Goal: Task Accomplishment & Management: Complete application form

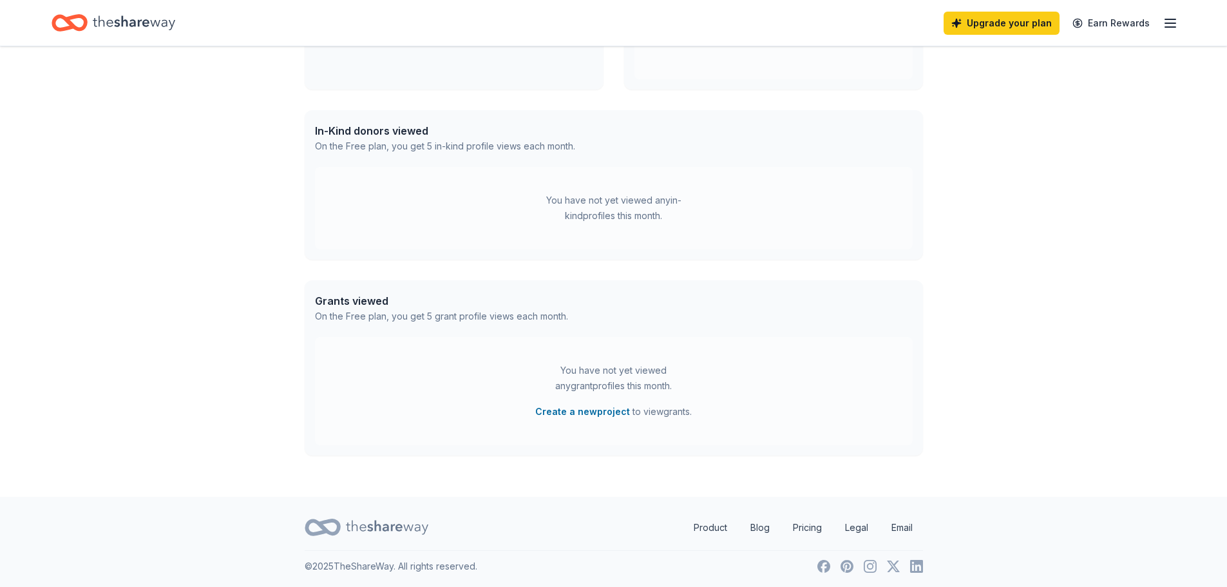
scroll to position [279, 0]
click at [992, 24] on link "Upgrade your plan" at bounding box center [1001, 23] width 116 height 23
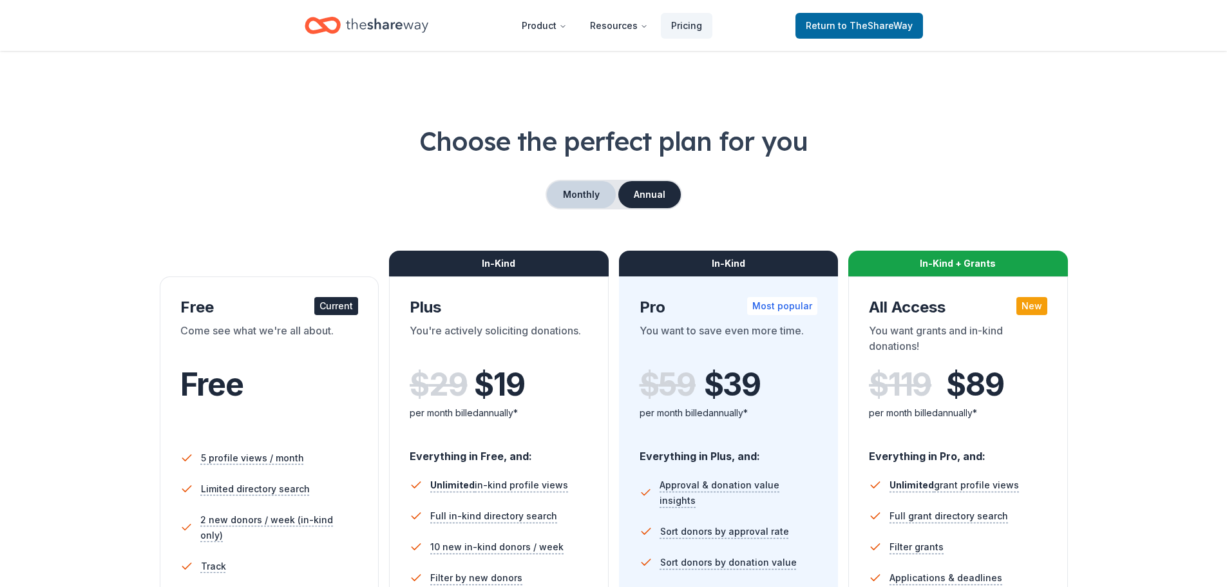
click at [579, 205] on button "Monthly" at bounding box center [581, 194] width 69 height 27
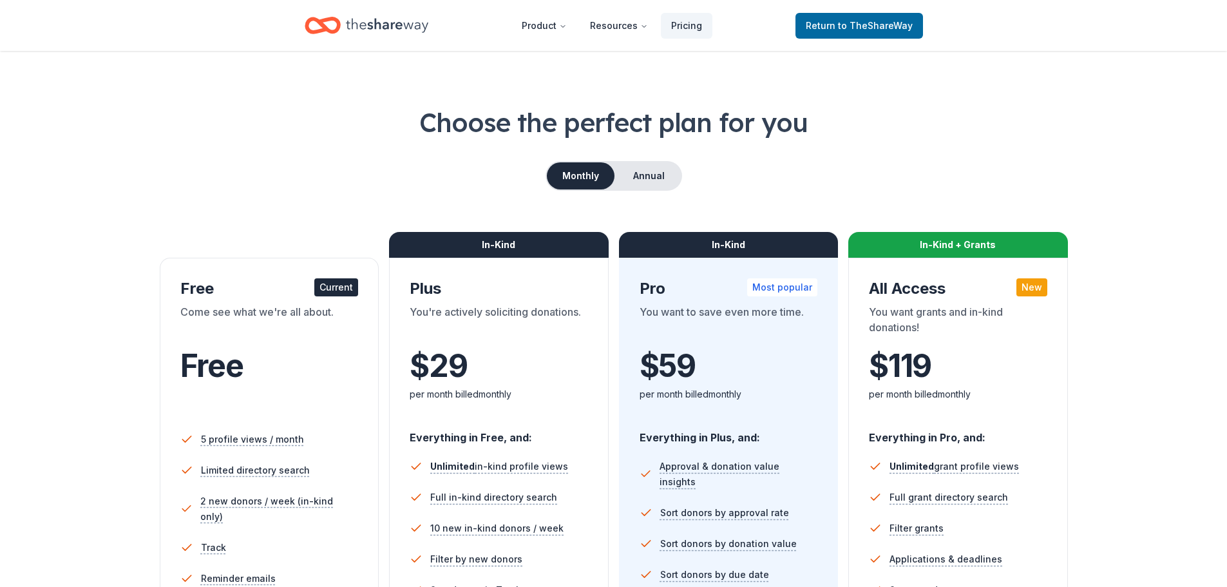
scroll to position [193, 0]
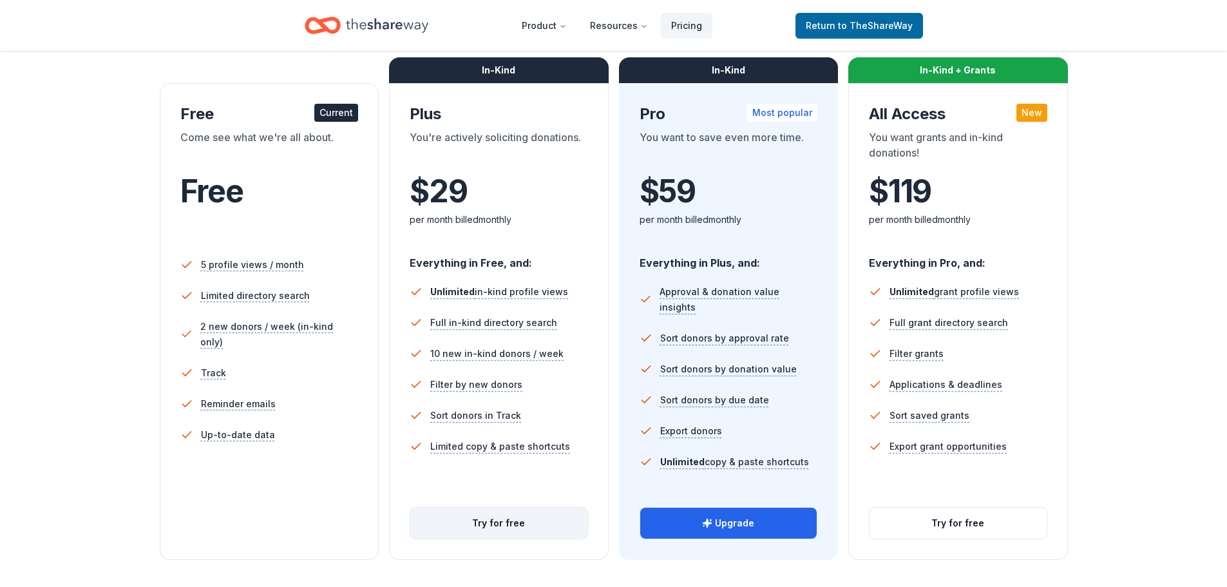
click at [482, 525] on button "Try for free" at bounding box center [498, 522] width 177 height 31
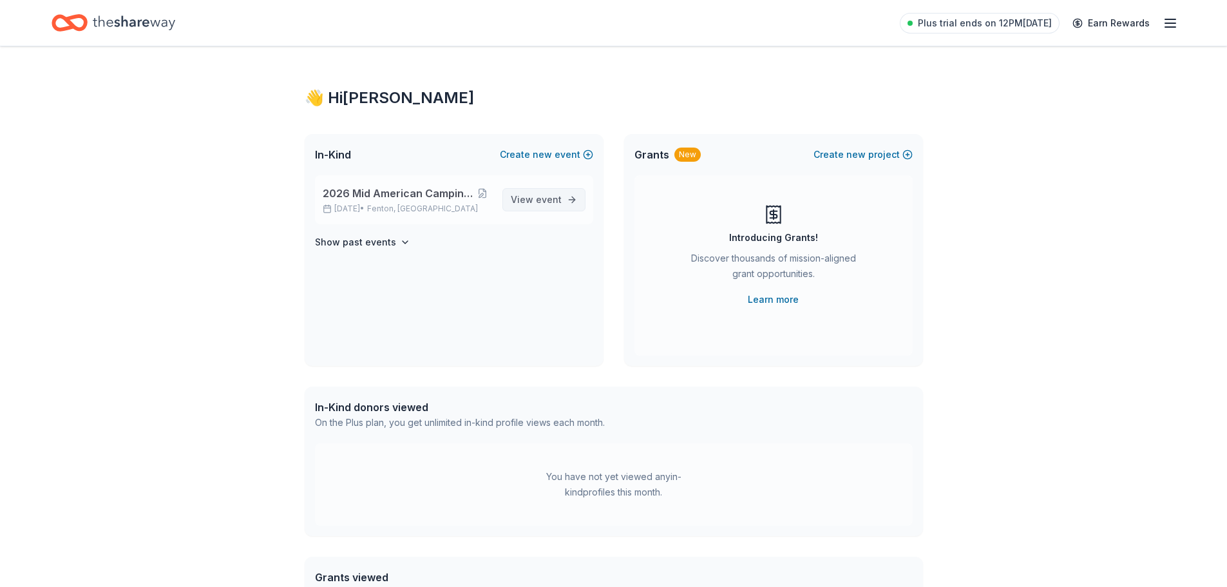
click at [549, 200] on span "event" at bounding box center [549, 199] width 26 height 11
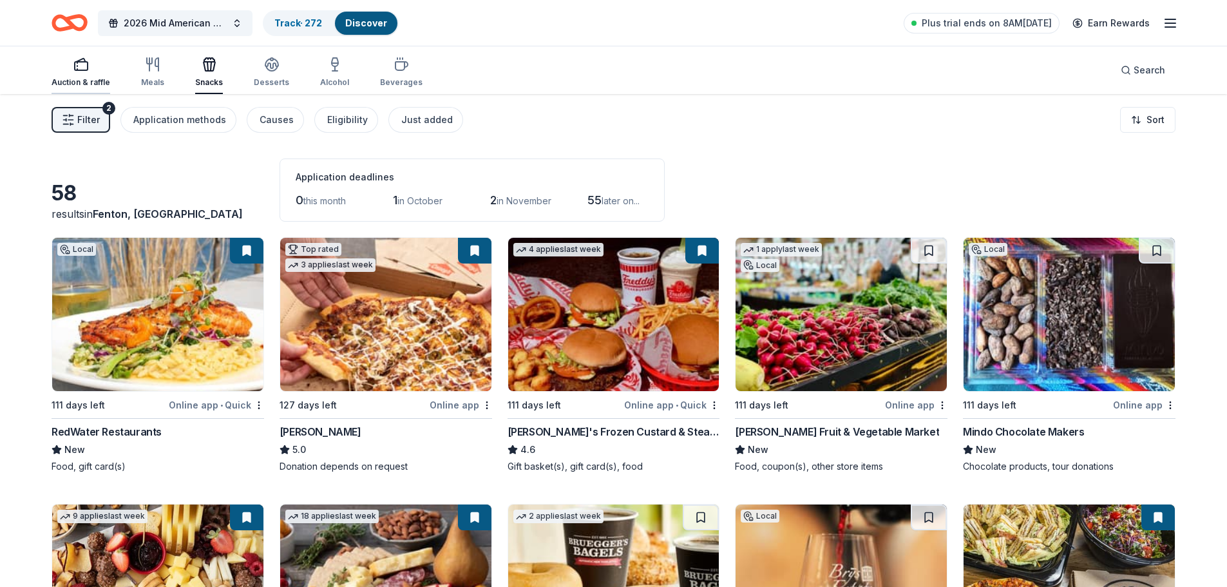
click at [75, 75] on div "Auction & raffle" at bounding box center [81, 72] width 59 height 31
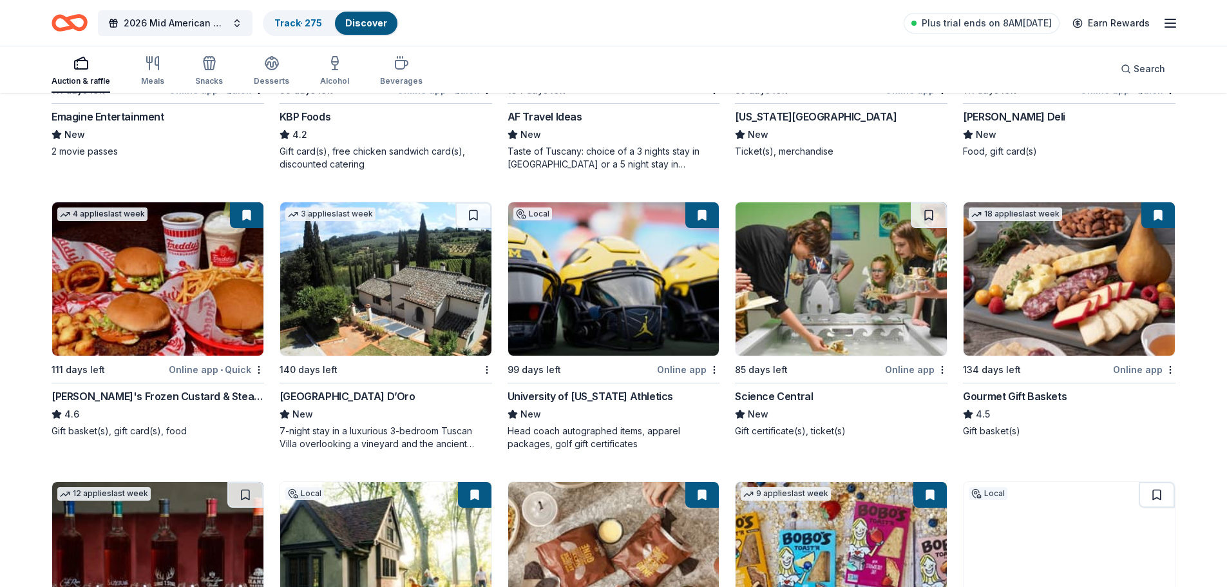
scroll to position [1695, 0]
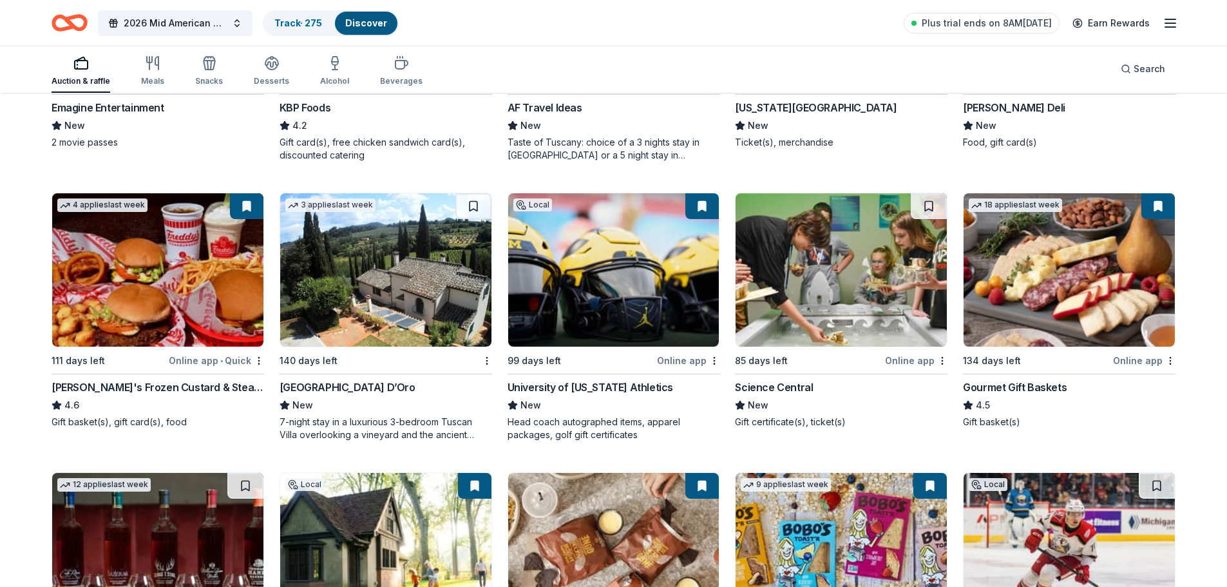
drag, startPoint x: 1071, startPoint y: 288, endPoint x: 1209, endPoint y: 247, distance: 144.6
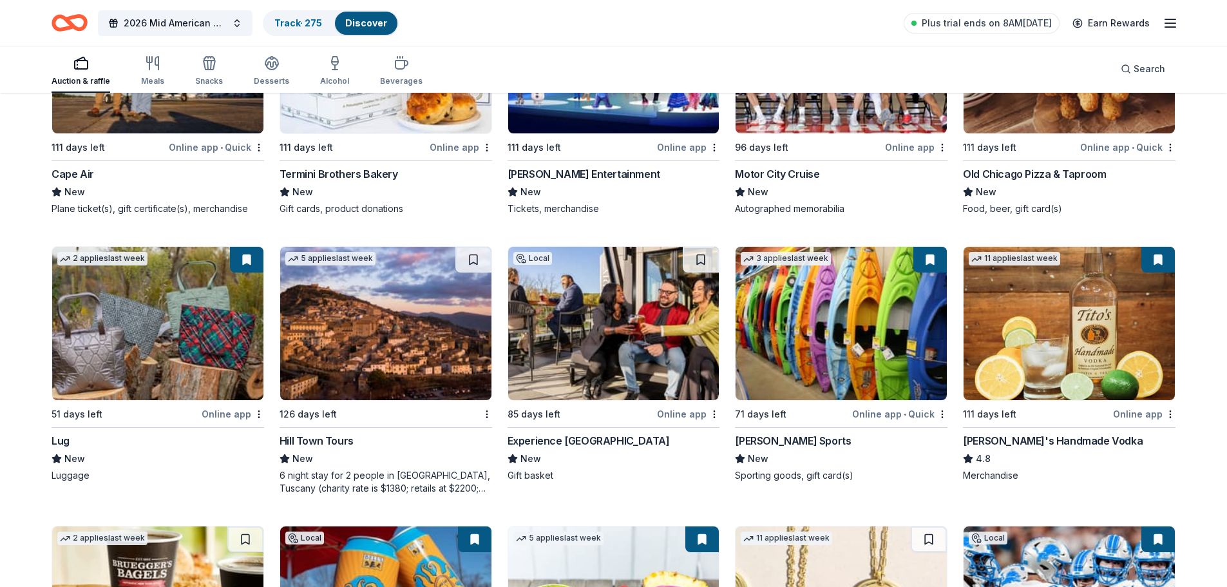
scroll to position [2756, 0]
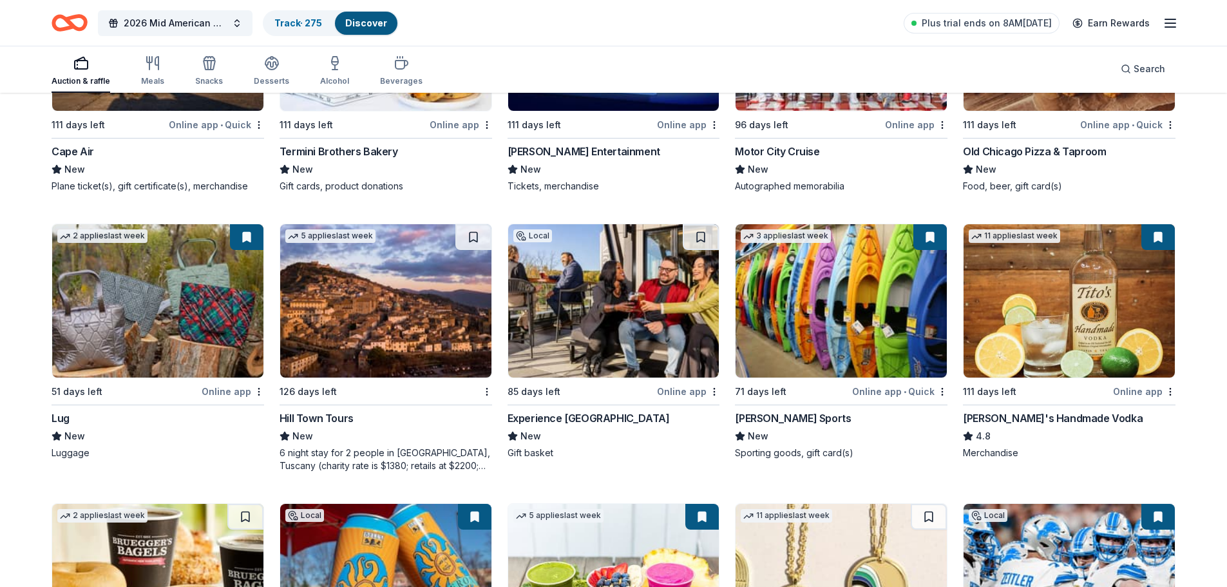
drag, startPoint x: 789, startPoint y: 311, endPoint x: 1196, endPoint y: 440, distance: 427.6
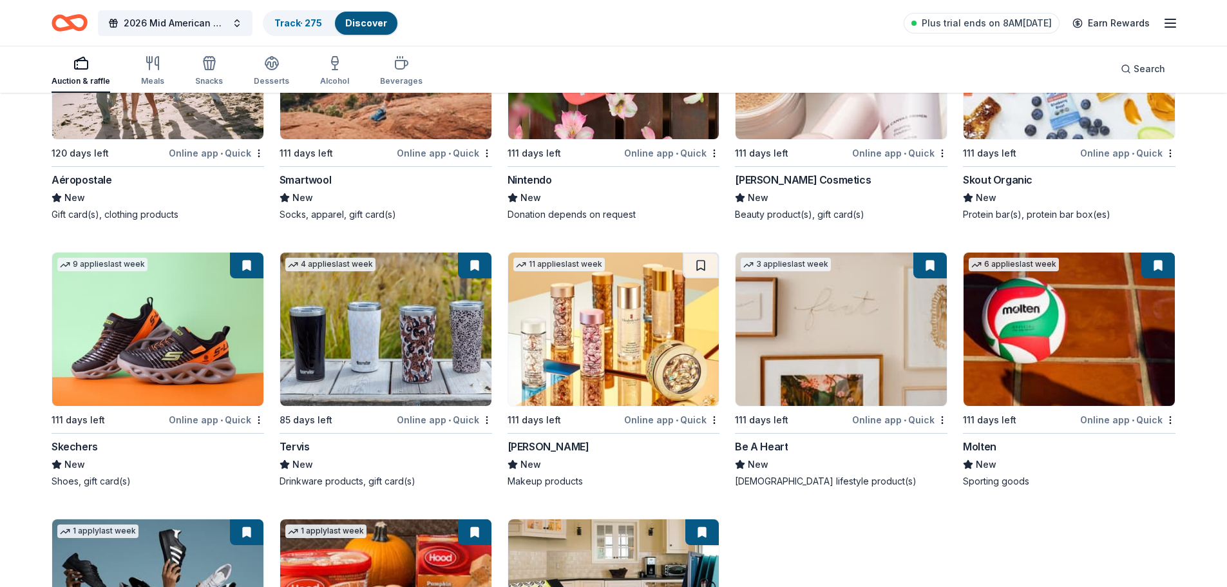
scroll to position [11455, 0]
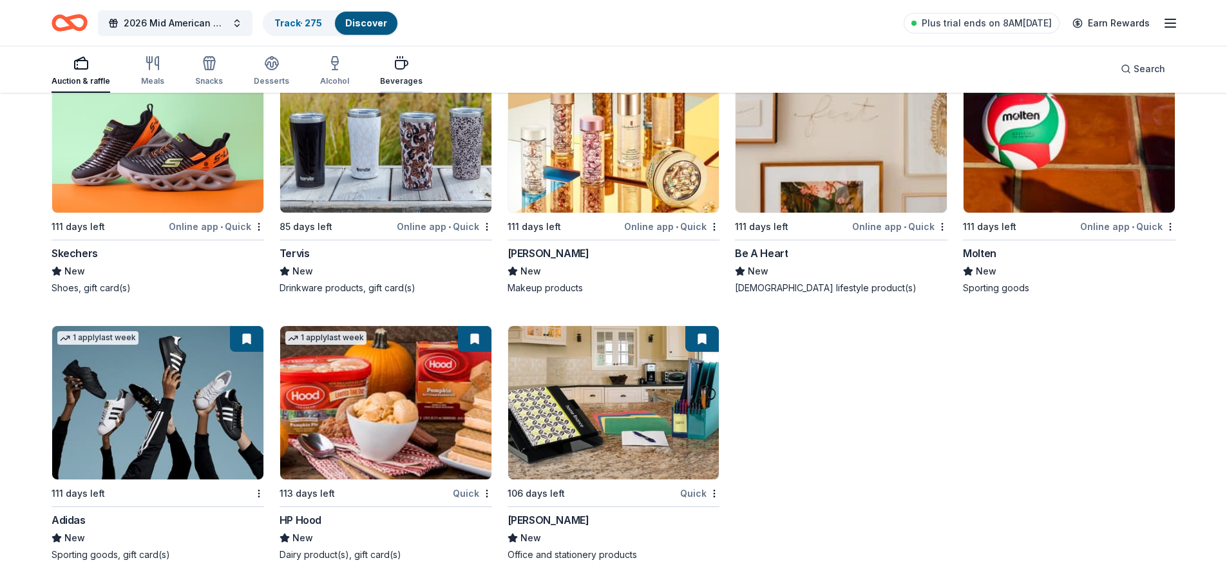
click at [399, 67] on icon "button" at bounding box center [401, 65] width 12 height 8
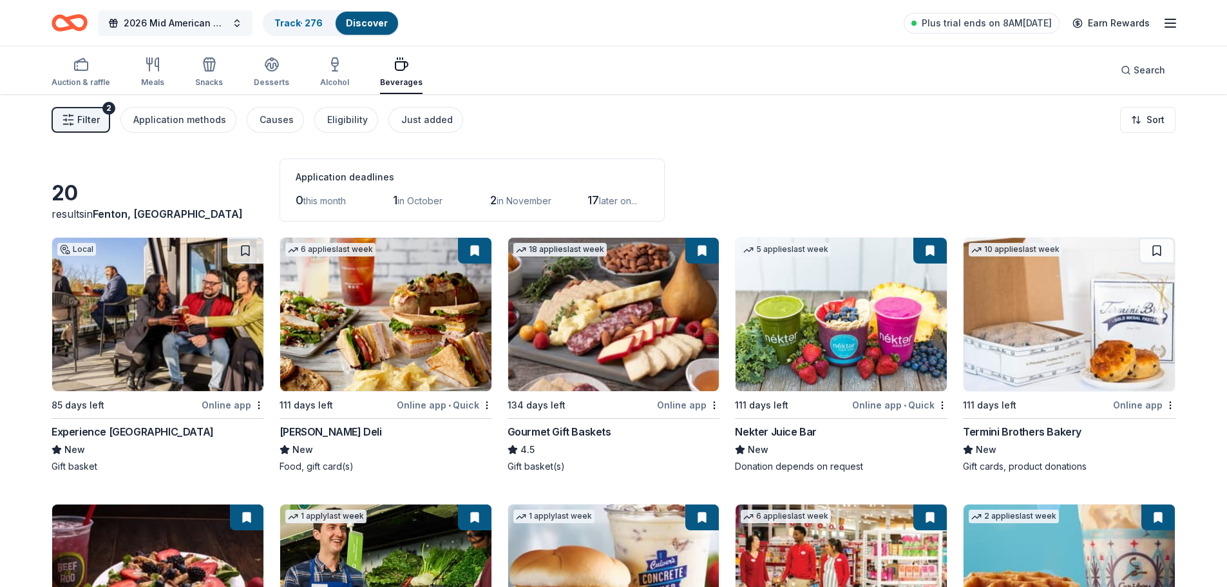
click at [180, 18] on span "2026 Mid American Camping Conference" at bounding box center [175, 22] width 103 height 15
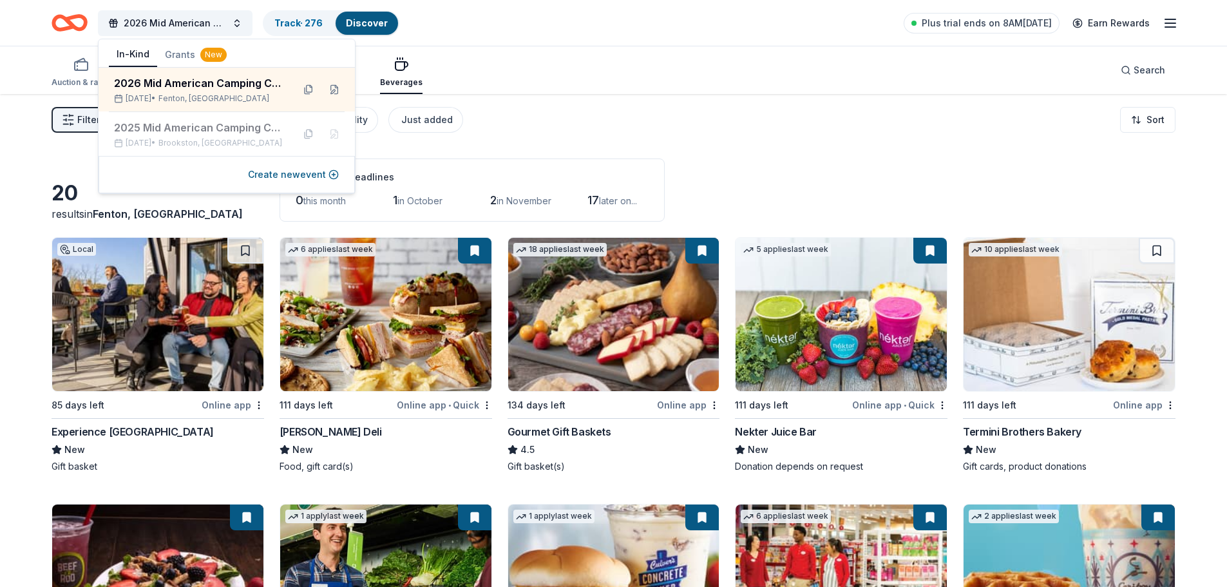
drag, startPoint x: 552, startPoint y: 44, endPoint x: 789, endPoint y: 30, distance: 236.7
click at [553, 43] on div "2026 Mid American Camping Conference Track · 276 Discover Plus trial ends on 8A…" at bounding box center [613, 23] width 1227 height 46
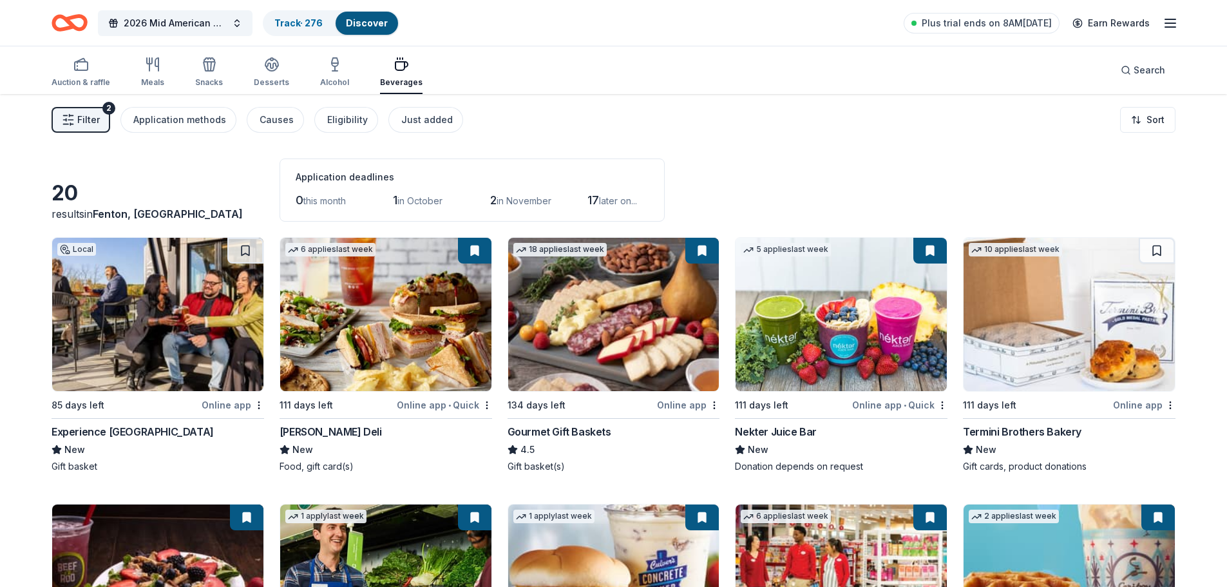
click at [1174, 26] on icon "button" at bounding box center [1169, 22] width 15 height 15
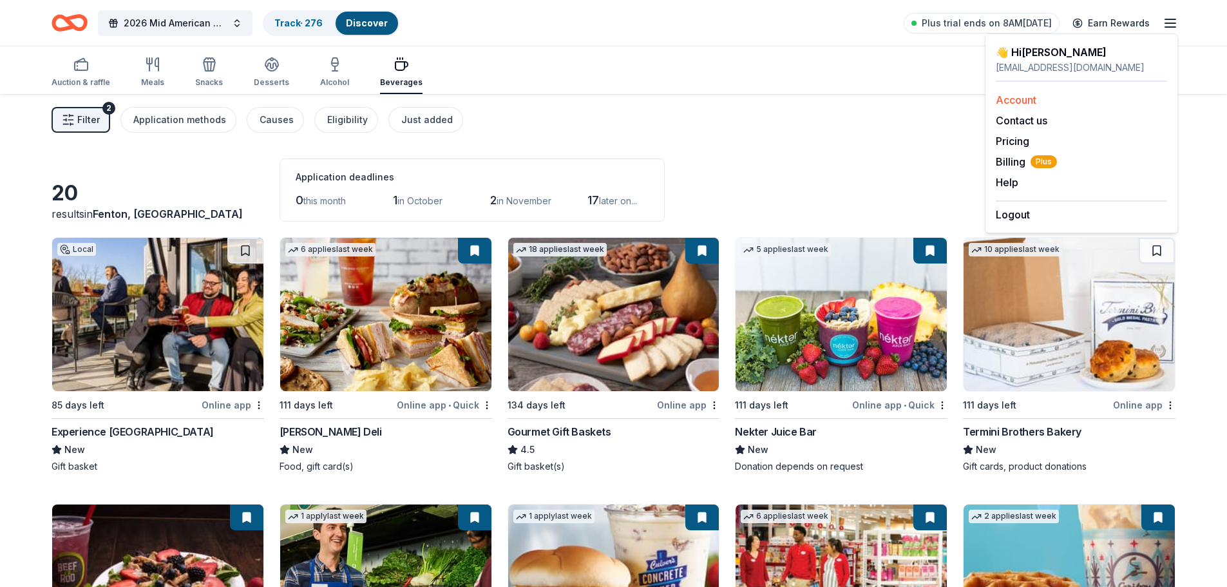
click at [1031, 104] on link "Account" at bounding box center [1015, 99] width 41 height 13
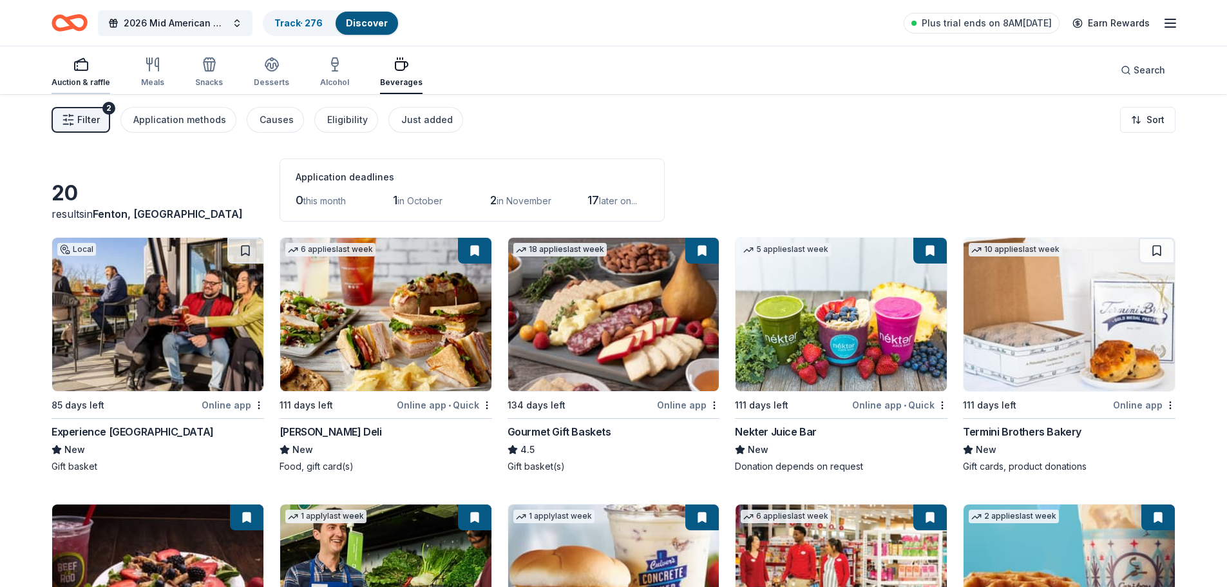
click at [73, 76] on div "Auction & raffle" at bounding box center [81, 72] width 59 height 31
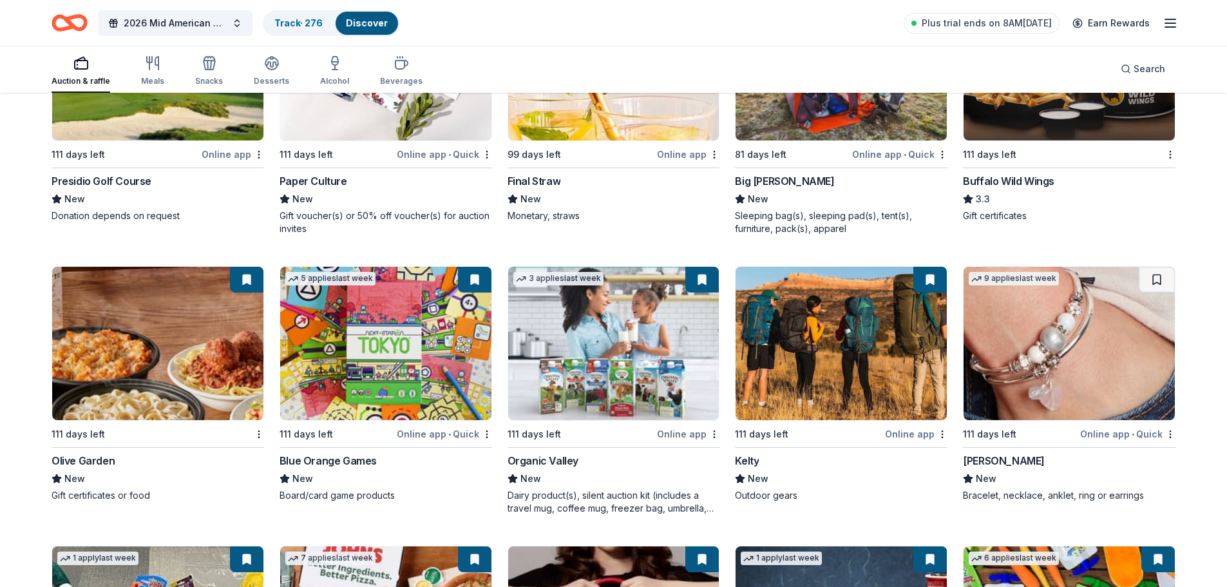
scroll to position [7984, 0]
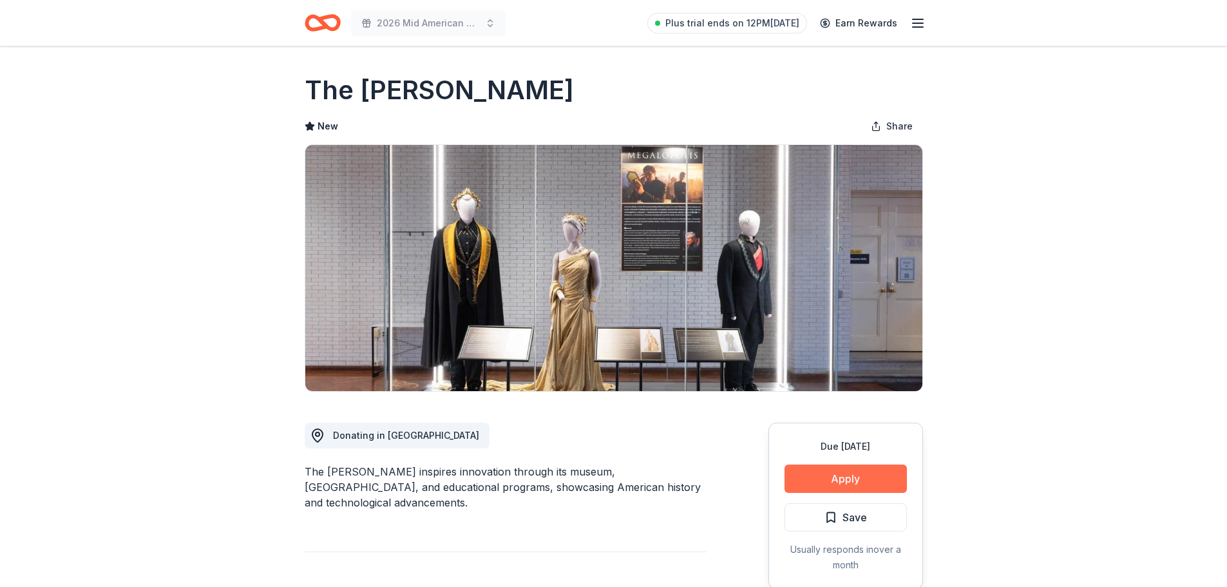
click at [816, 479] on button "Apply" at bounding box center [845, 478] width 122 height 28
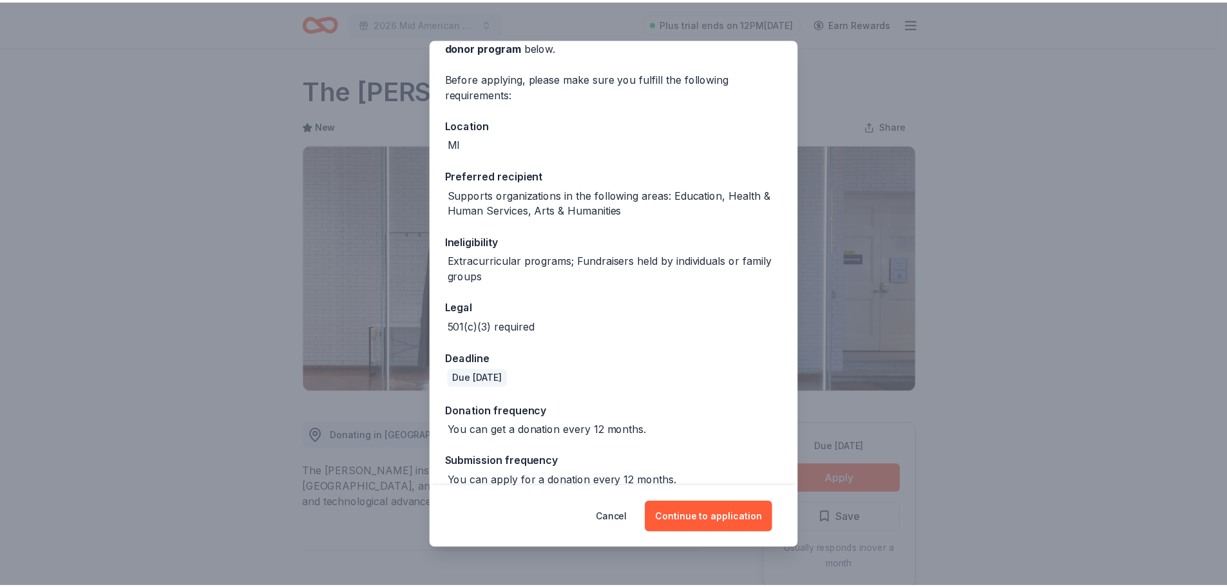
scroll to position [95, 0]
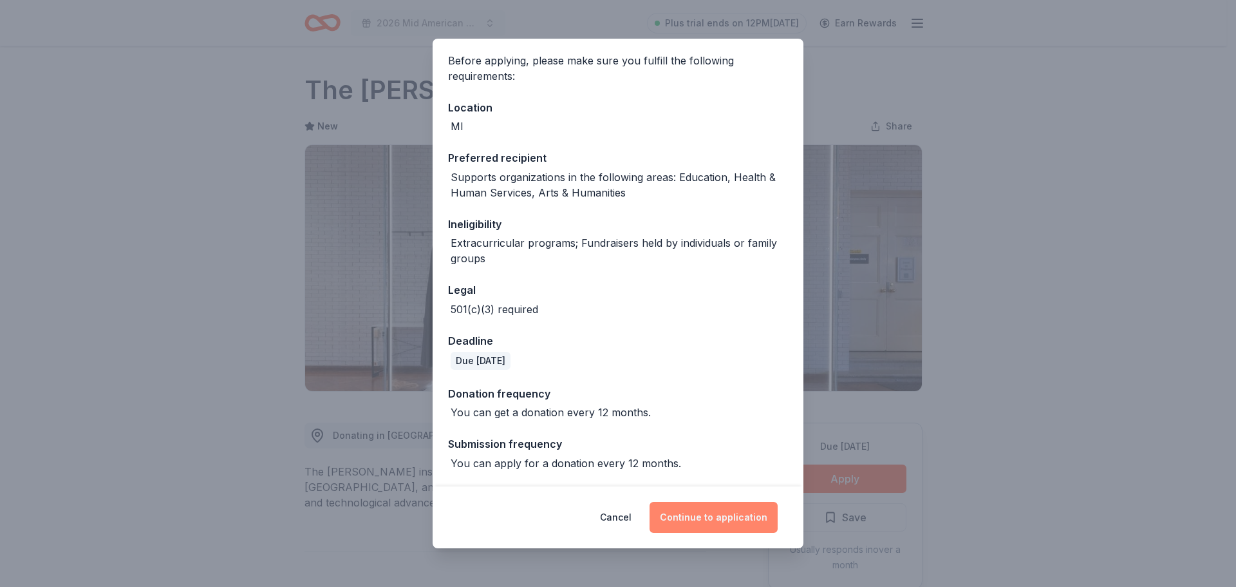
click at [689, 517] on button "Continue to application" at bounding box center [714, 517] width 128 height 31
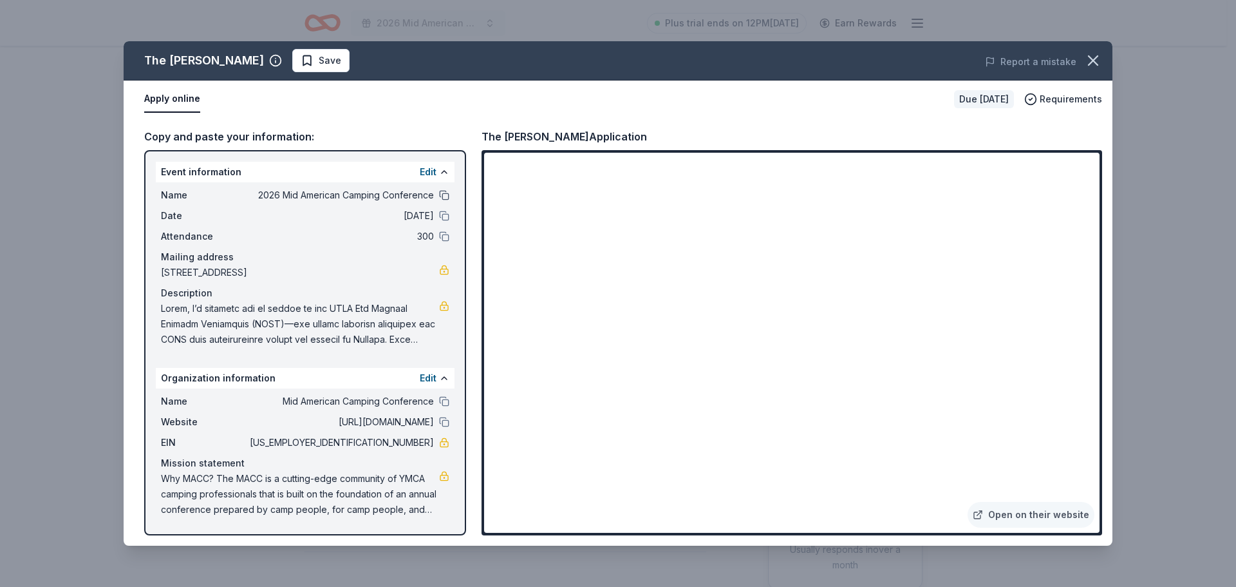
click at [445, 192] on button at bounding box center [444, 195] width 10 height 10
click at [412, 446] on span "[US_EMPLOYER_IDENTIFICATION_NUMBER]" at bounding box center [340, 442] width 187 height 15
click at [413, 442] on span "[US_EMPLOYER_IDENTIFICATION_NUMBER]" at bounding box center [340, 442] width 187 height 15
drag, startPoint x: 429, startPoint y: 444, endPoint x: 391, endPoint y: 445, distance: 38.0
click at [391, 445] on span "[US_EMPLOYER_IDENTIFICATION_NUMBER]" at bounding box center [340, 442] width 187 height 15
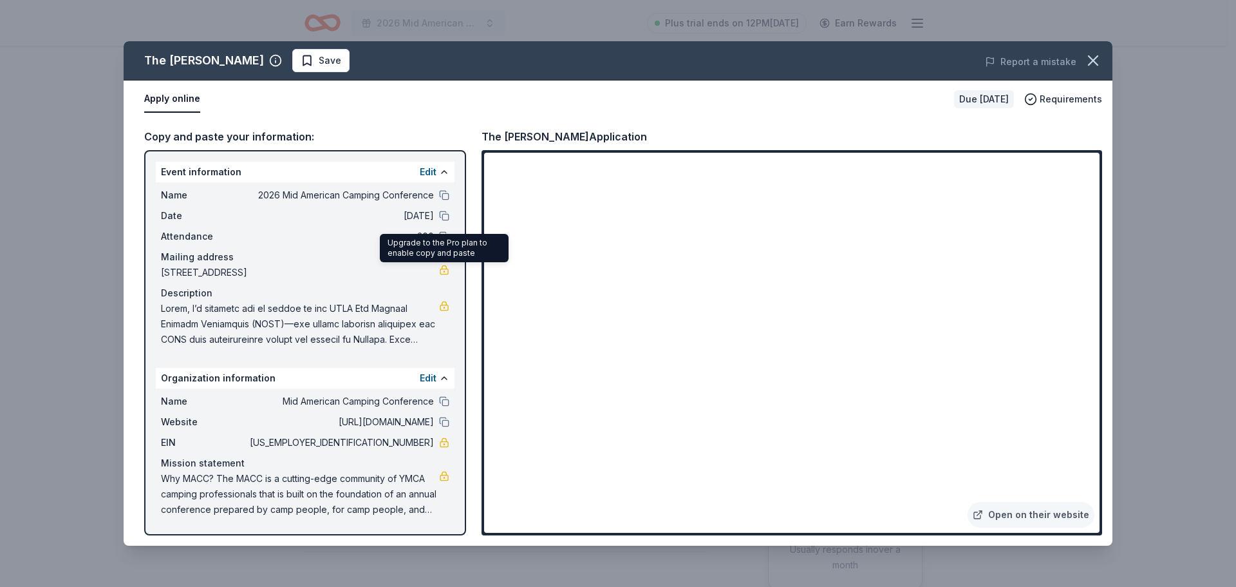
click at [447, 272] on link at bounding box center [444, 270] width 10 height 10
click at [0, 0] on div at bounding box center [0, 0] width 0 height 0
click at [319, 61] on span "Save" at bounding box center [330, 60] width 23 height 15
click at [329, 64] on html "2026 Mid American Camping Conference Plus trial ends on 12PM, 9/2 Earn Rewards …" at bounding box center [618, 293] width 1236 height 587
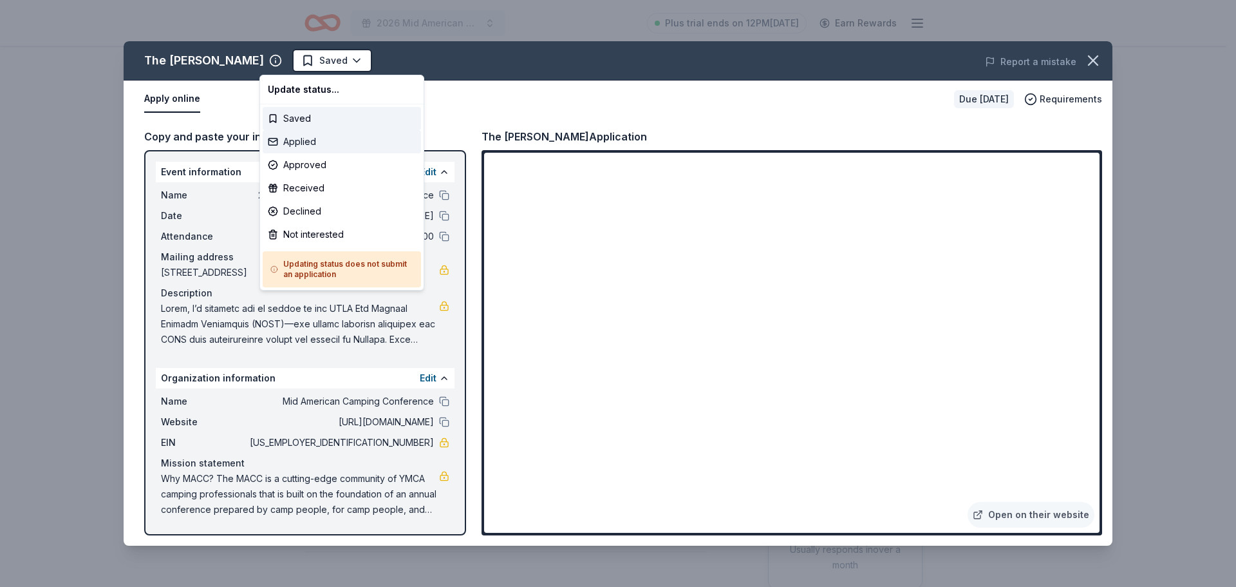
click at [314, 148] on div "Applied" at bounding box center [342, 141] width 158 height 23
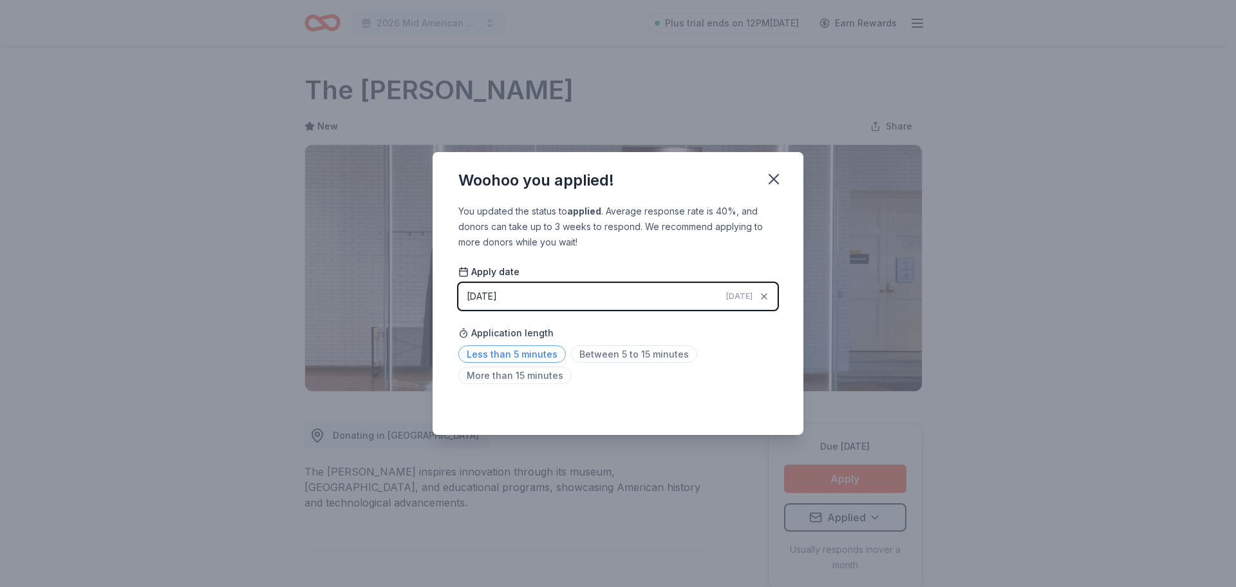
click at [543, 359] on span "Less than 5 minutes" at bounding box center [512, 353] width 108 height 17
click at [780, 178] on icon "button" at bounding box center [774, 179] width 18 height 18
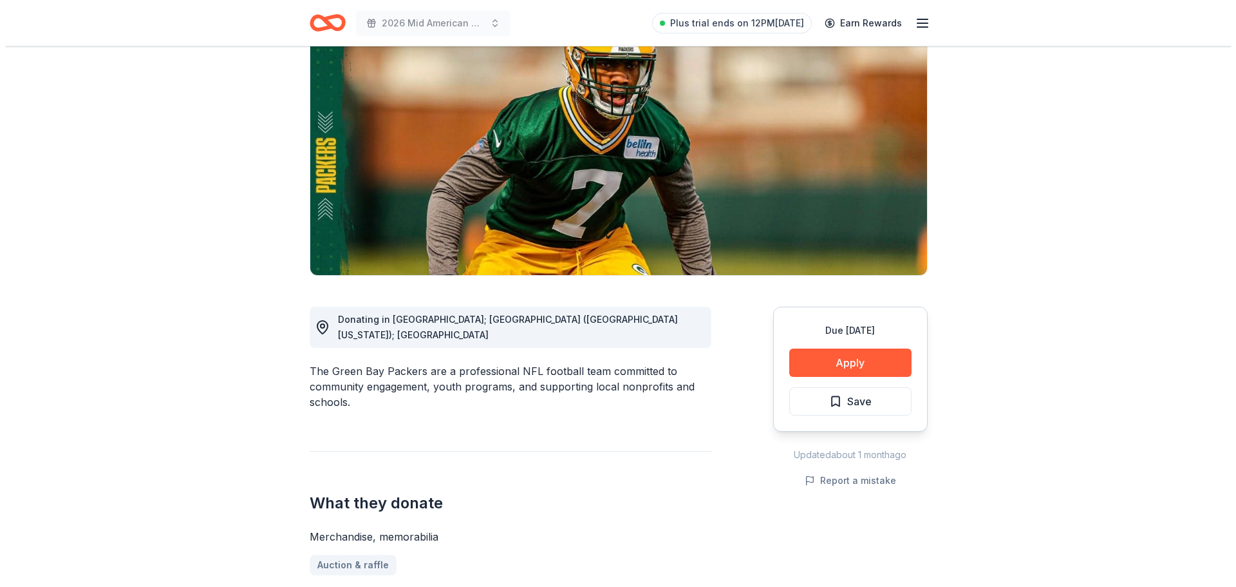
scroll to position [129, 0]
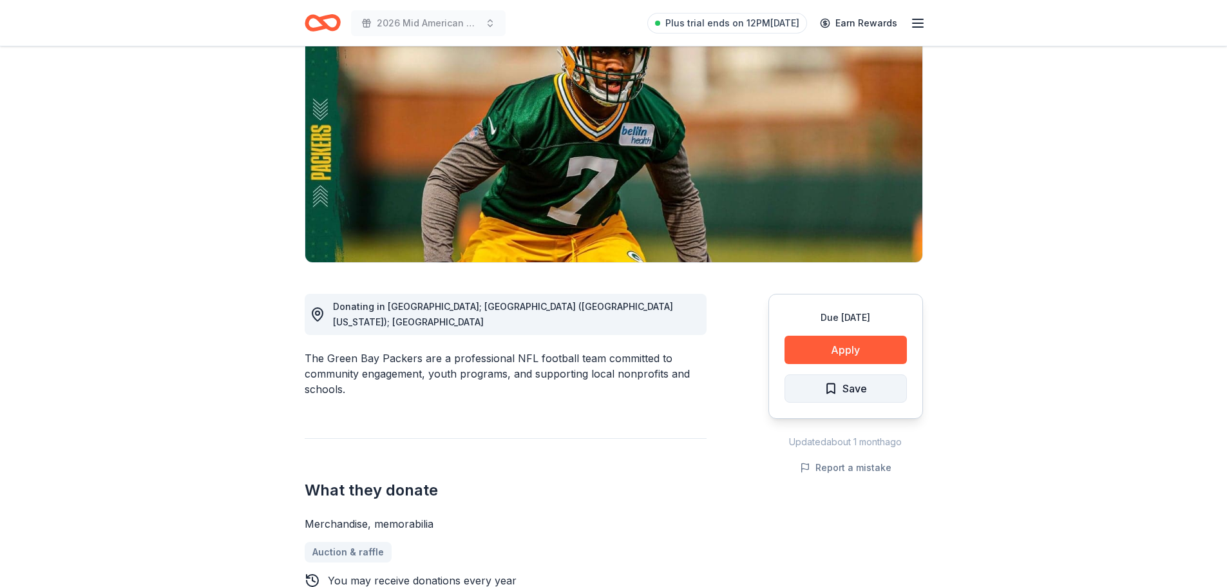
click at [849, 390] on span "Save" at bounding box center [854, 388] width 24 height 17
click at [849, 354] on button "Apply" at bounding box center [845, 349] width 122 height 28
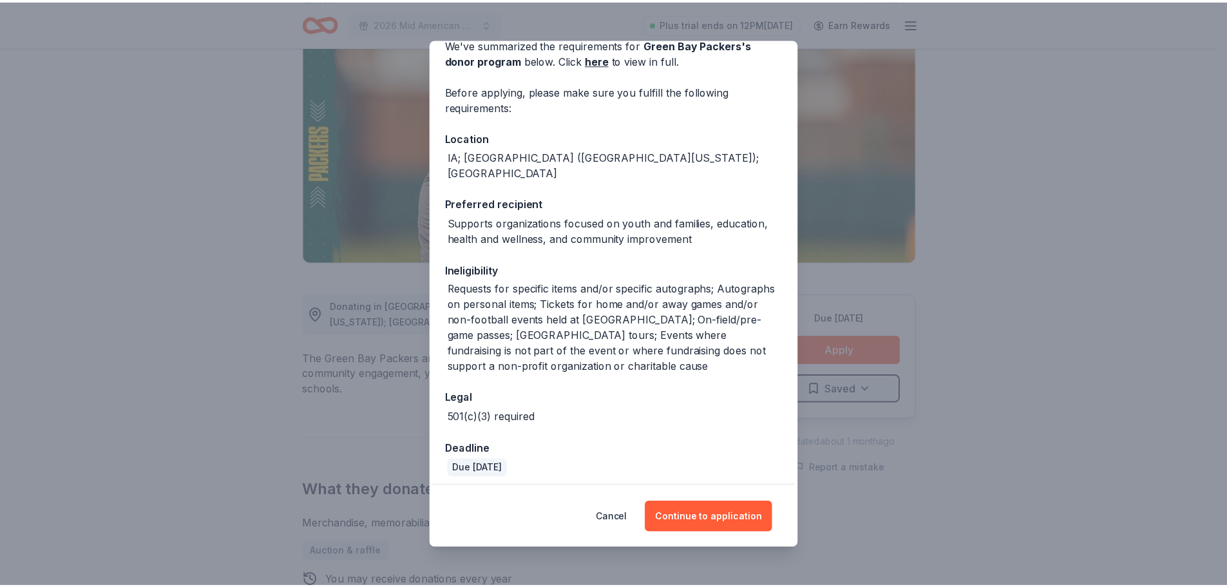
scroll to position [106, 0]
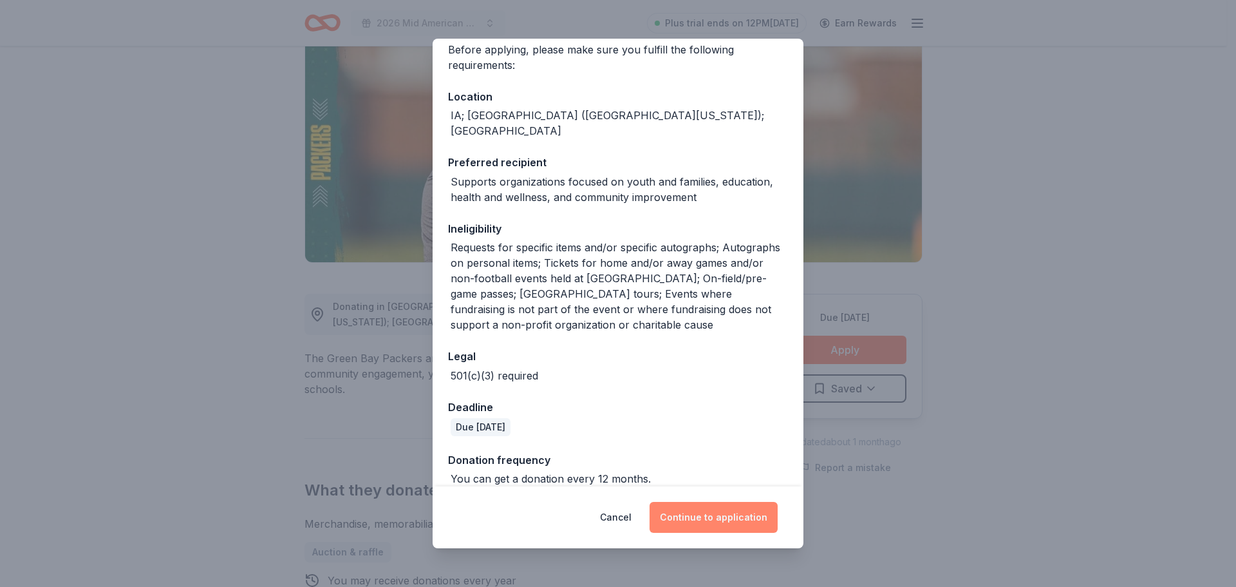
click at [706, 520] on button "Continue to application" at bounding box center [714, 517] width 128 height 31
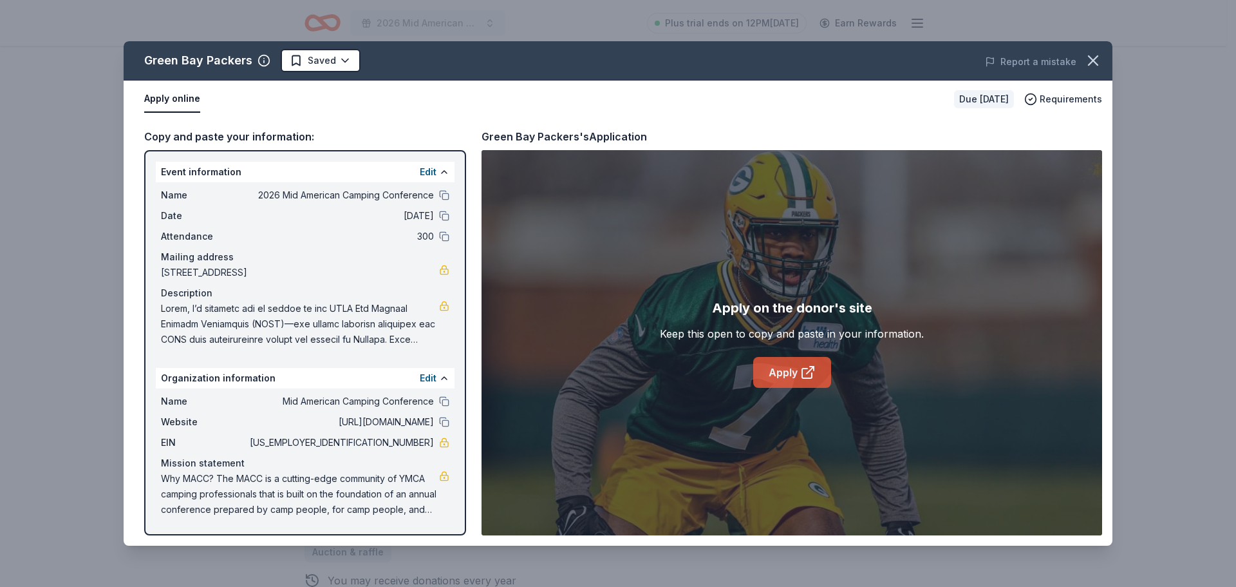
click at [793, 376] on link "Apply" at bounding box center [792, 372] width 78 height 31
click at [1092, 59] on icon "button" at bounding box center [1093, 60] width 9 height 9
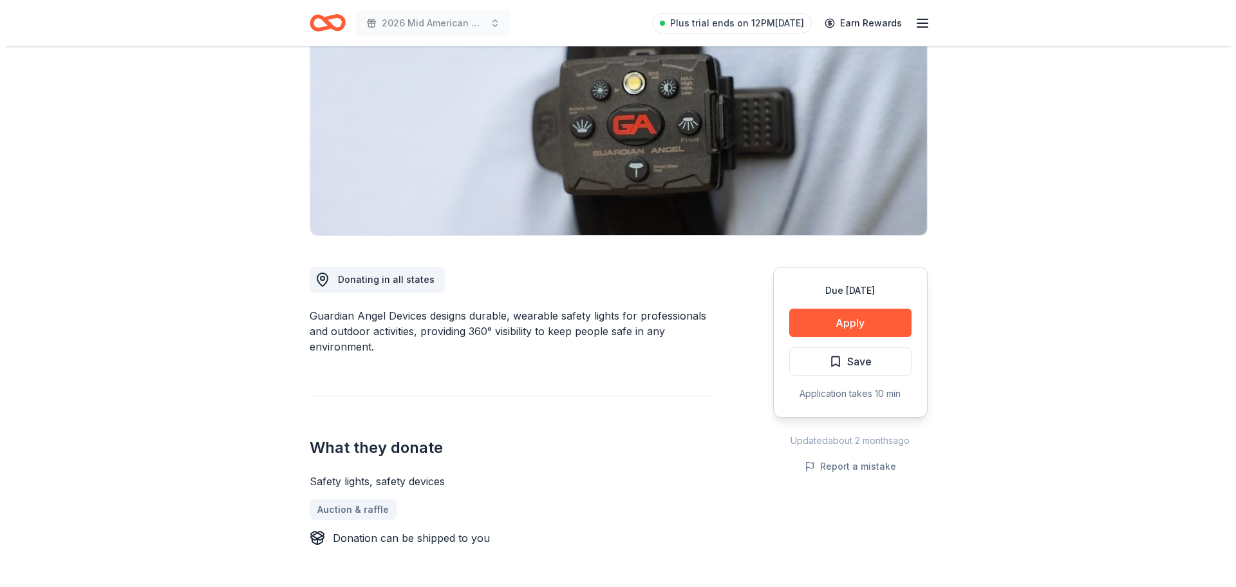
scroll to position [193, 0]
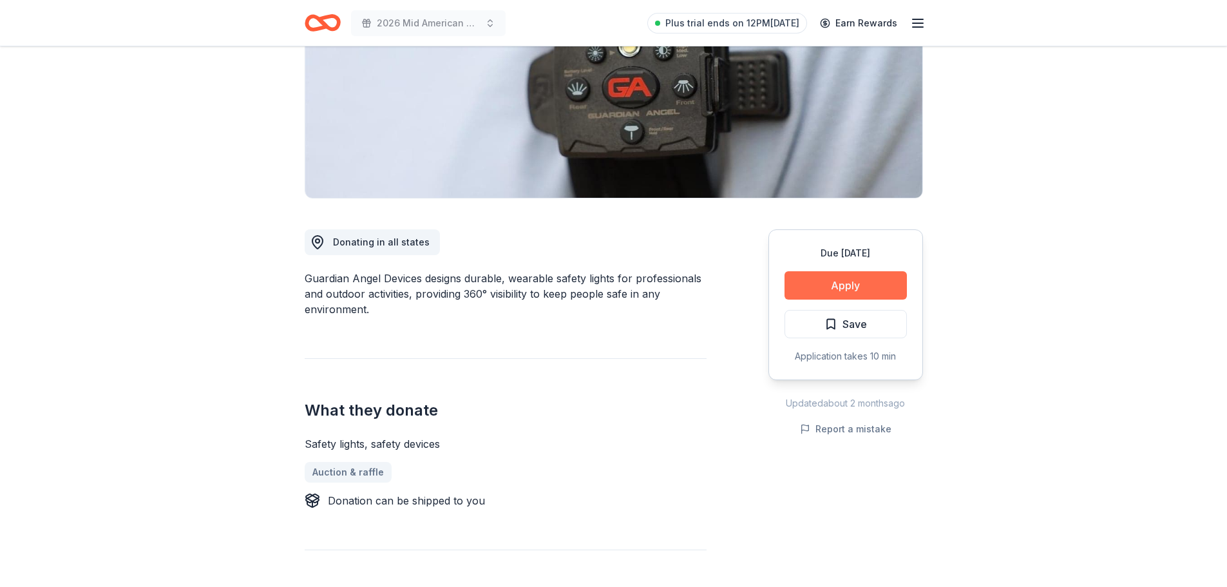
click at [841, 289] on button "Apply" at bounding box center [845, 285] width 122 height 28
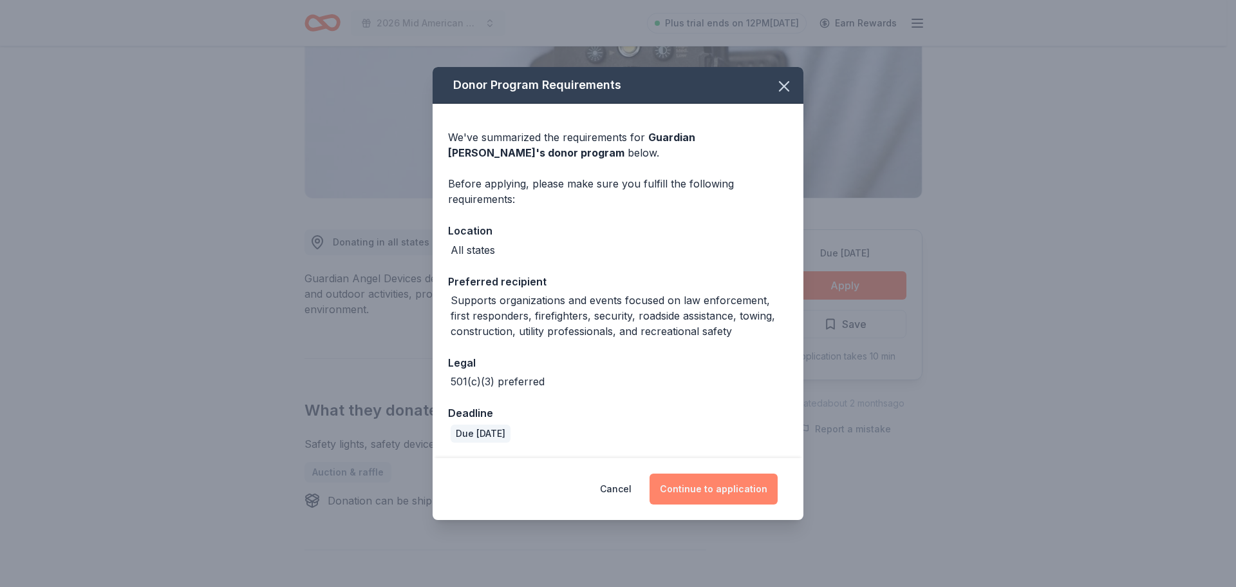
click at [701, 484] on button "Continue to application" at bounding box center [714, 488] width 128 height 31
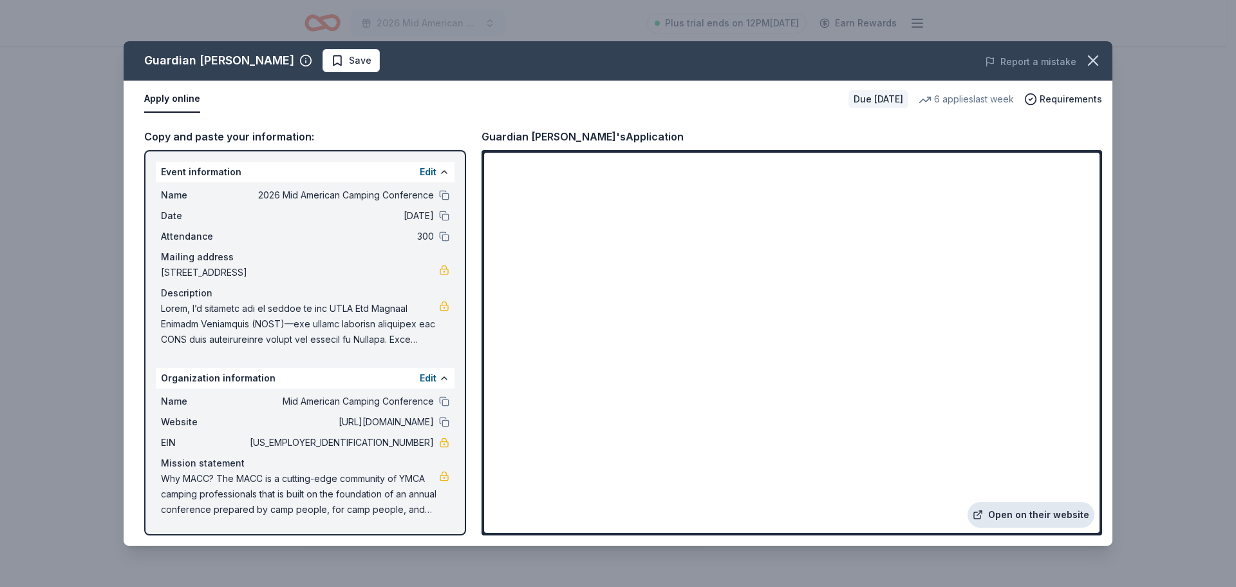
click at [1011, 509] on link "Open on their website" at bounding box center [1031, 515] width 127 height 26
click at [331, 53] on span "Save" at bounding box center [351, 60] width 41 height 15
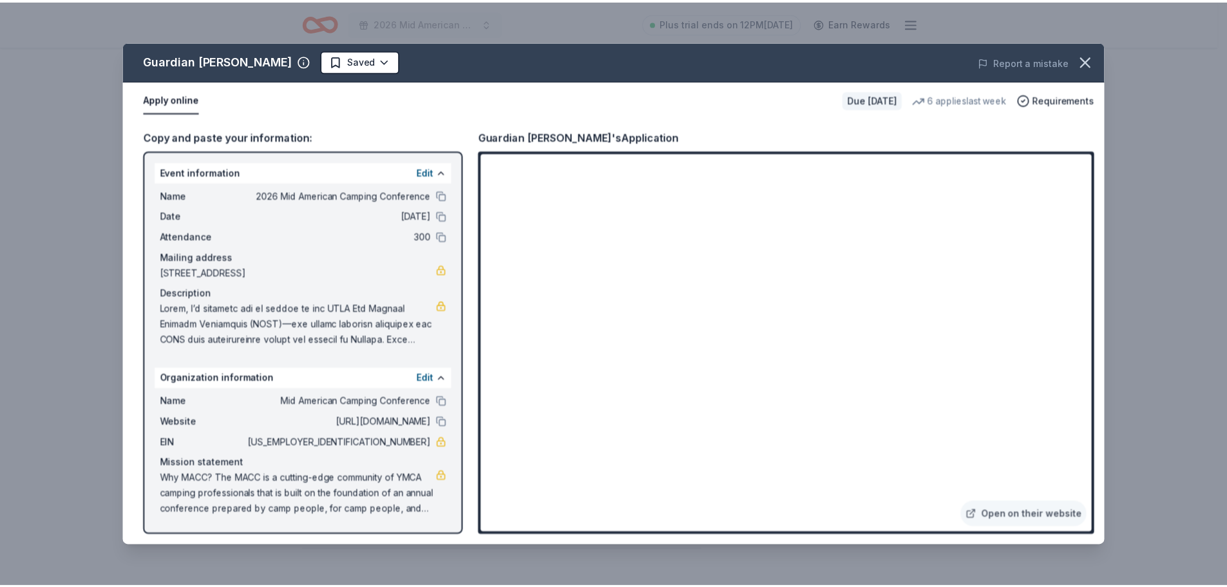
scroll to position [0, 0]
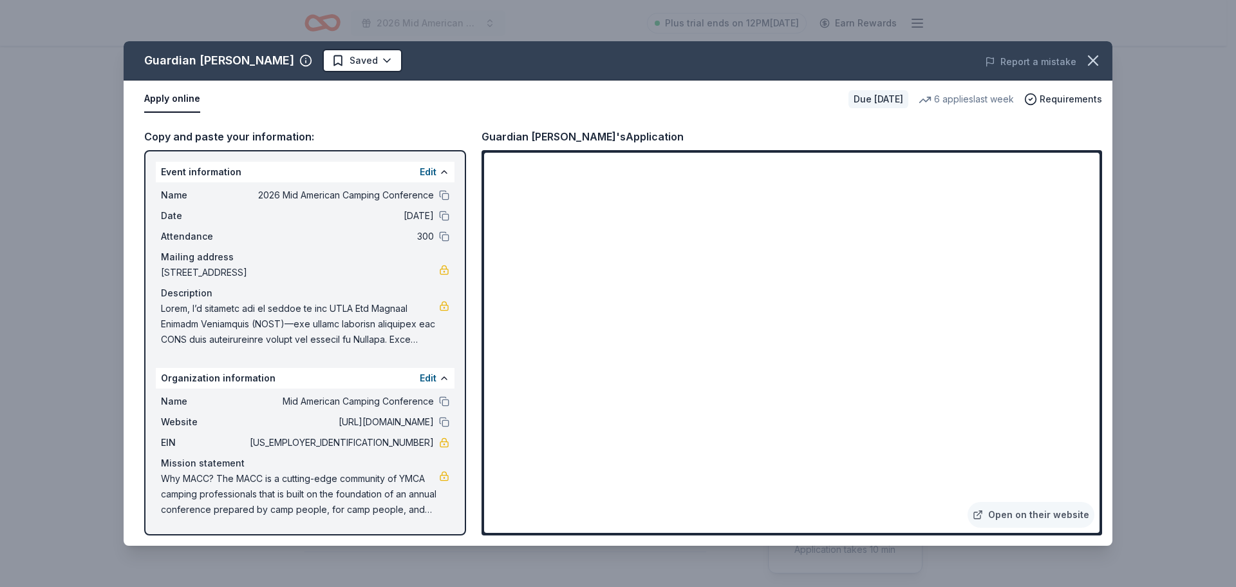
click at [377, 57] on html "2026 Mid American Camping Conference Plus trial ends on 12PM[DATE] Earn Rewards…" at bounding box center [618, 293] width 1236 height 587
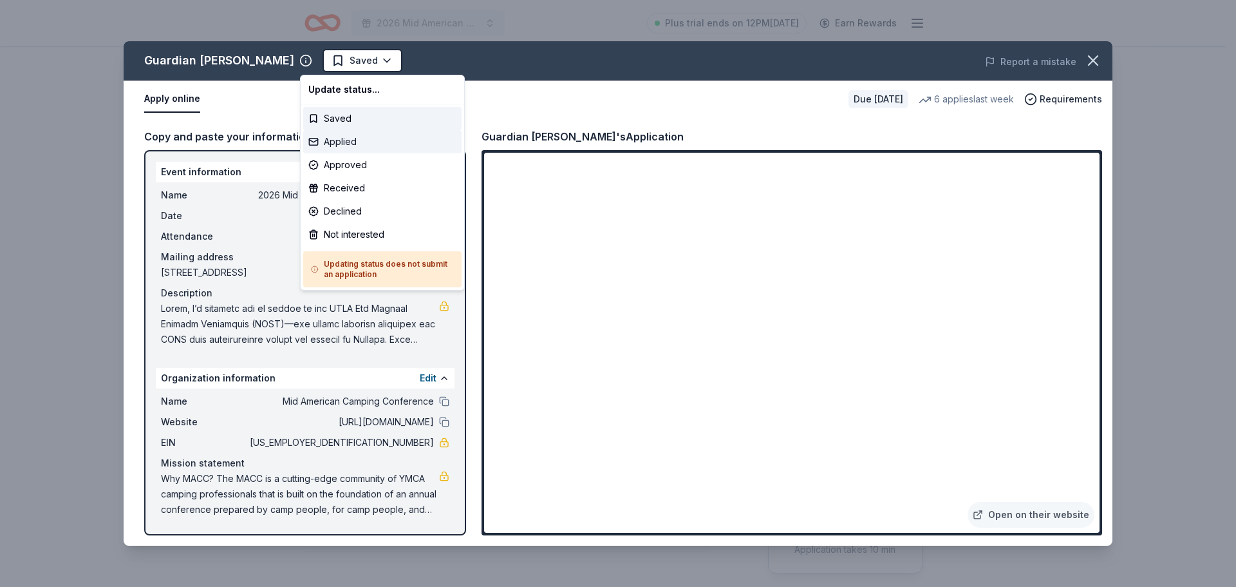
click at [342, 140] on div "Applied" at bounding box center [382, 141] width 158 height 23
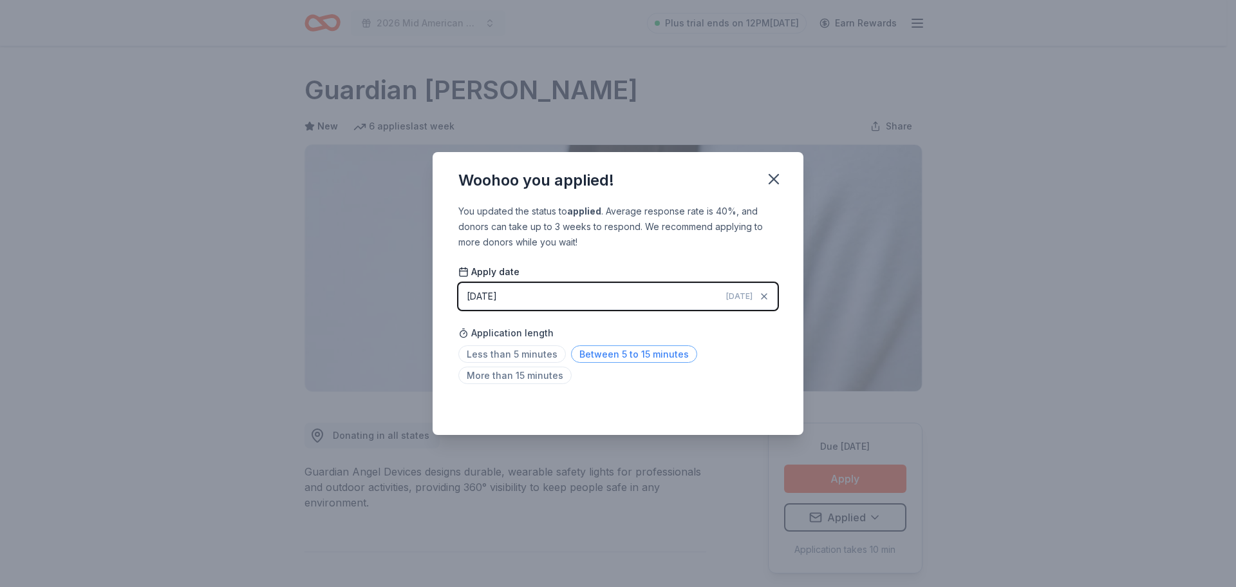
click at [611, 354] on span "Between 5 to 15 minutes" at bounding box center [634, 353] width 126 height 17
click at [778, 180] on icon "button" at bounding box center [774, 179] width 18 height 18
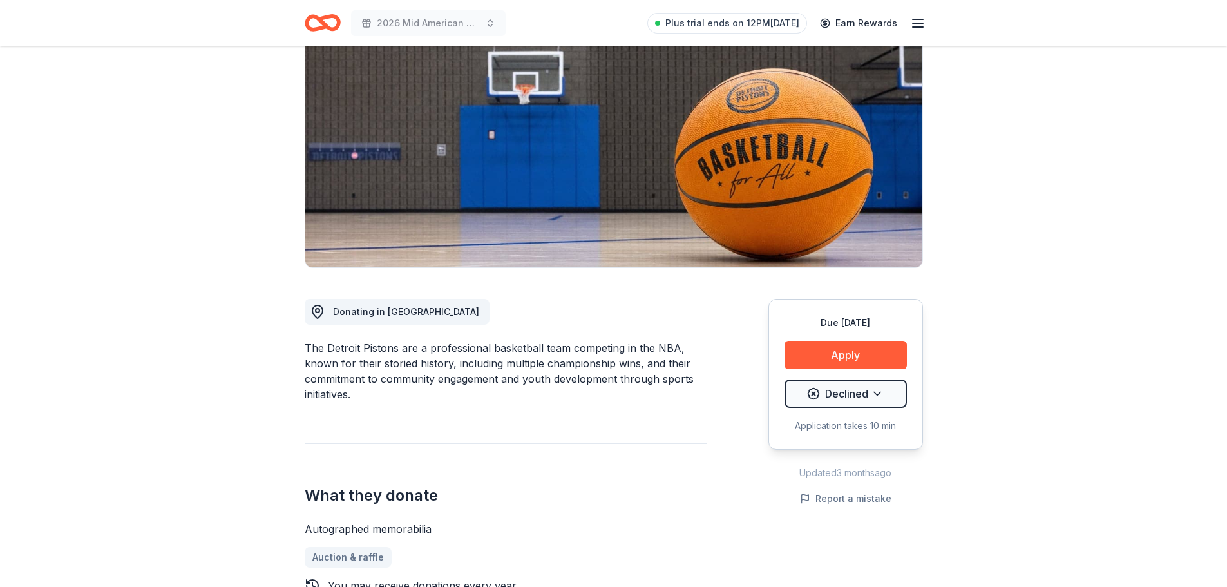
scroll to position [129, 0]
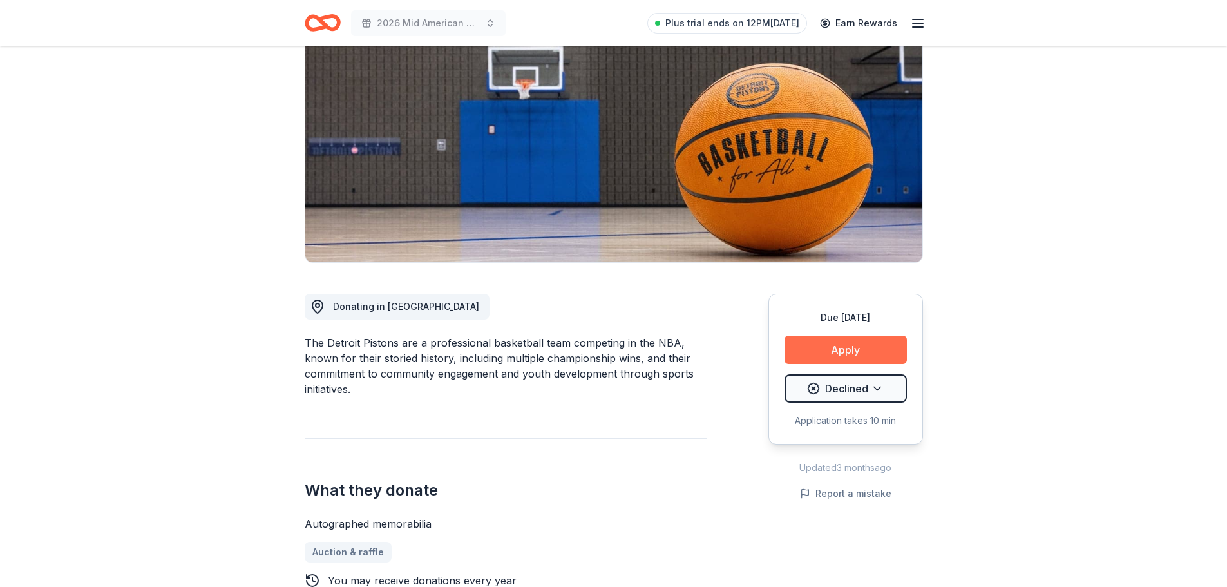
click at [820, 346] on button "Apply" at bounding box center [845, 349] width 122 height 28
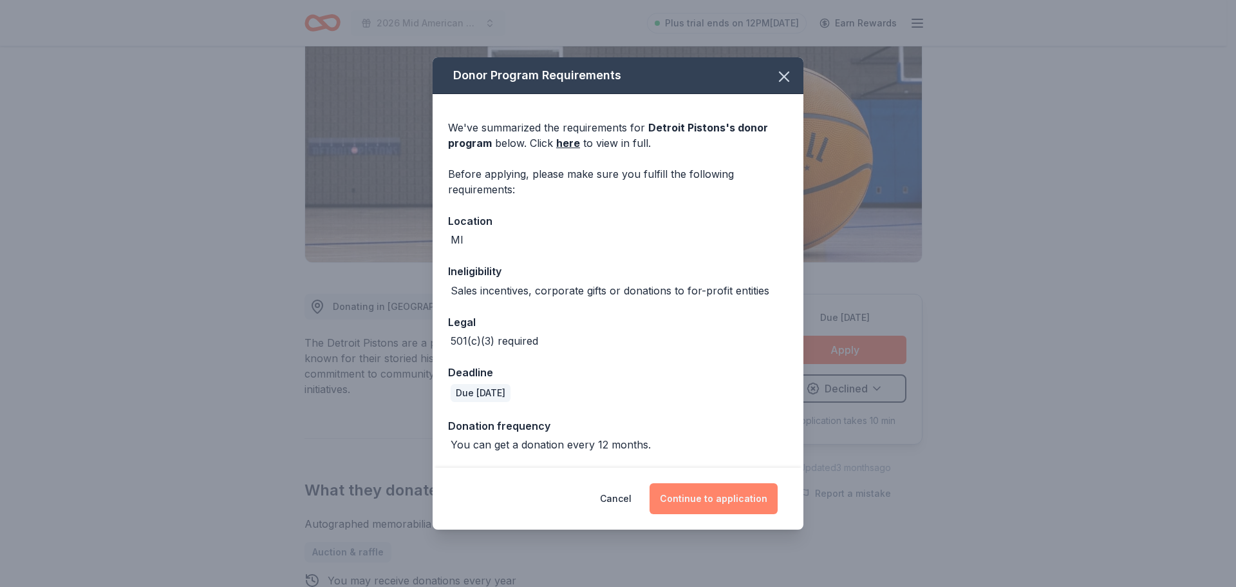
click at [748, 503] on button "Continue to application" at bounding box center [714, 498] width 128 height 31
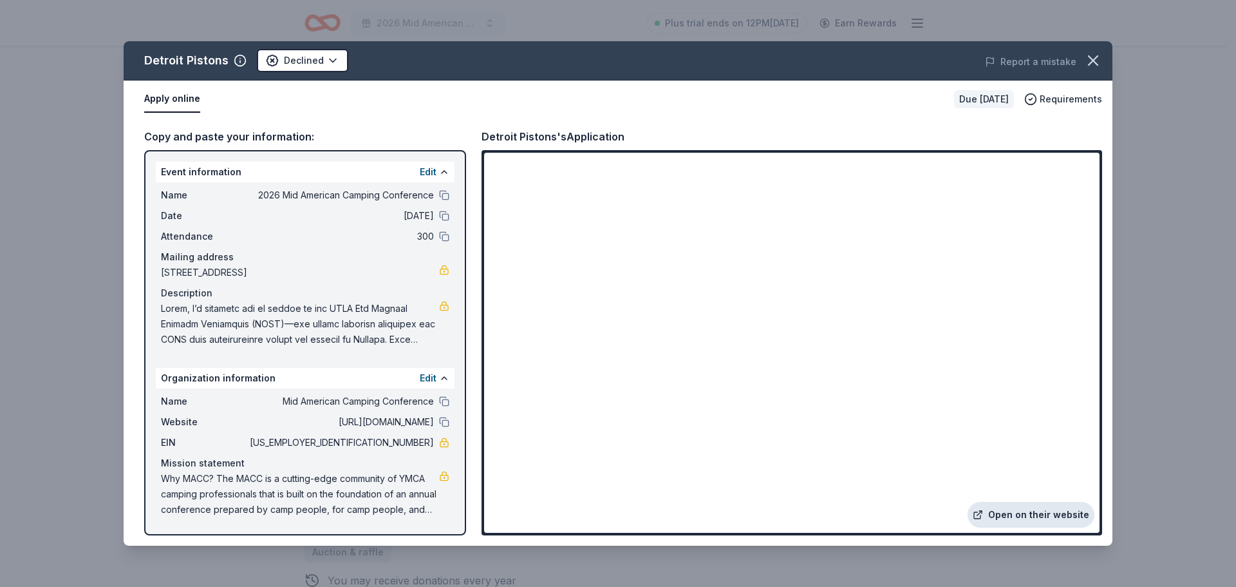
click at [1044, 513] on link "Open on their website" at bounding box center [1031, 515] width 127 height 26
click at [1093, 62] on icon "button" at bounding box center [1093, 61] width 18 height 18
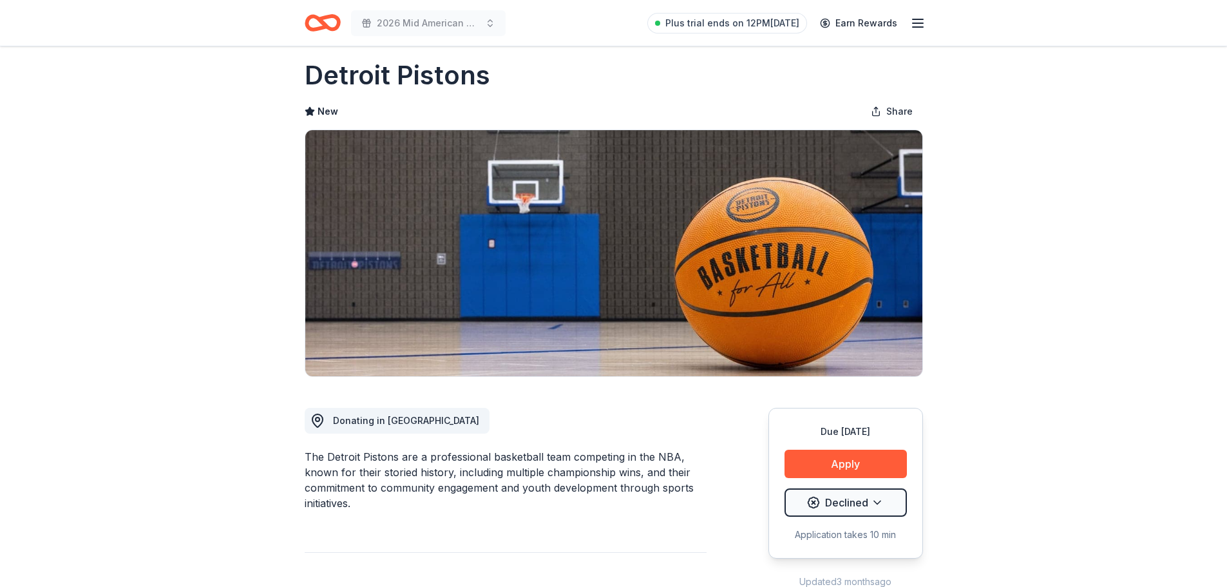
scroll to position [0, 0]
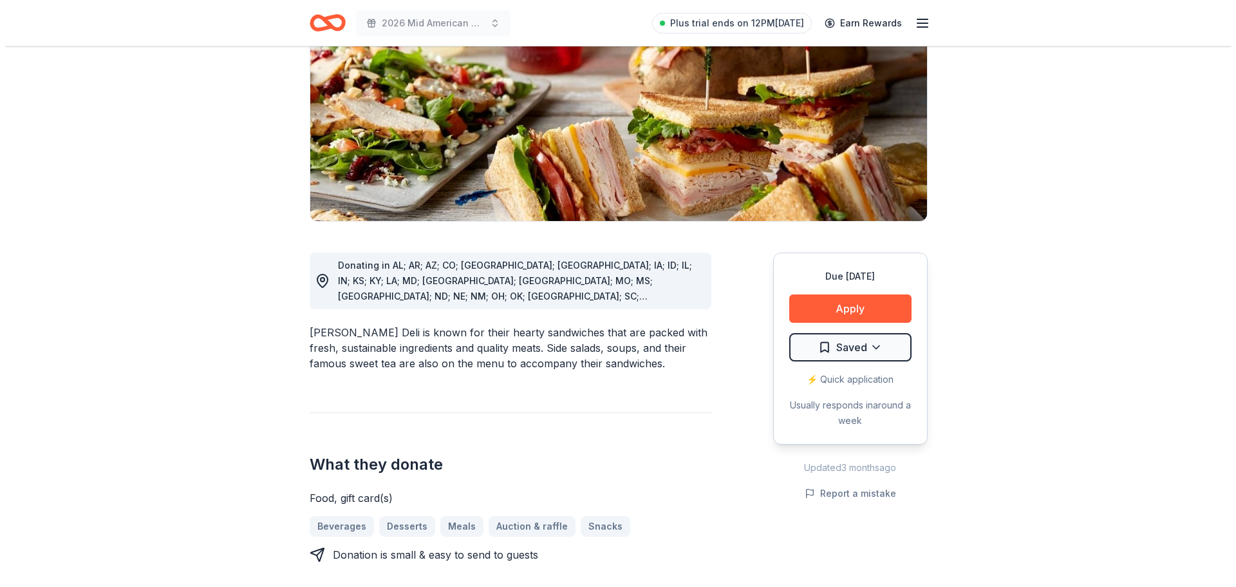
scroll to position [258, 0]
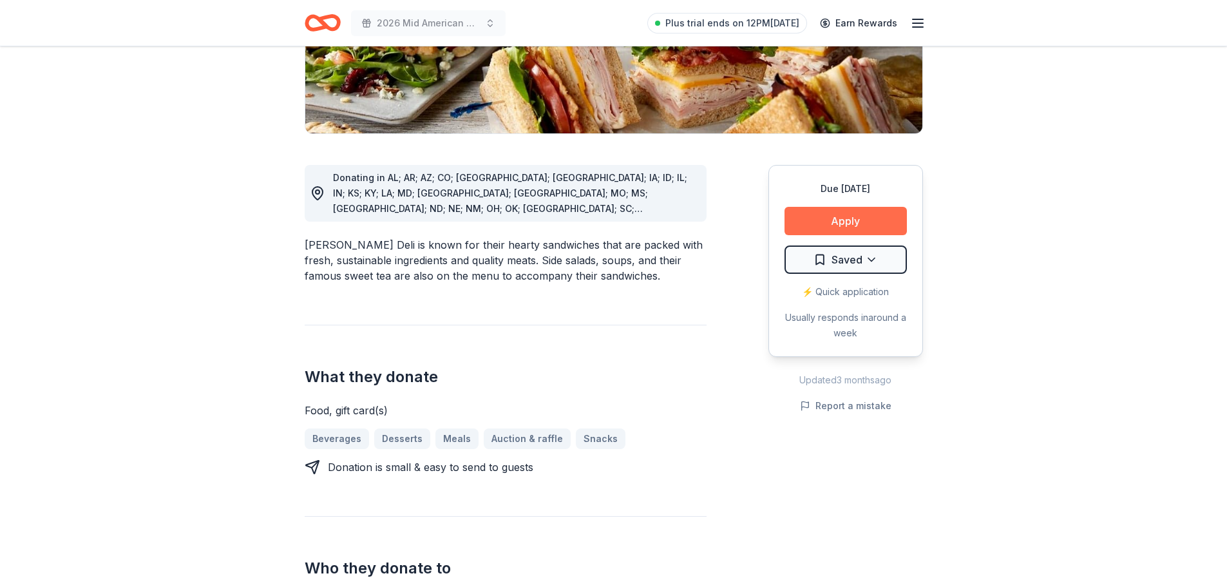
click at [830, 223] on button "Apply" at bounding box center [845, 221] width 122 height 28
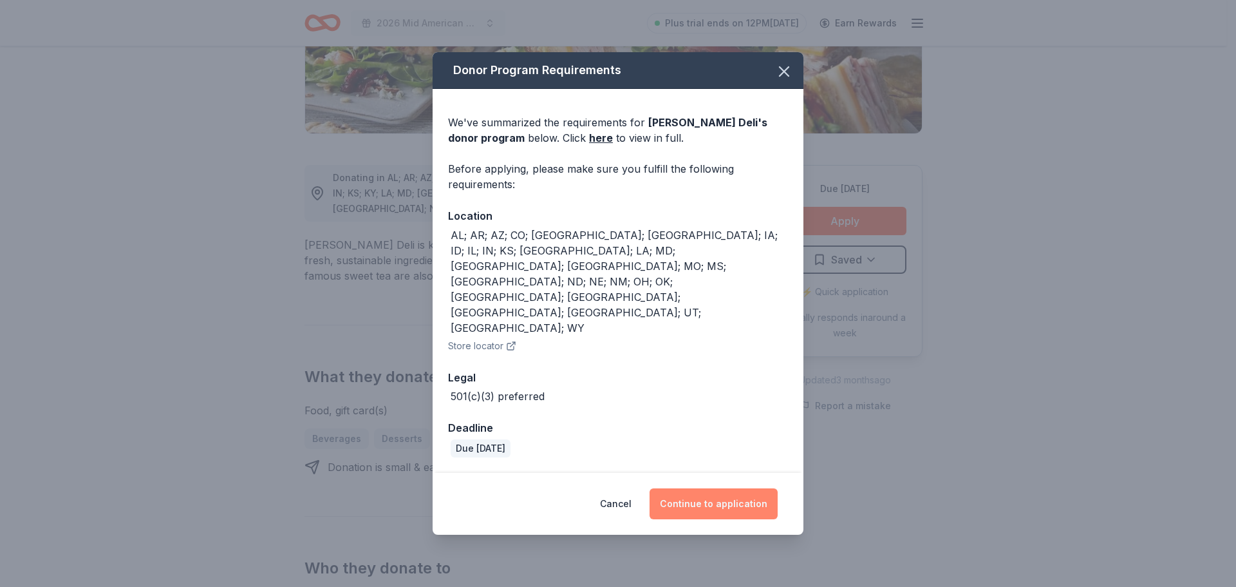
click at [707, 488] on button "Continue to application" at bounding box center [714, 503] width 128 height 31
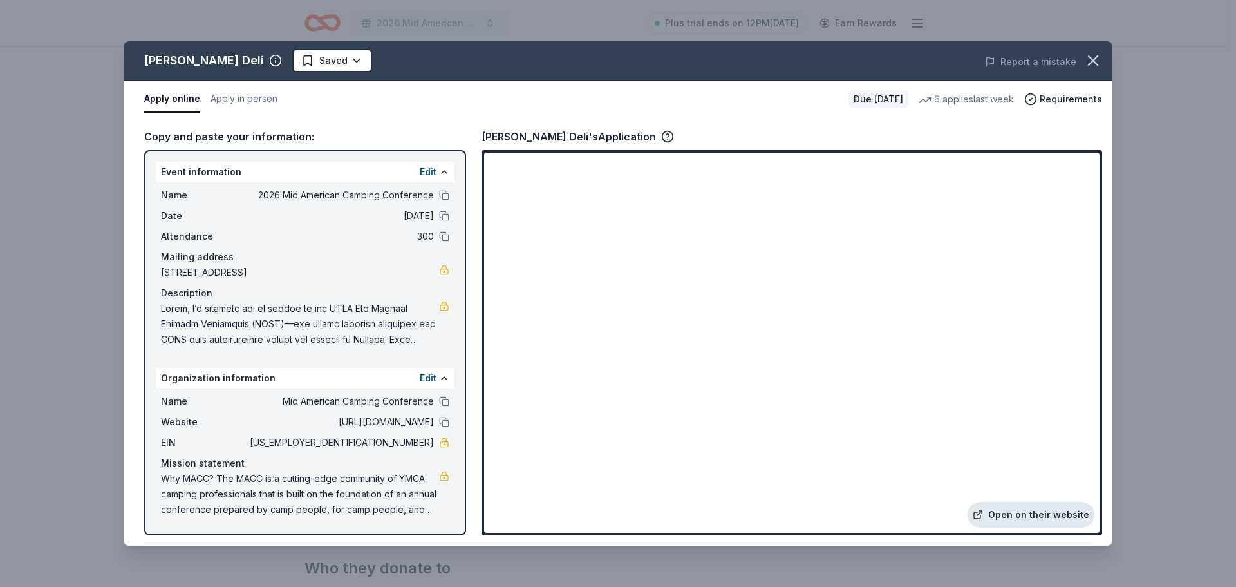
click at [1047, 516] on link "Open on their website" at bounding box center [1031, 515] width 127 height 26
click at [332, 62] on html "2026 Mid American Camping Conference Plus trial ends on 12PM, 9/2 Earn Rewards …" at bounding box center [618, 293] width 1236 height 587
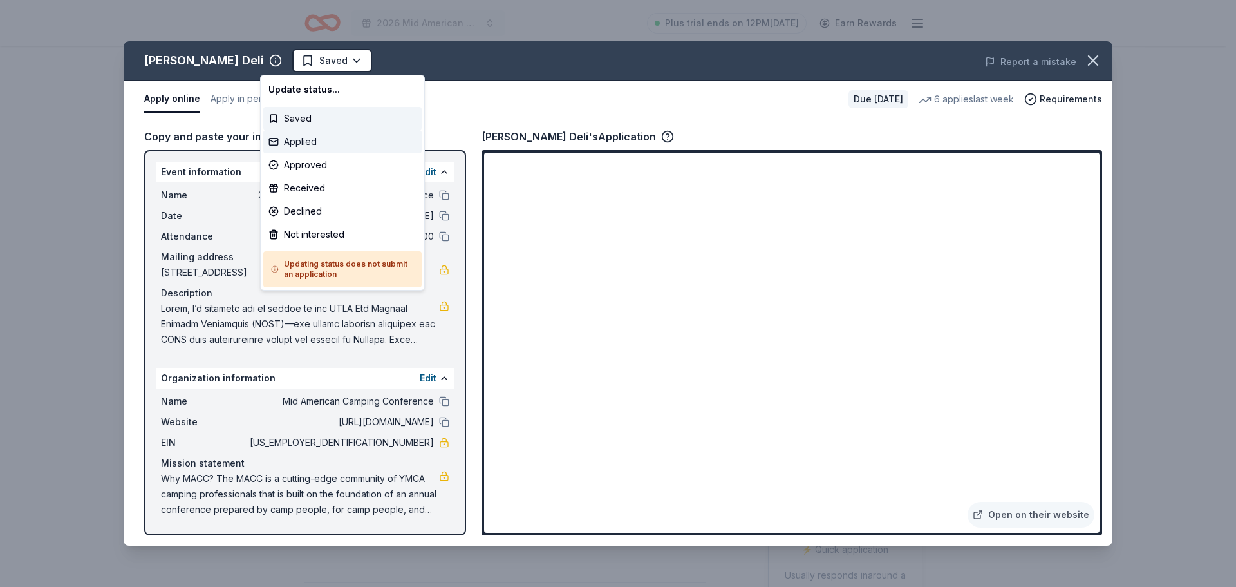
click at [291, 147] on div "Applied" at bounding box center [342, 141] width 158 height 23
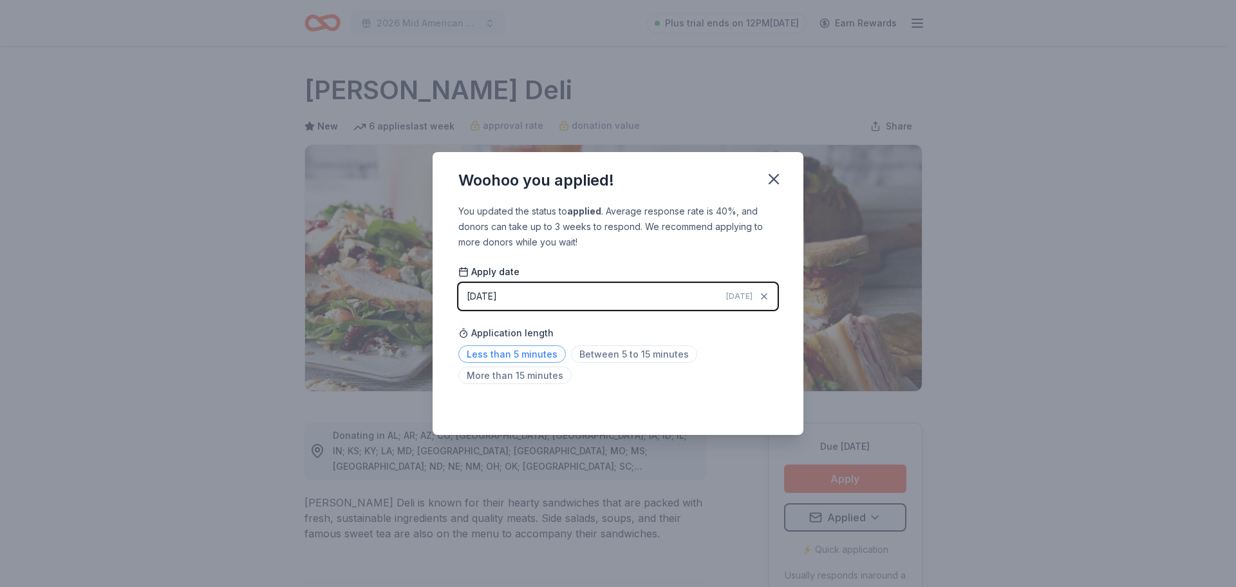
click at [536, 357] on span "Less than 5 minutes" at bounding box center [512, 353] width 108 height 17
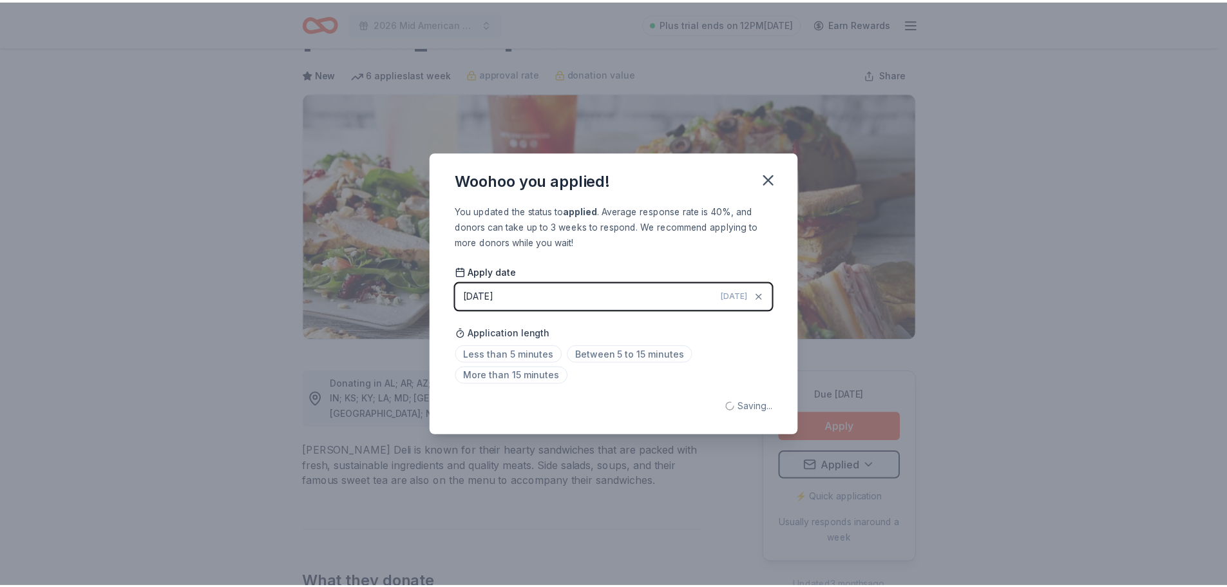
scroll to position [53, 0]
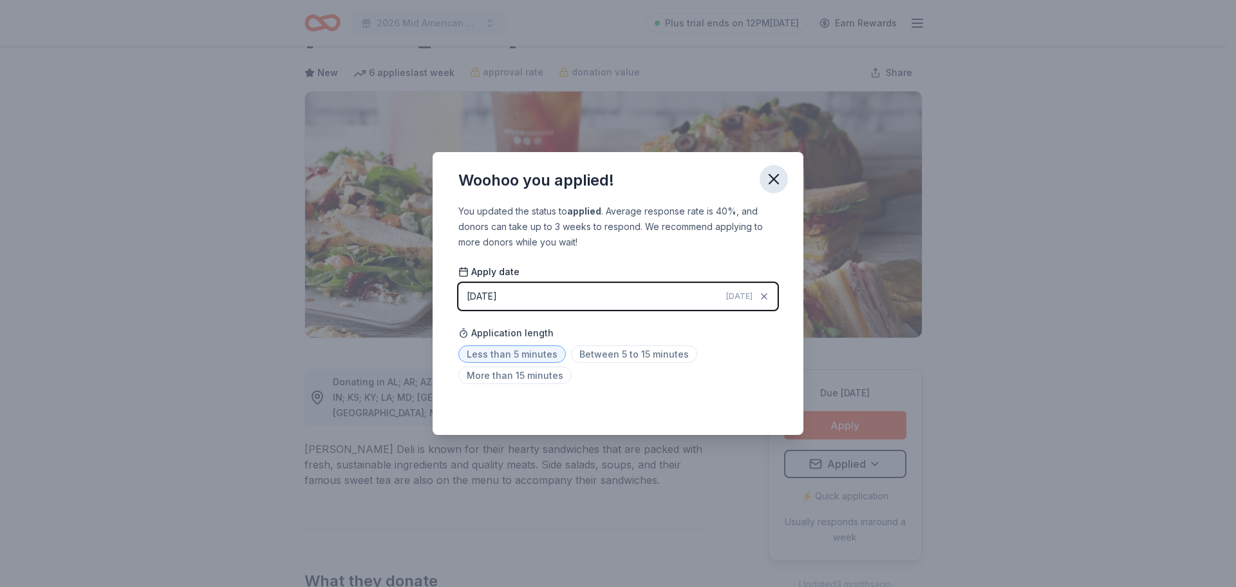
click at [772, 177] on icon "button" at bounding box center [773, 178] width 9 height 9
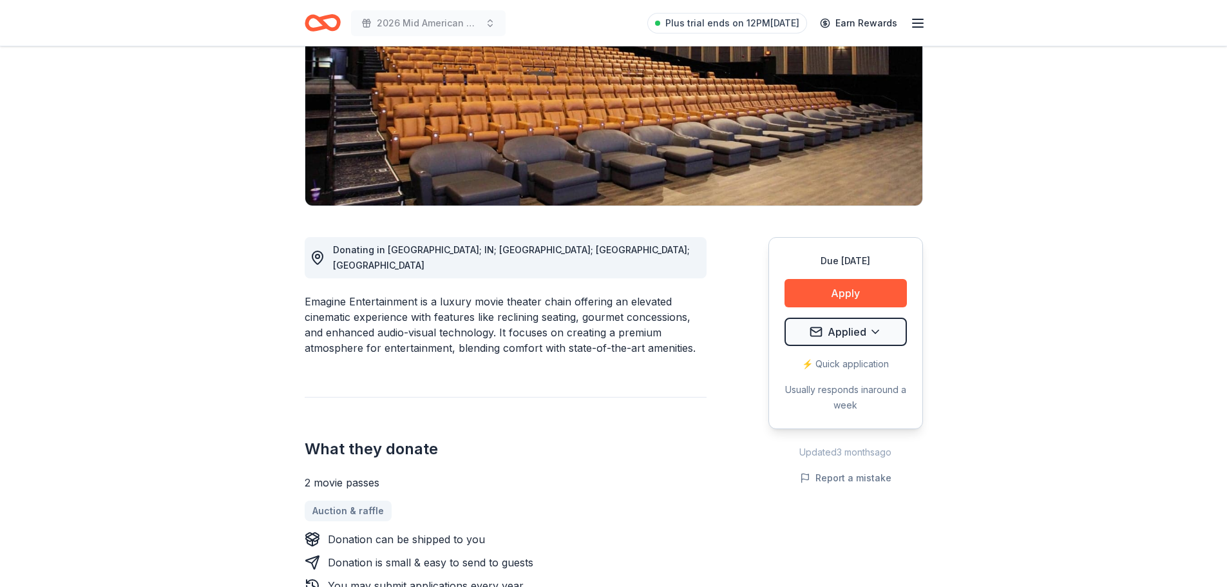
scroll to position [193, 0]
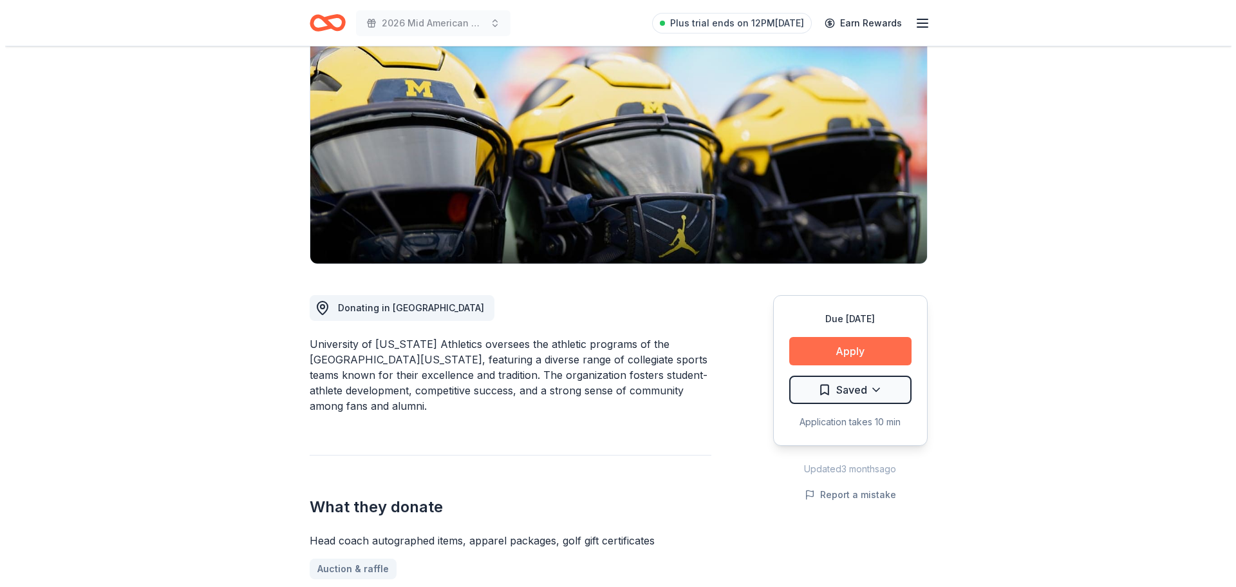
scroll to position [129, 0]
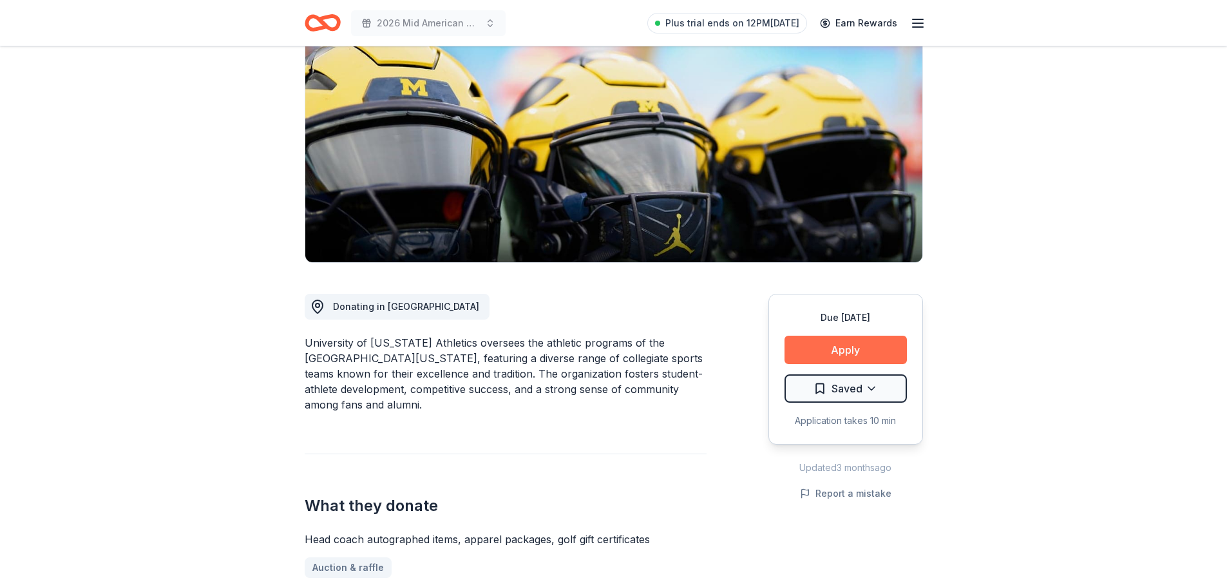
click at [874, 345] on button "Apply" at bounding box center [845, 349] width 122 height 28
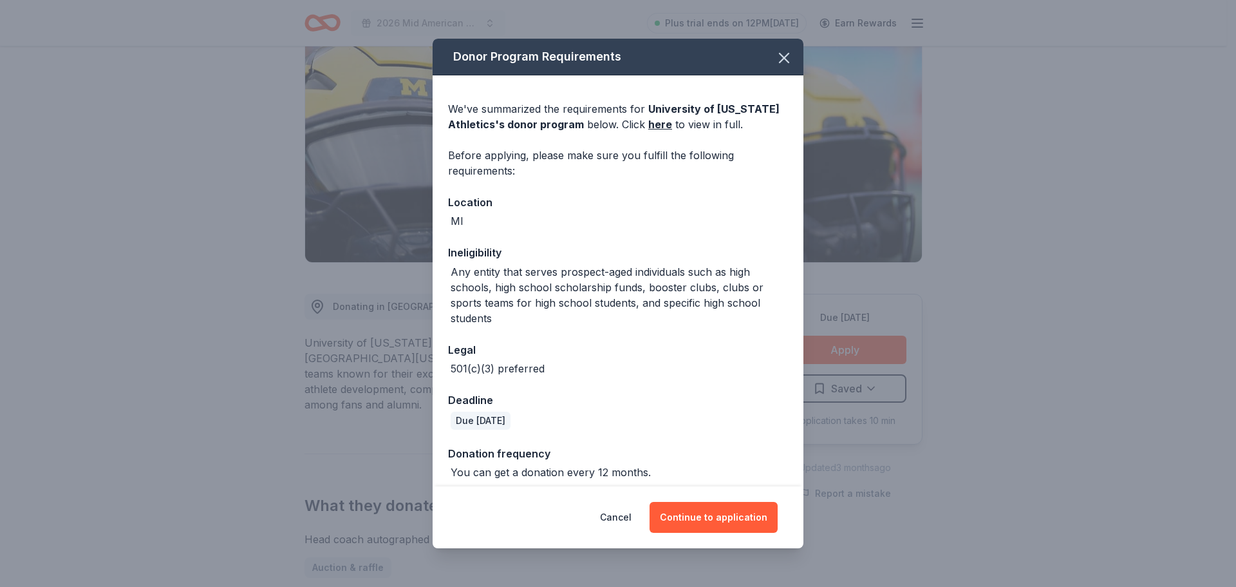
scroll to position [9, 0]
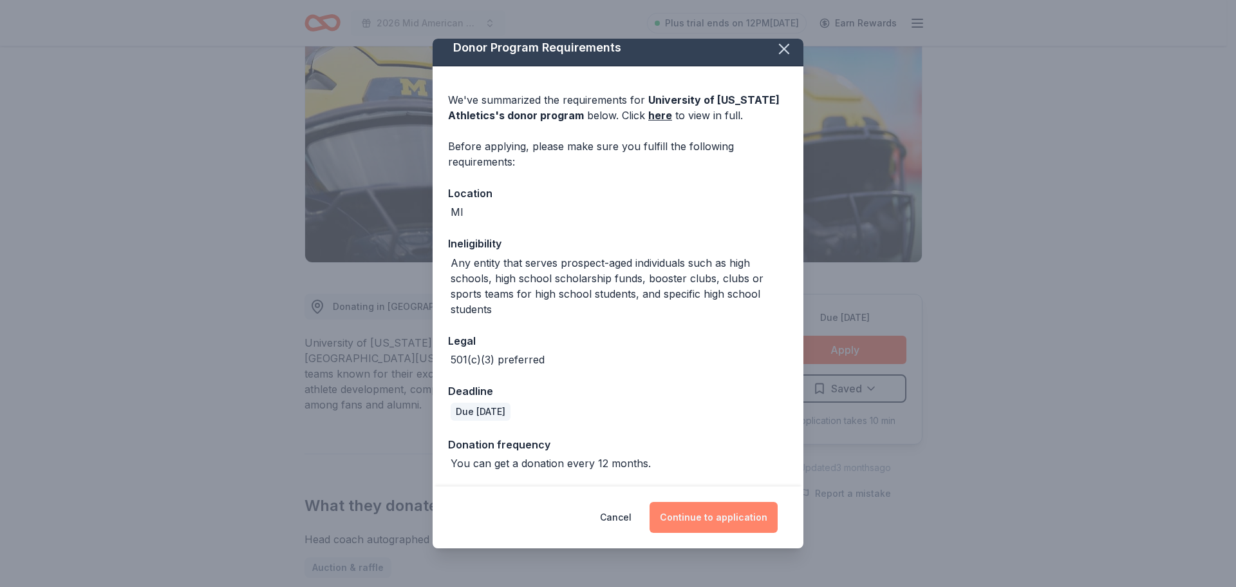
click at [684, 514] on button "Continue to application" at bounding box center [714, 517] width 128 height 31
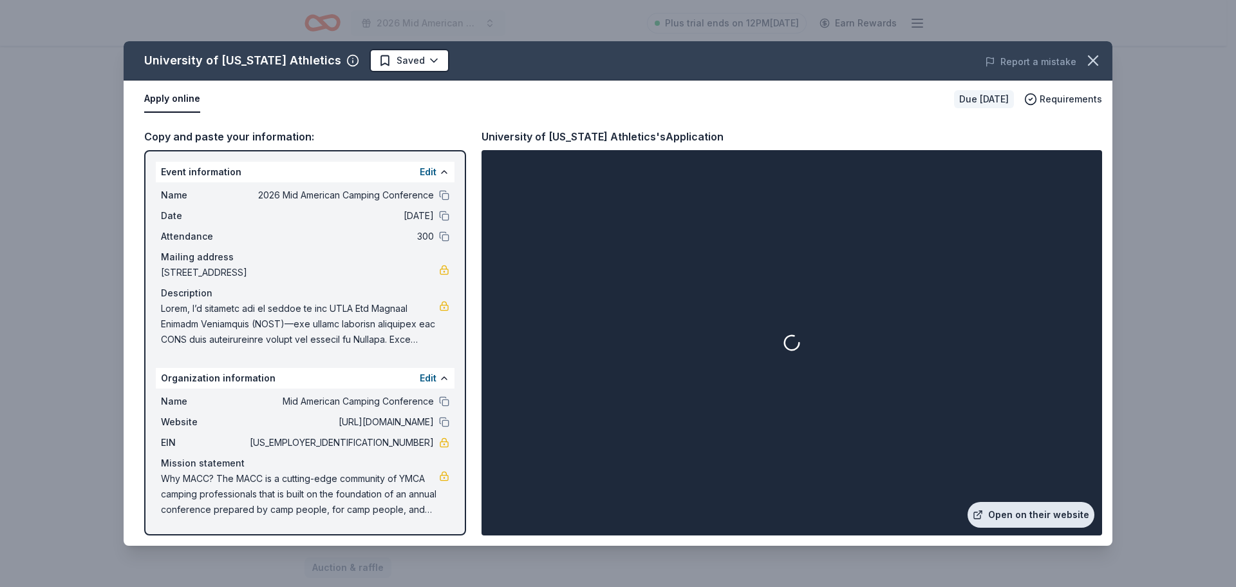
click at [1030, 511] on link "Open on their website" at bounding box center [1031, 515] width 127 height 26
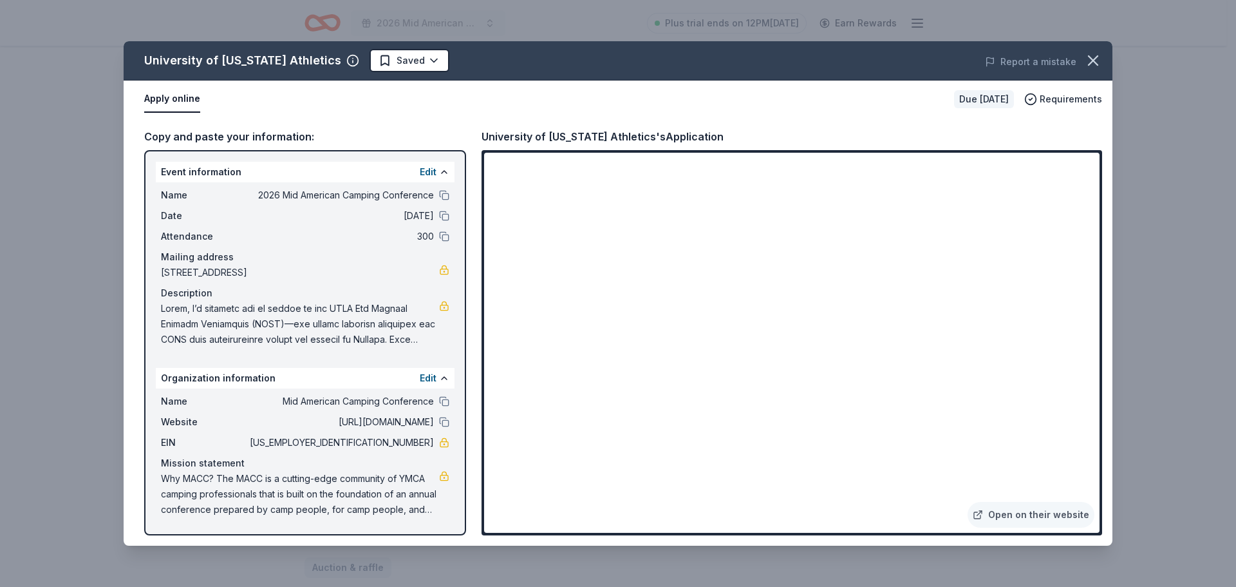
click at [278, 490] on span "Why MACC? The MACC is a cutting-edge community of YMCA camping professionals th…" at bounding box center [300, 494] width 278 height 46
drag, startPoint x: 410, startPoint y: 511, endPoint x: 174, endPoint y: 482, distance: 238.0
click at [180, 496] on span "Why MACC? The MACC is a cutting-edge community of YMCA camping professionals th…" at bounding box center [300, 494] width 278 height 46
drag, startPoint x: 161, startPoint y: 480, endPoint x: 366, endPoint y: 513, distance: 207.9
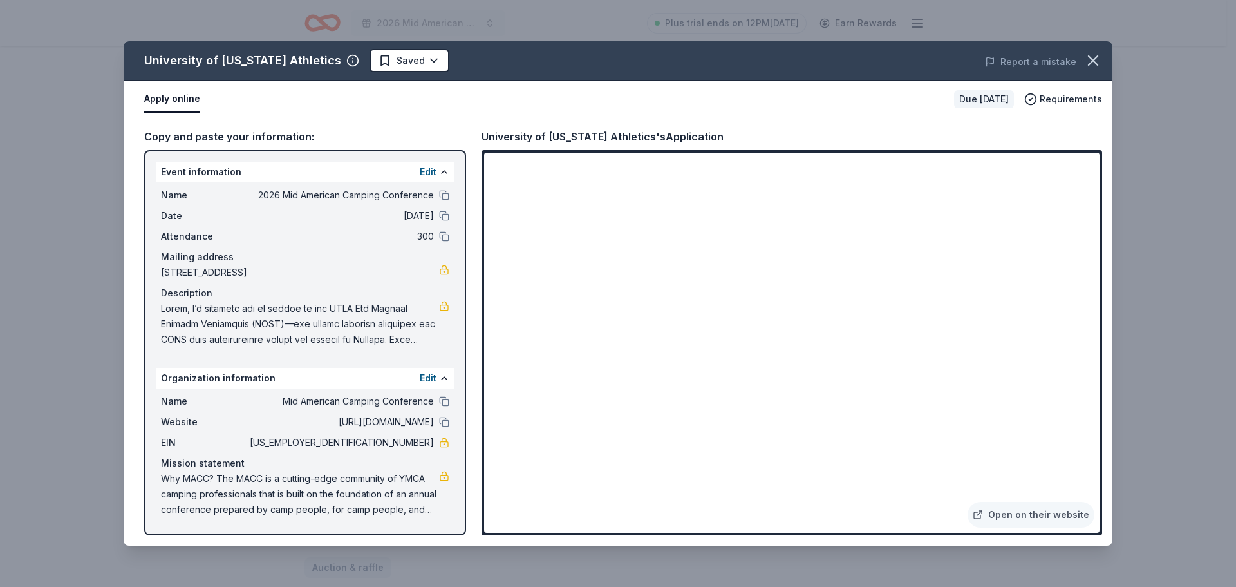
click at [366, 513] on span "Why MACC? The MACC is a cutting-edge community of YMCA camping professionals th…" at bounding box center [300, 494] width 278 height 46
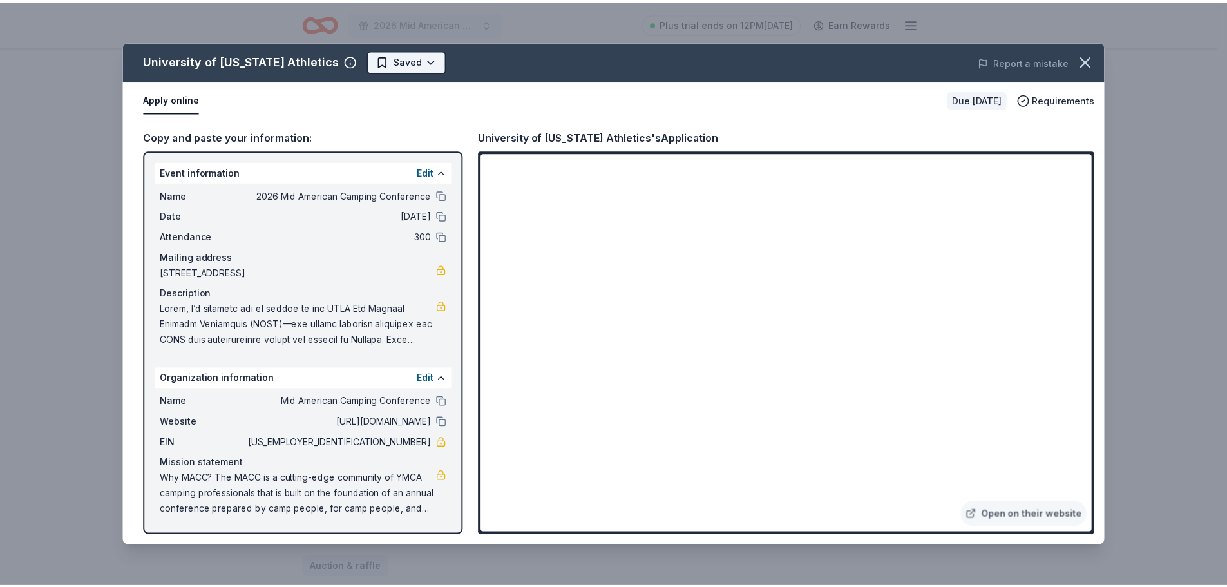
scroll to position [0, 0]
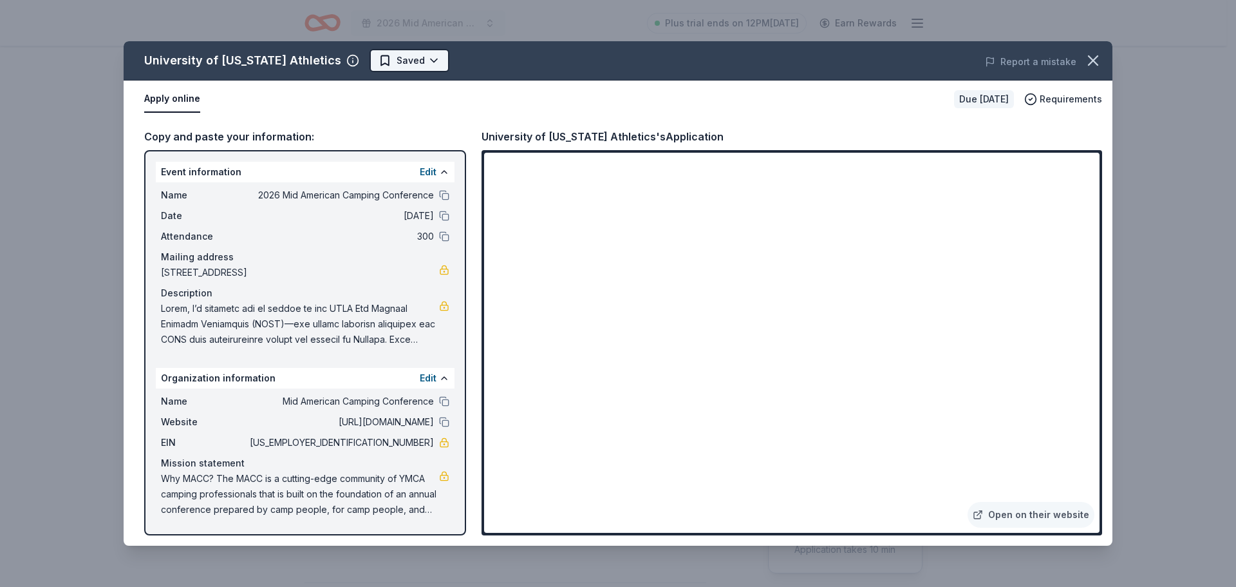
click at [408, 61] on html "2026 Mid American Camping Conference Plus trial ends on 12PM, 9/2 Earn Rewards …" at bounding box center [618, 293] width 1236 height 587
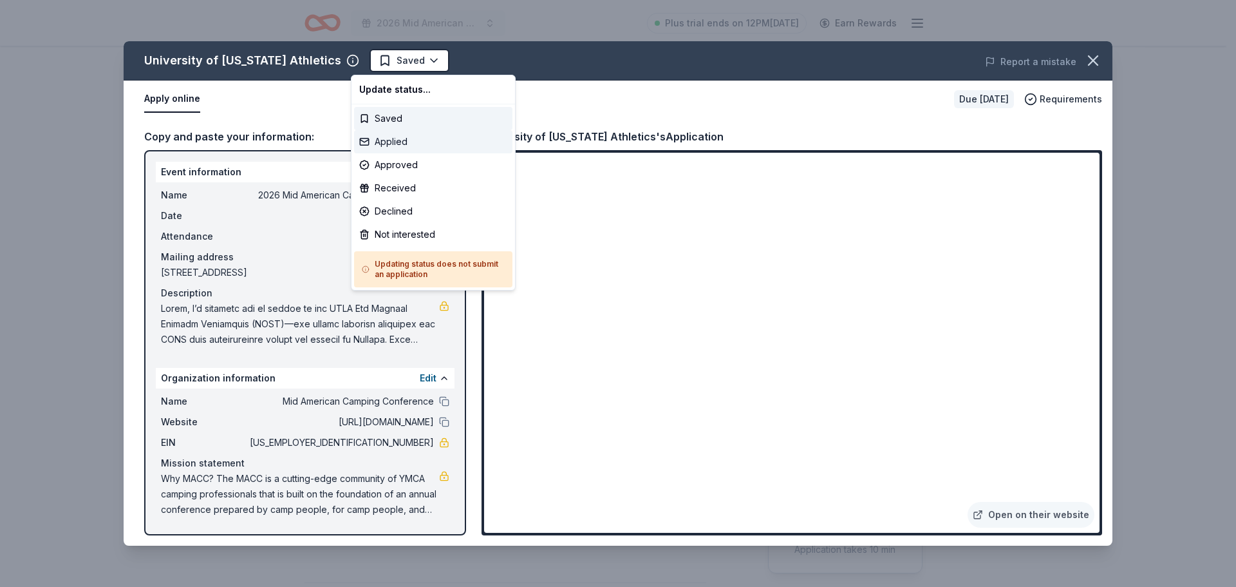
click at [402, 137] on div "Applied" at bounding box center [433, 141] width 158 height 23
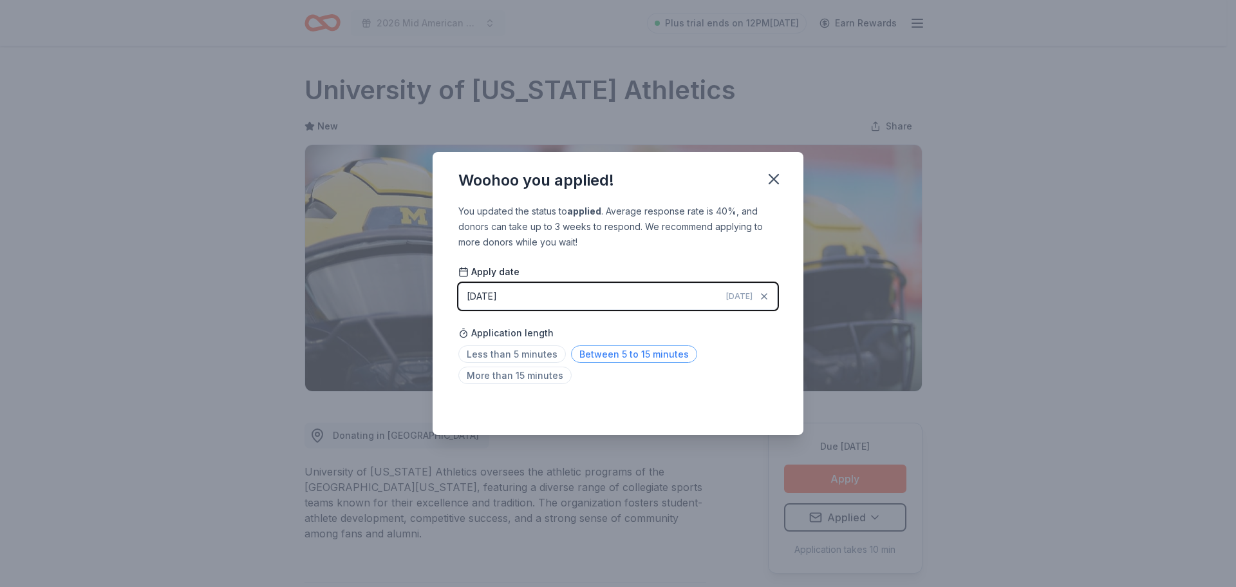
click at [586, 356] on span "Between 5 to 15 minutes" at bounding box center [634, 353] width 126 height 17
click at [777, 179] on icon "button" at bounding box center [774, 179] width 18 height 18
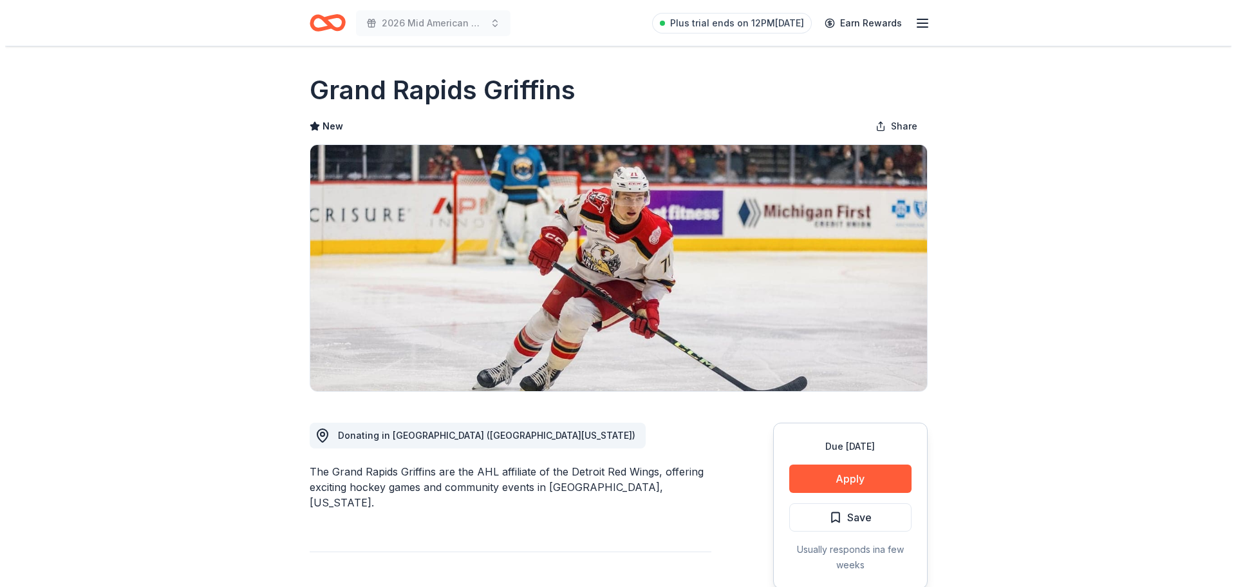
scroll to position [64, 0]
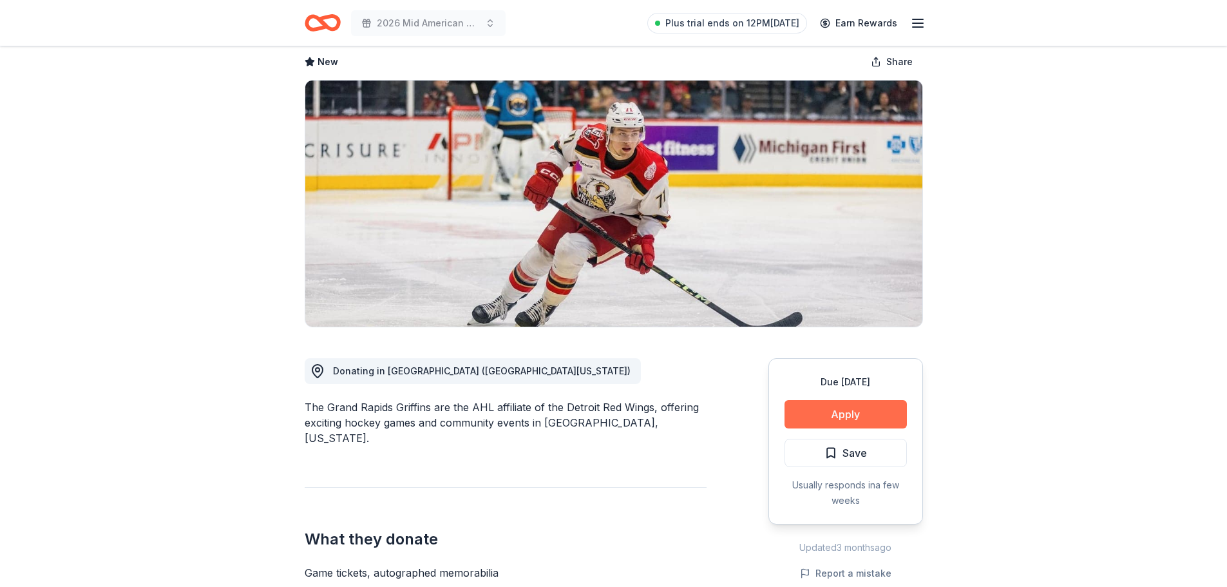
click at [812, 413] on button "Apply" at bounding box center [845, 414] width 122 height 28
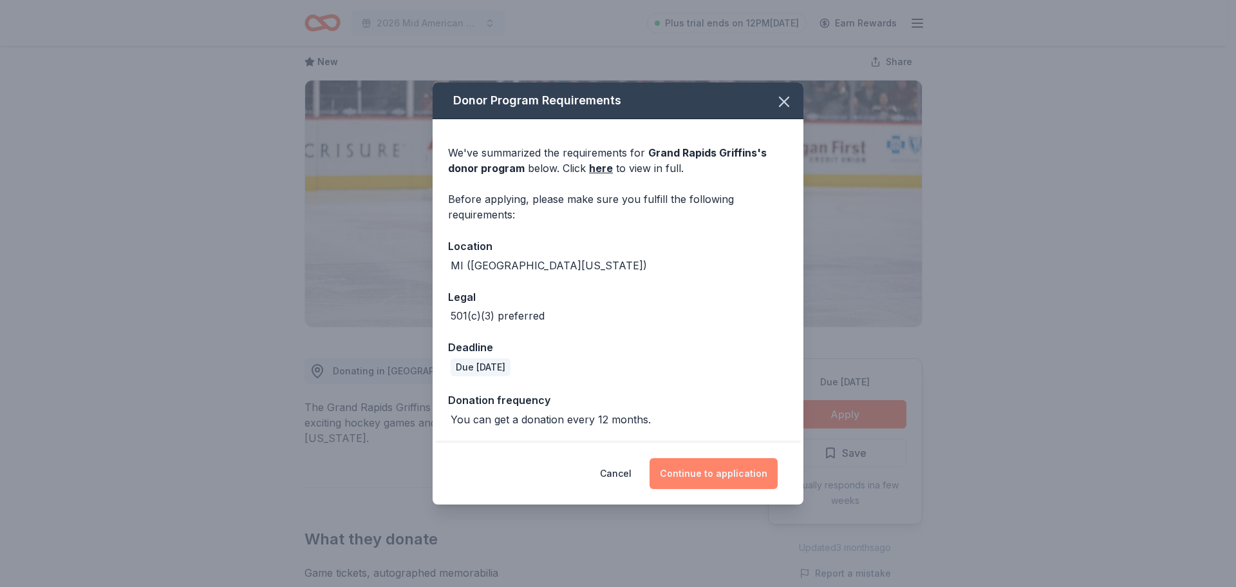
click at [731, 466] on button "Continue to application" at bounding box center [714, 473] width 128 height 31
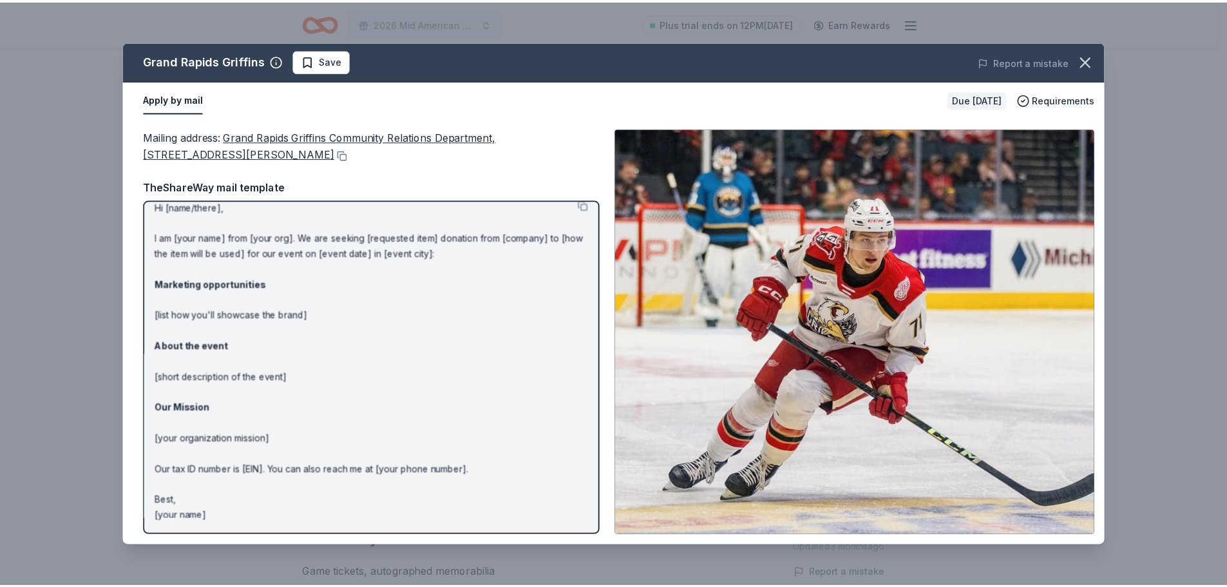
scroll to position [0, 0]
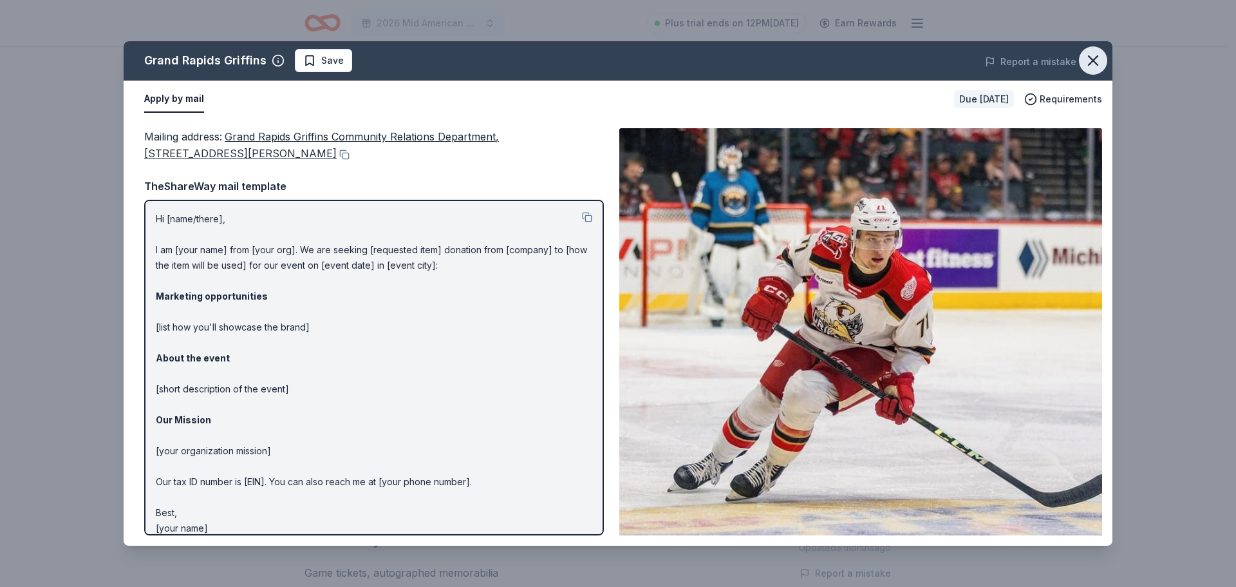
click at [1098, 58] on icon "button" at bounding box center [1093, 61] width 18 height 18
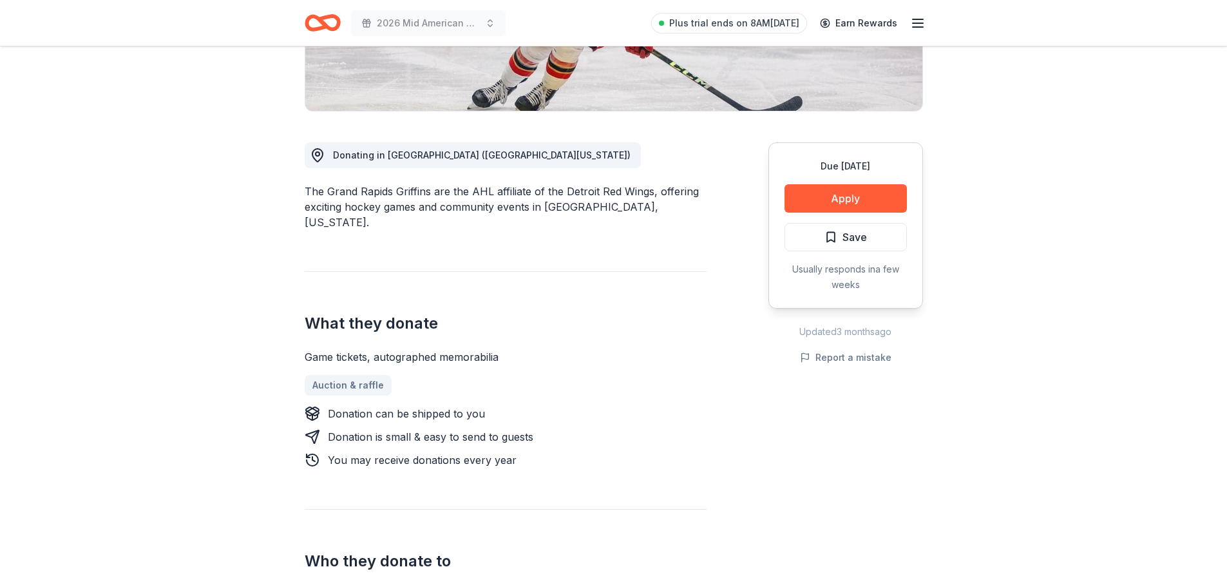
scroll to position [258, 0]
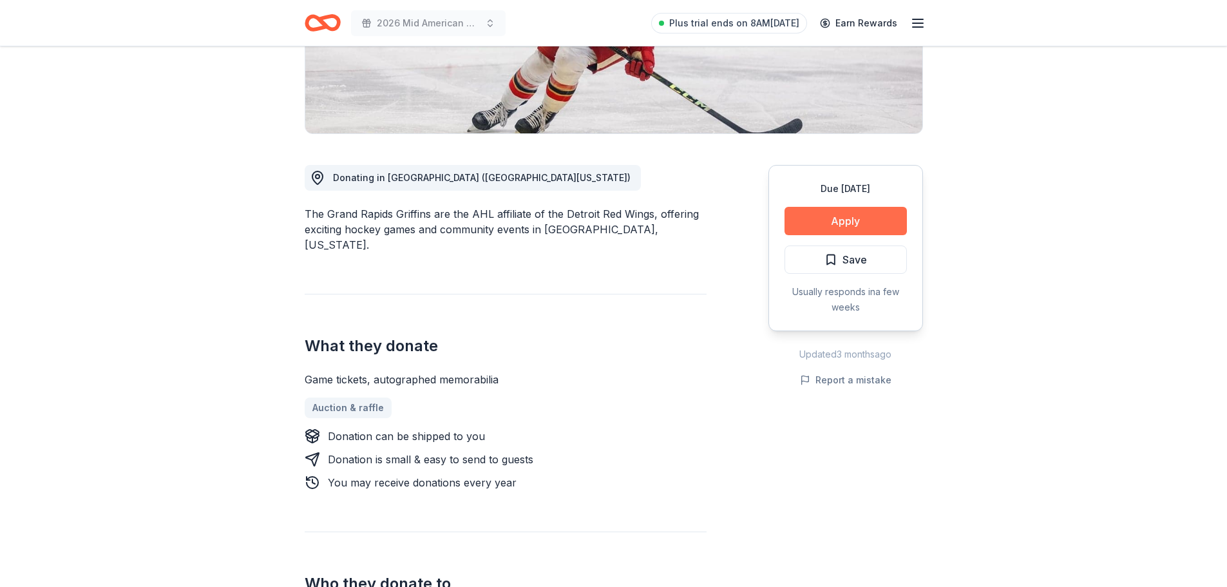
click at [867, 217] on button "Apply" at bounding box center [845, 221] width 122 height 28
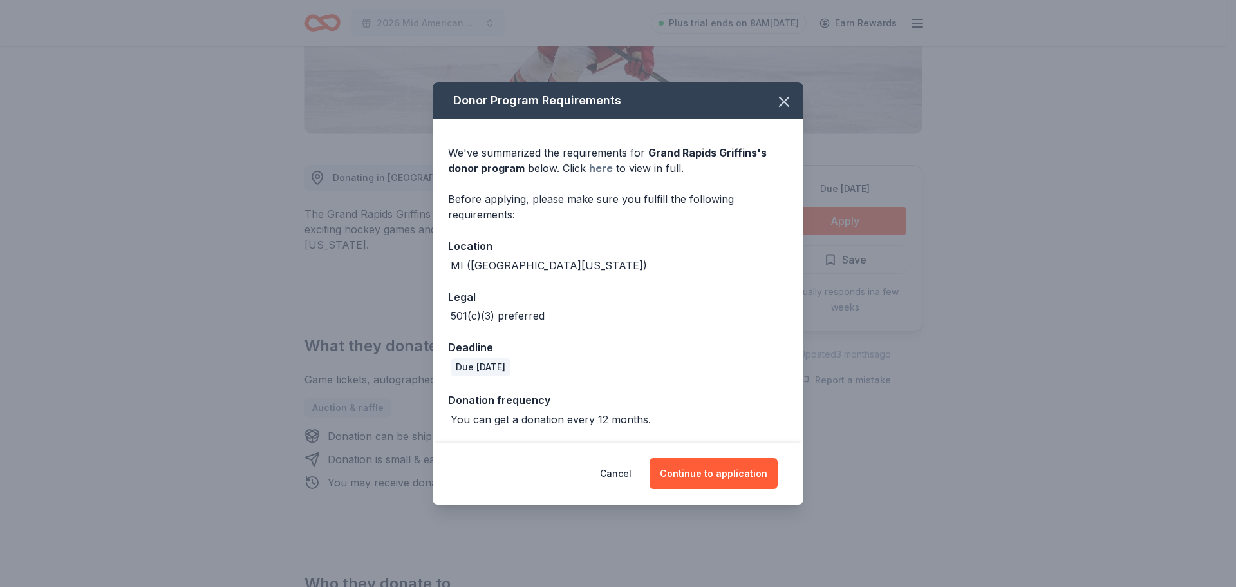
click at [597, 167] on link "here" at bounding box center [601, 167] width 24 height 15
click at [786, 104] on icon "button" at bounding box center [784, 101] width 9 height 9
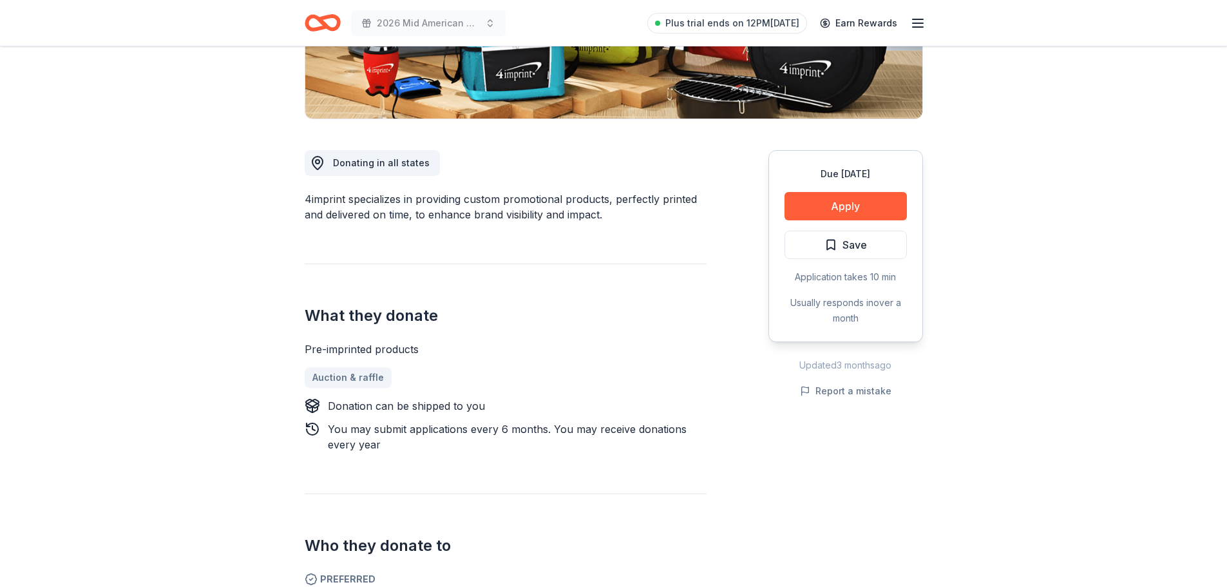
scroll to position [322, 0]
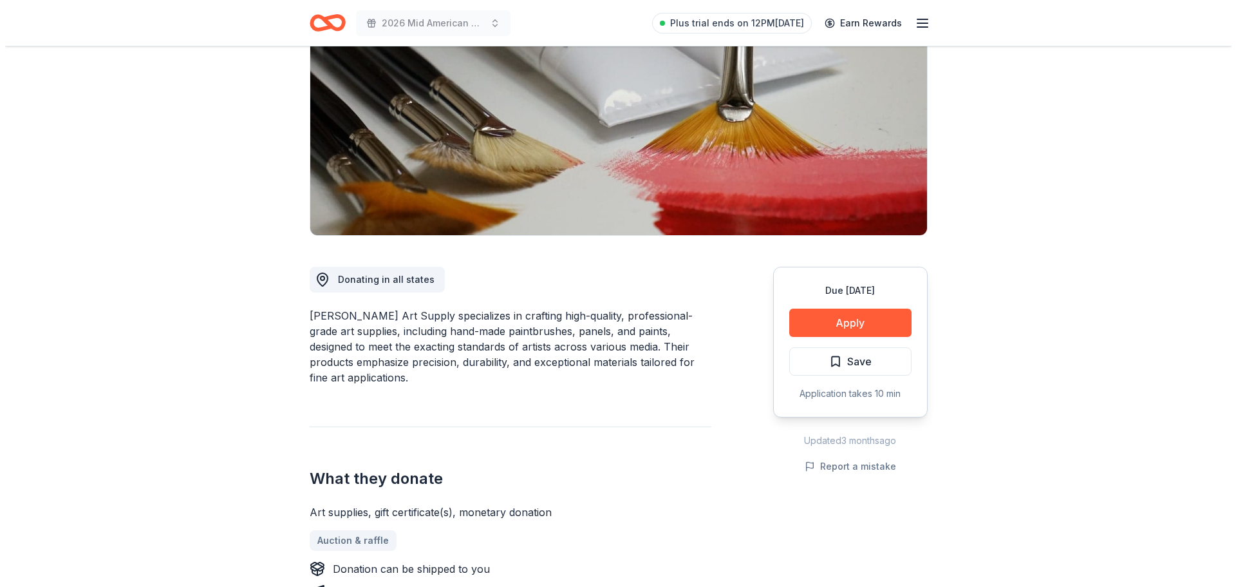
scroll to position [193, 0]
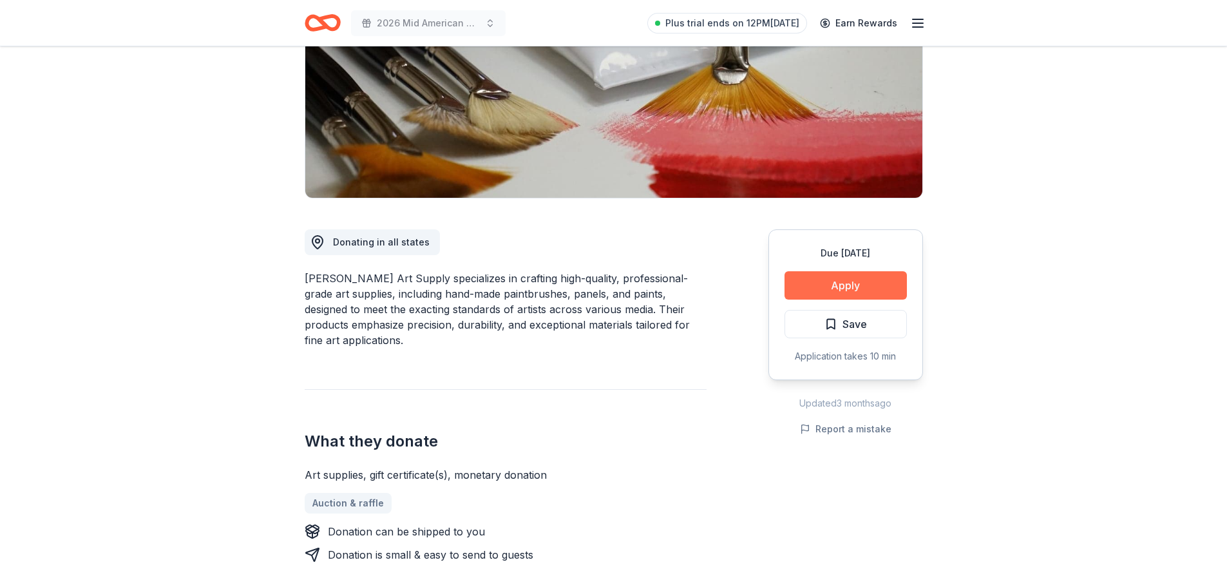
click at [831, 283] on button "Apply" at bounding box center [845, 285] width 122 height 28
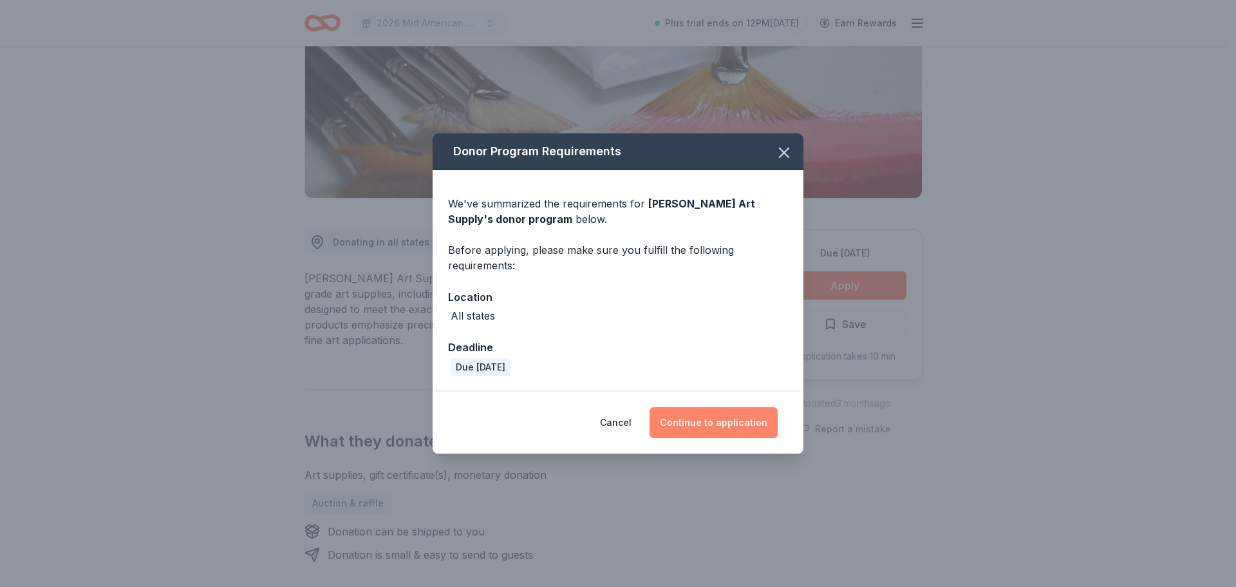
click at [712, 422] on button "Continue to application" at bounding box center [714, 422] width 128 height 31
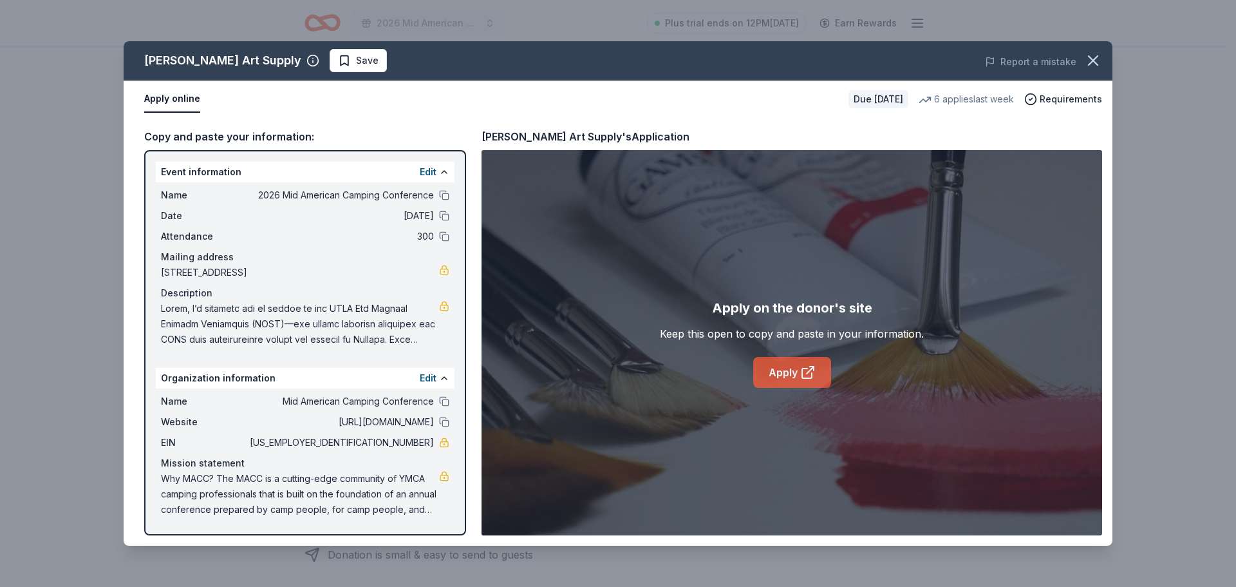
click at [796, 374] on link "Apply" at bounding box center [792, 372] width 78 height 31
drag, startPoint x: 1093, startPoint y: 63, endPoint x: 1075, endPoint y: 90, distance: 32.1
click at [1093, 63] on icon "button" at bounding box center [1093, 61] width 18 height 18
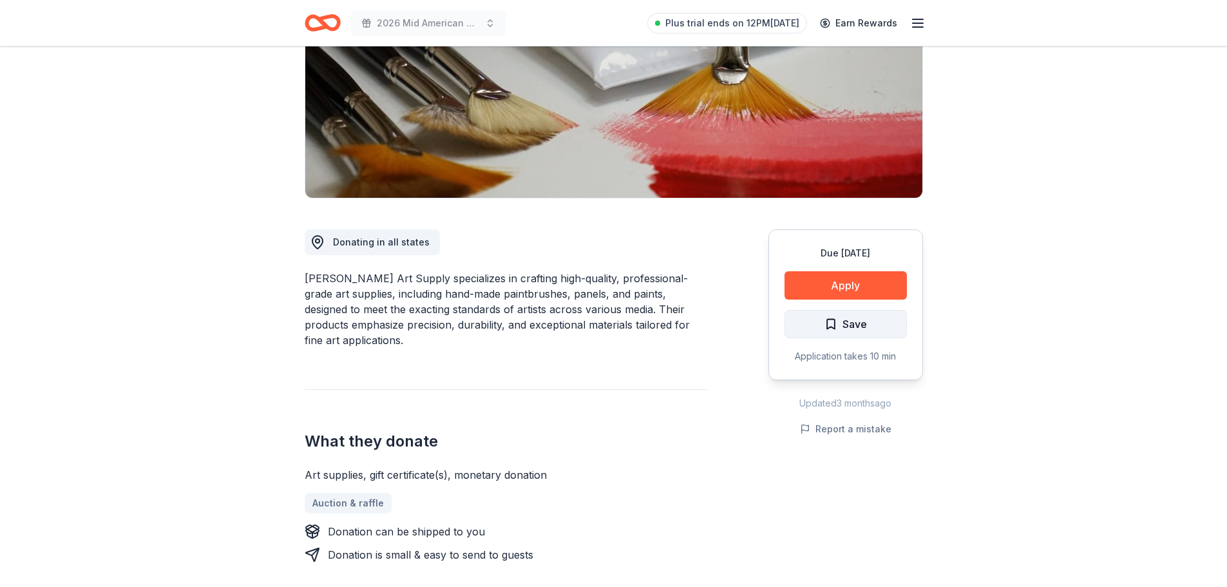
click at [874, 317] on button "Save" at bounding box center [845, 324] width 122 height 28
click at [878, 327] on html "2026 Mid American Camping Conference Plus trial ends on 12PM, 9/2 Earn Rewards …" at bounding box center [613, 100] width 1227 height 587
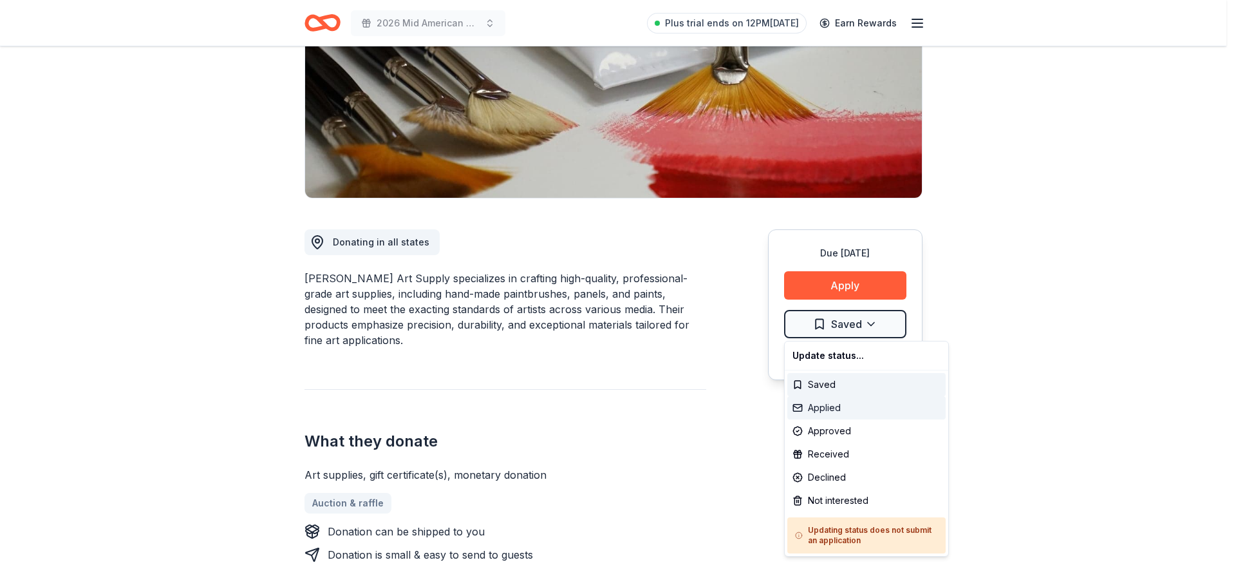
click at [837, 409] on div "Applied" at bounding box center [866, 407] width 158 height 23
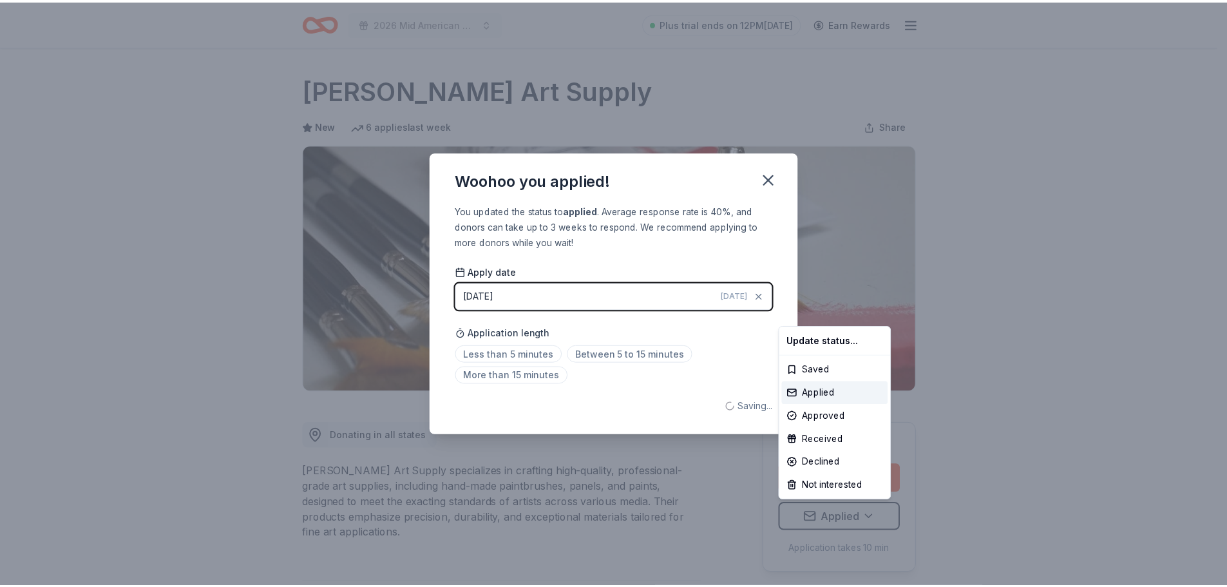
scroll to position [0, 0]
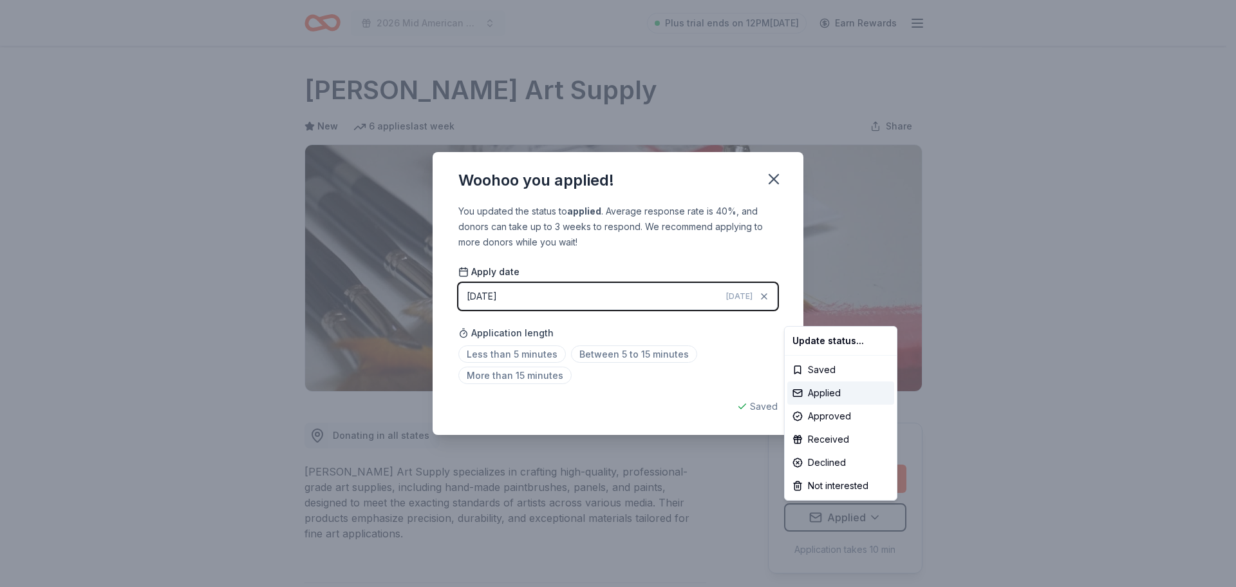
click at [512, 353] on html "2026 Mid American Camping Conference Plus trial ends on 12PM, 9/2 Earn Rewards …" at bounding box center [618, 293] width 1236 height 587
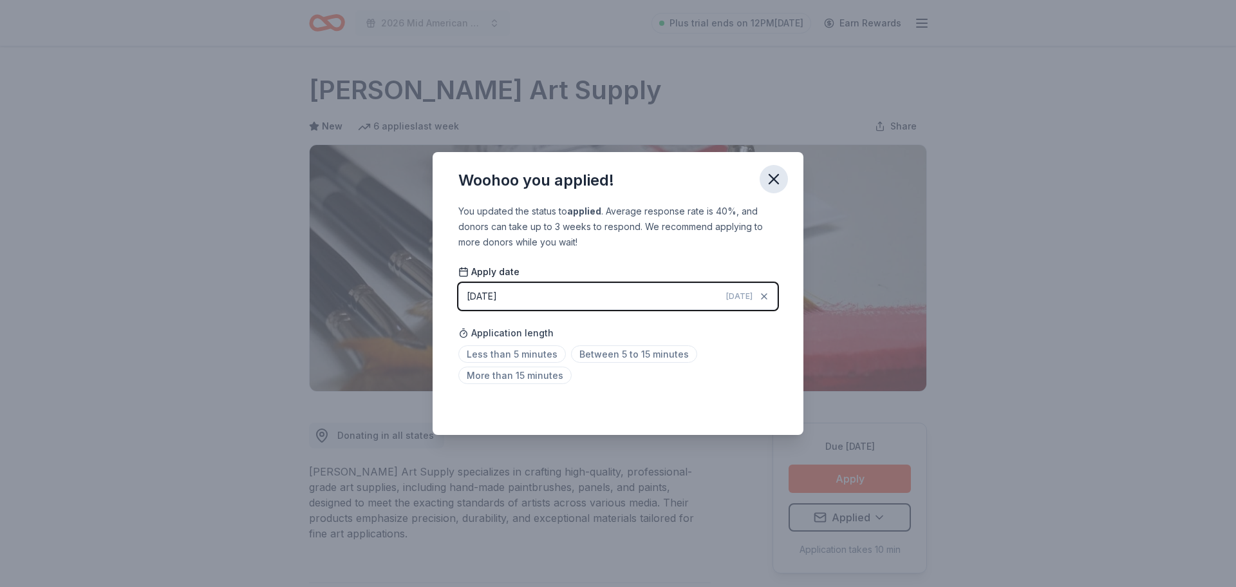
click at [773, 182] on icon "button" at bounding box center [774, 179] width 18 height 18
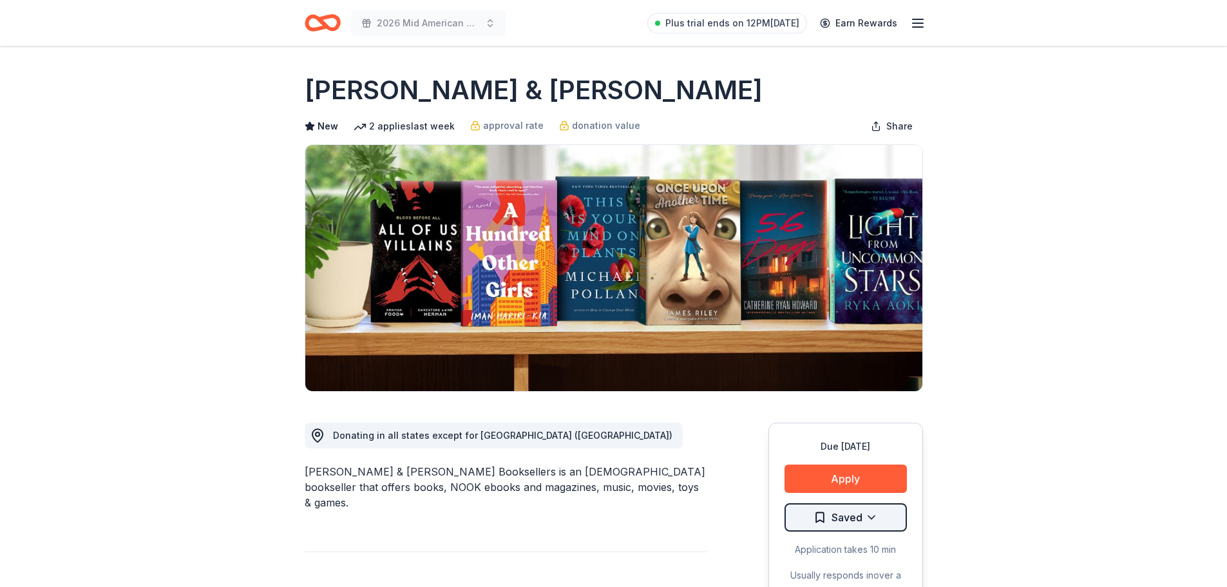
click at [872, 520] on html "2026 Mid American Camping Conference Plus trial ends on 12PM[DATE] Earn Rewards…" at bounding box center [613, 293] width 1227 height 587
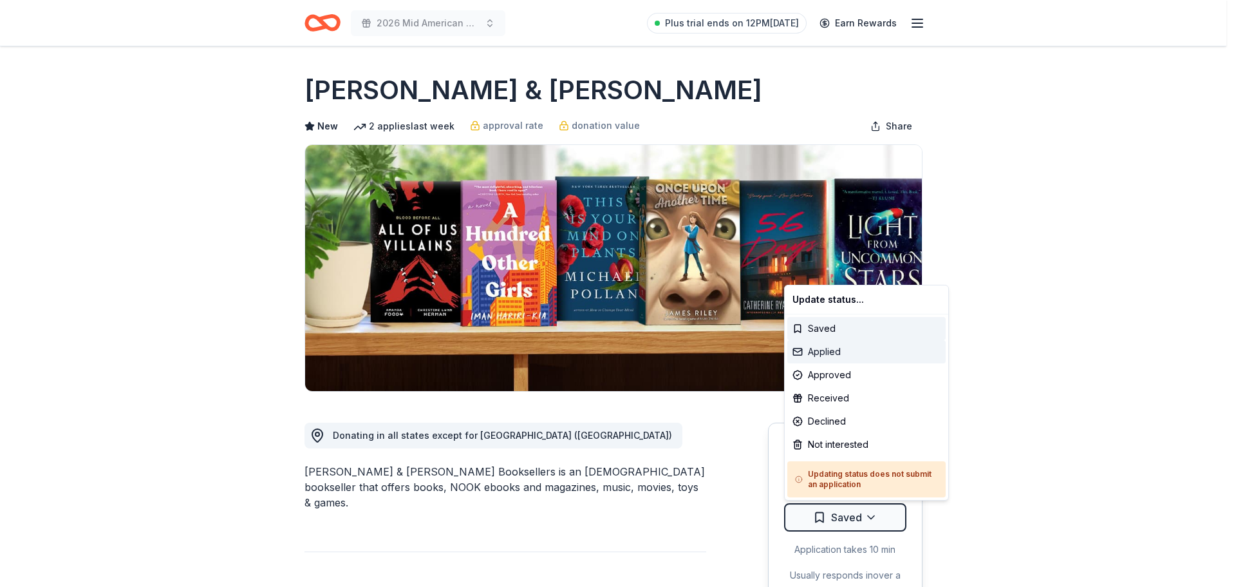
click at [850, 352] on div "Applied" at bounding box center [866, 351] width 158 height 23
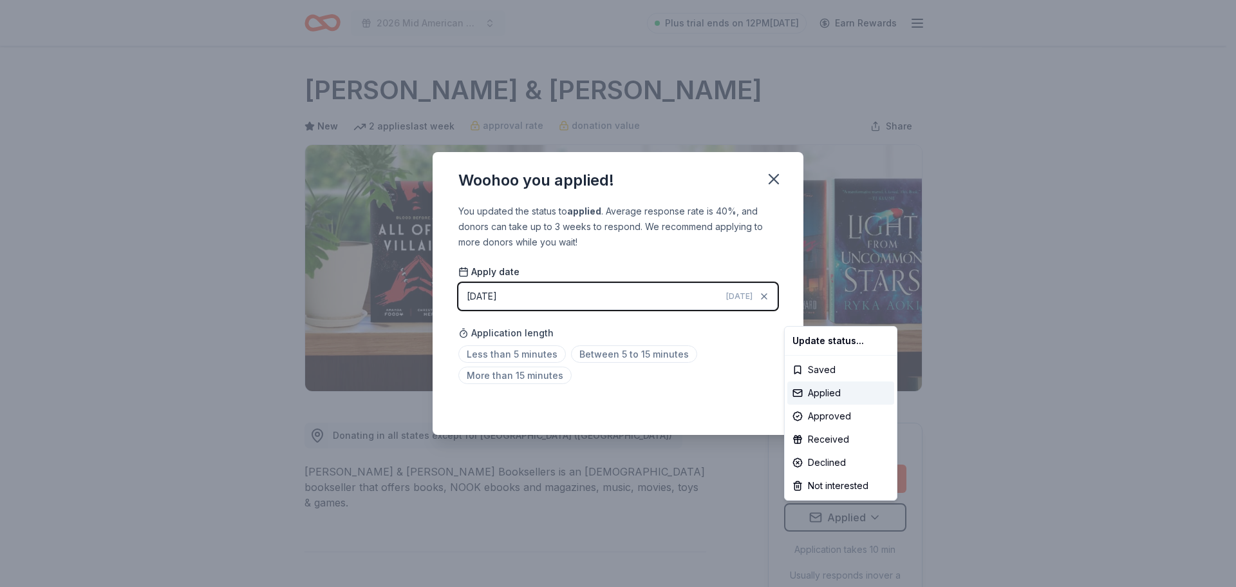
click at [1042, 434] on html "2026 Mid American Camping Conference Plus trial ends on 12PM, 9/2 Earn Rewards …" at bounding box center [618, 293] width 1236 height 587
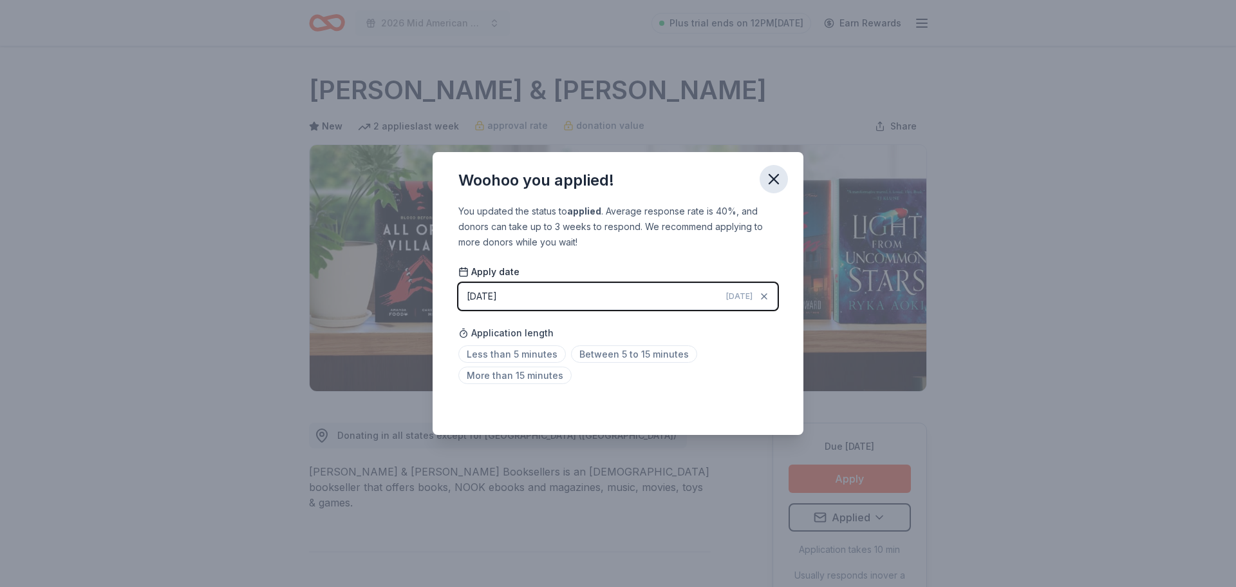
click at [774, 174] on icon "button" at bounding box center [774, 179] width 18 height 18
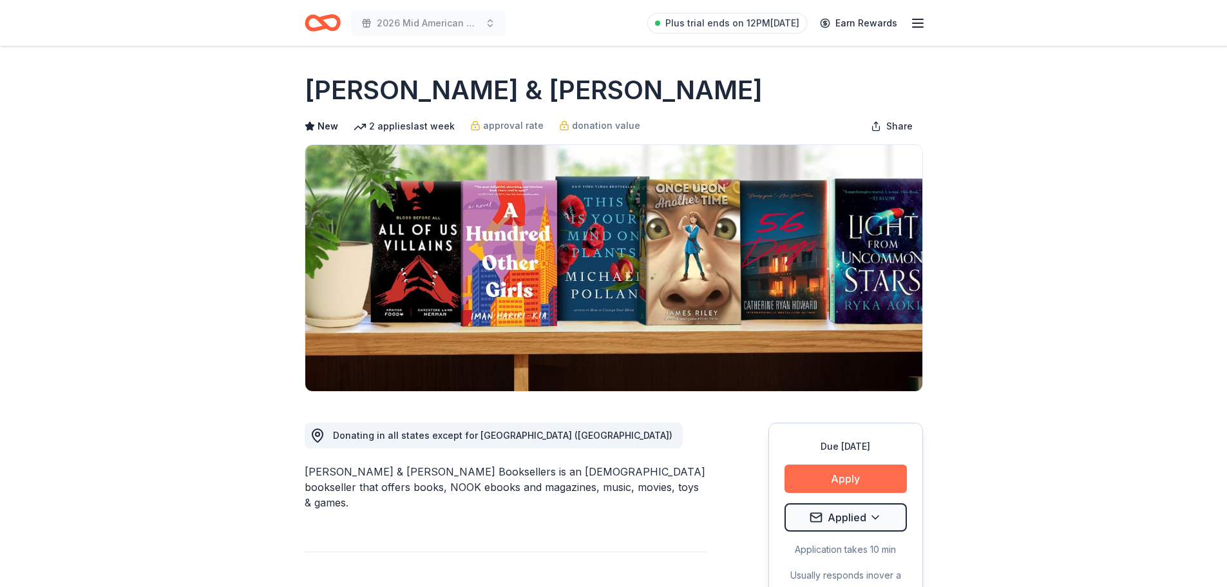
click at [861, 476] on button "Apply" at bounding box center [845, 478] width 122 height 28
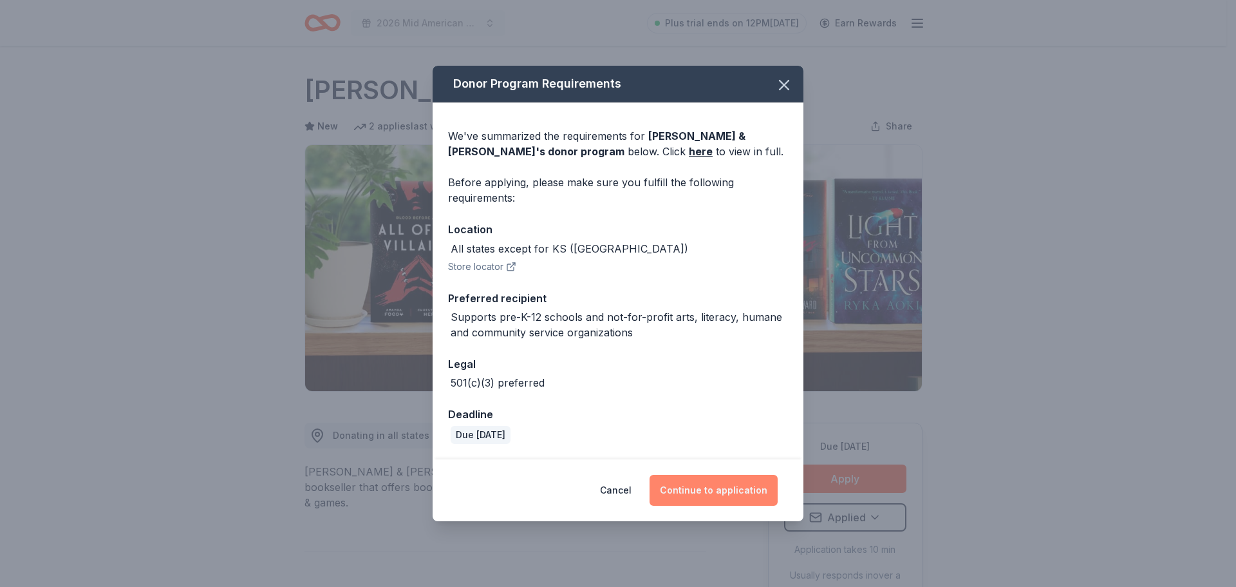
click at [680, 489] on button "Continue to application" at bounding box center [714, 490] width 128 height 31
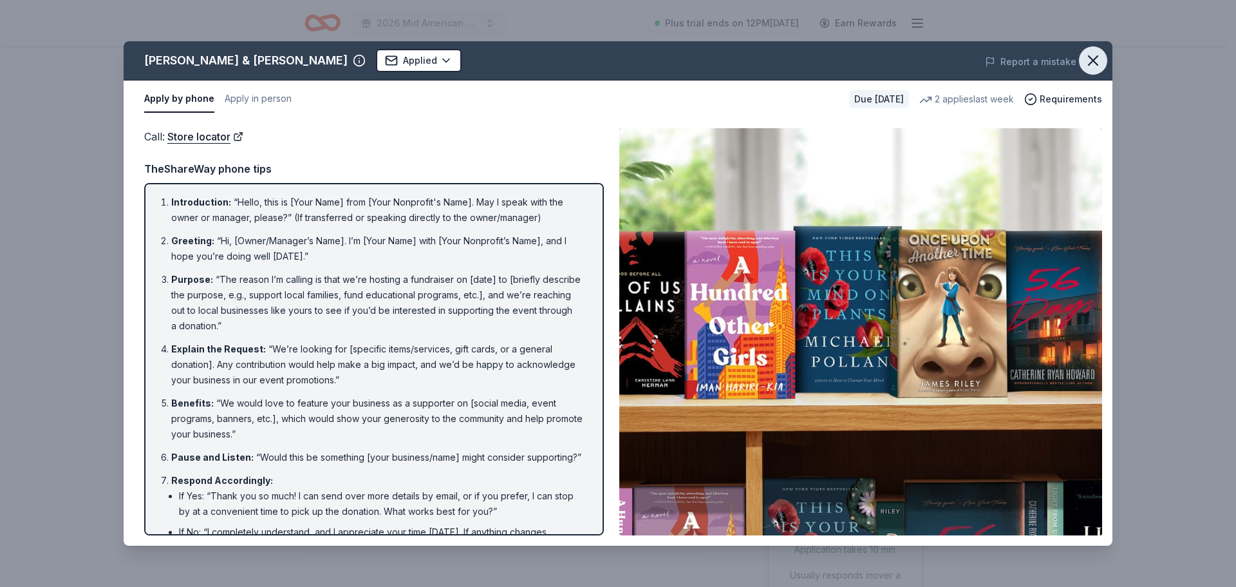
click at [1086, 59] on icon "button" at bounding box center [1093, 61] width 18 height 18
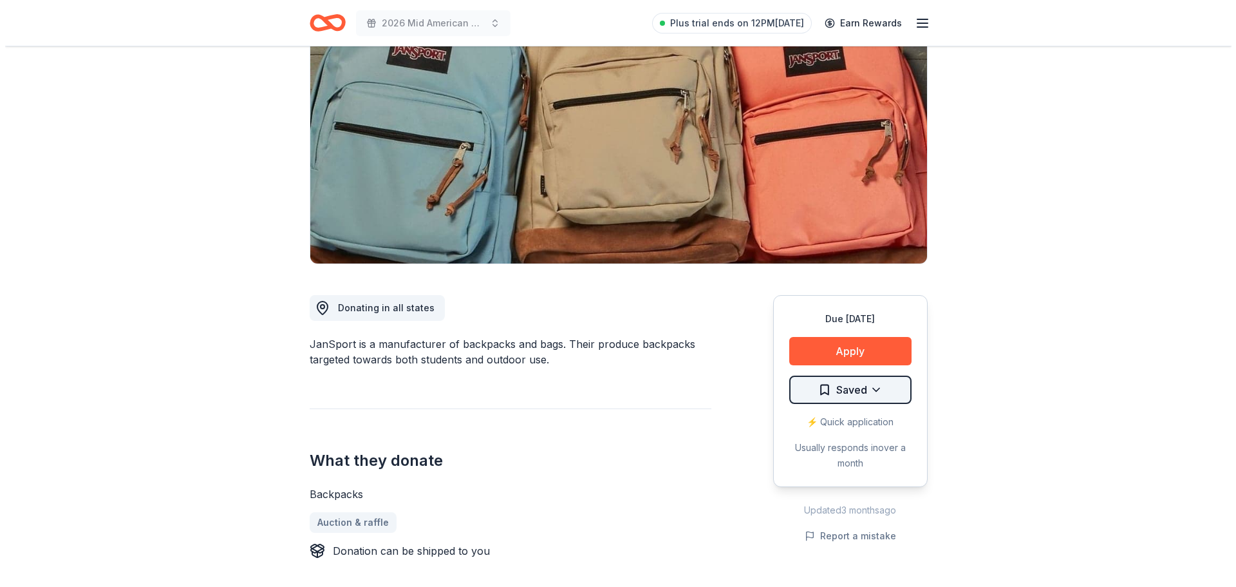
scroll to position [129, 0]
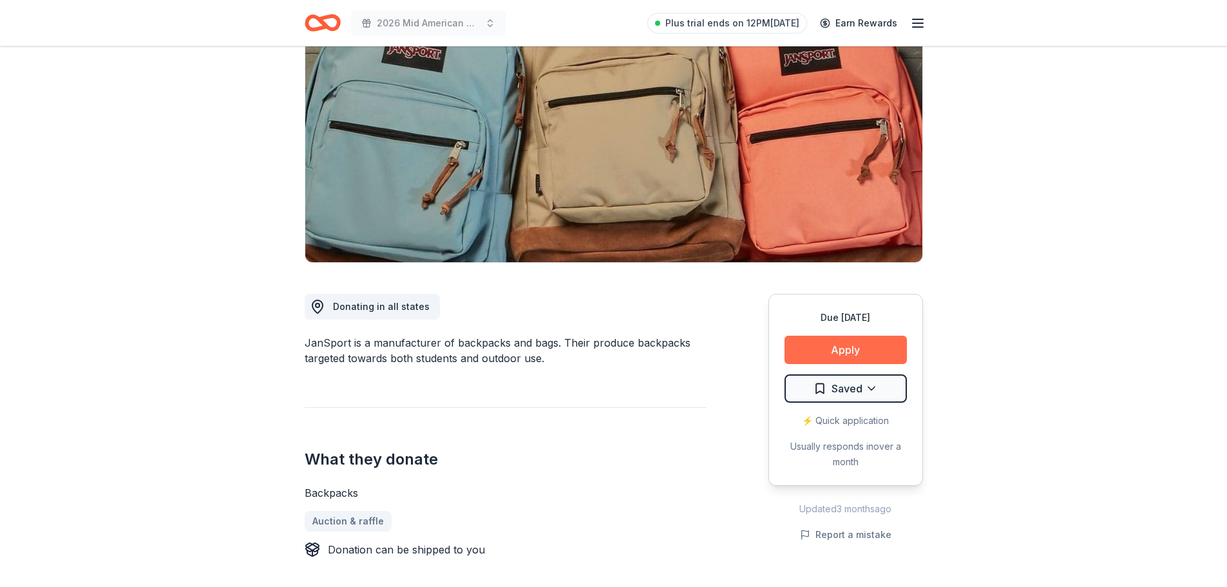
click at [847, 345] on button "Apply" at bounding box center [845, 349] width 122 height 28
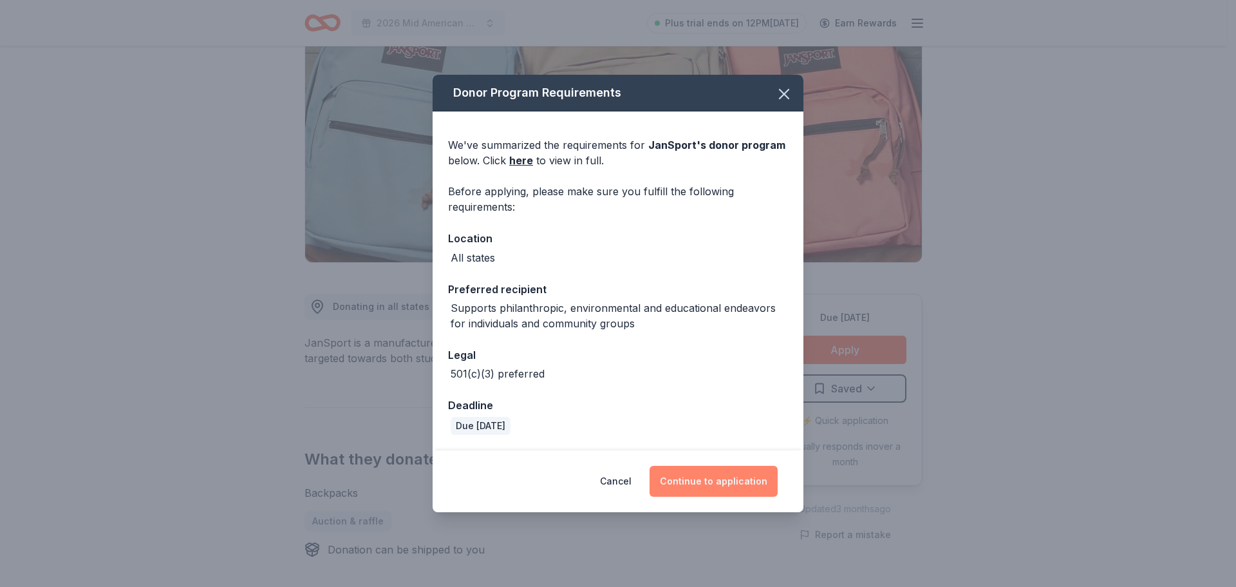
click at [724, 478] on button "Continue to application" at bounding box center [714, 481] width 128 height 31
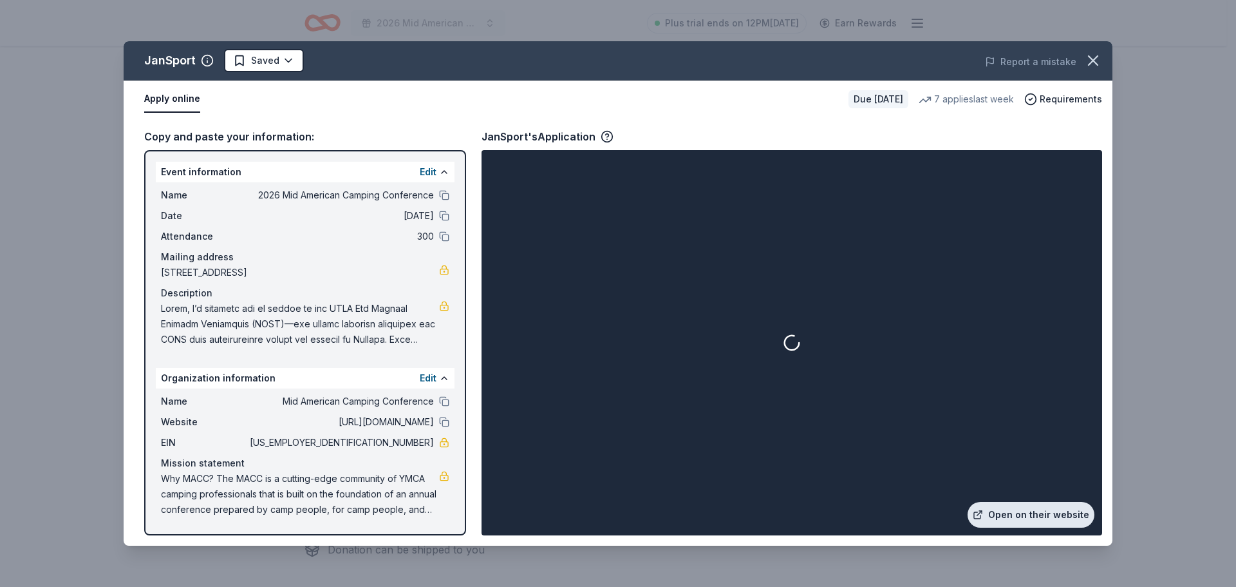
click at [1022, 511] on link "Open on their website" at bounding box center [1031, 515] width 127 height 26
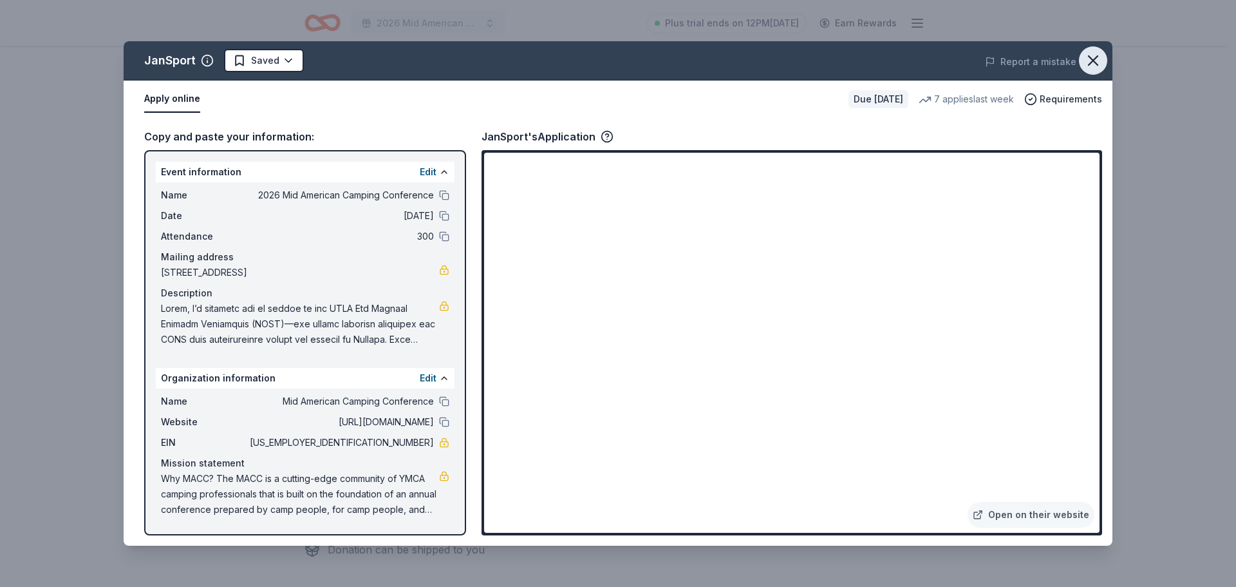
click at [1091, 55] on icon "button" at bounding box center [1093, 61] width 18 height 18
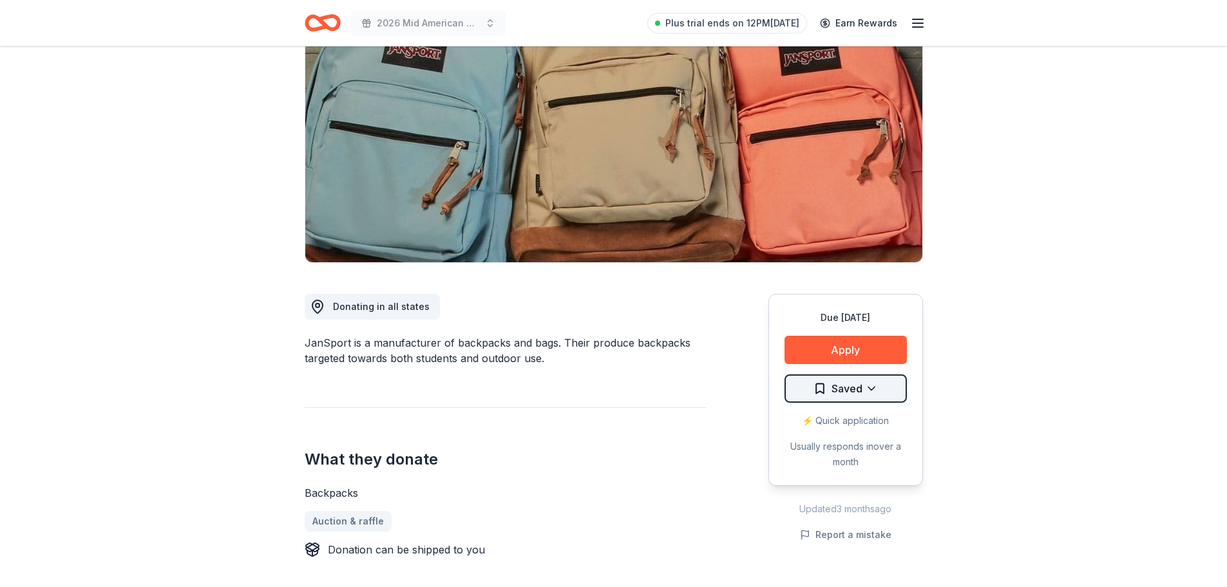
click at [893, 384] on html "2026 Mid American Camping Conference Plus trial ends on 12PM, 9/2 Earn Rewards …" at bounding box center [613, 164] width 1227 height 587
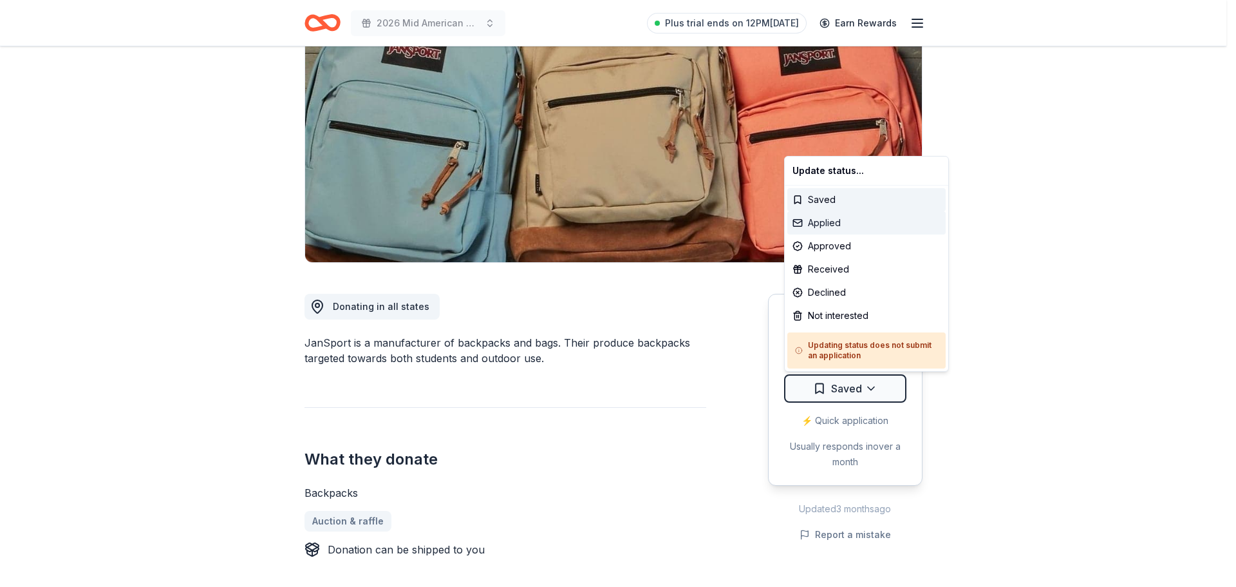
click at [854, 220] on div "Applied" at bounding box center [866, 222] width 158 height 23
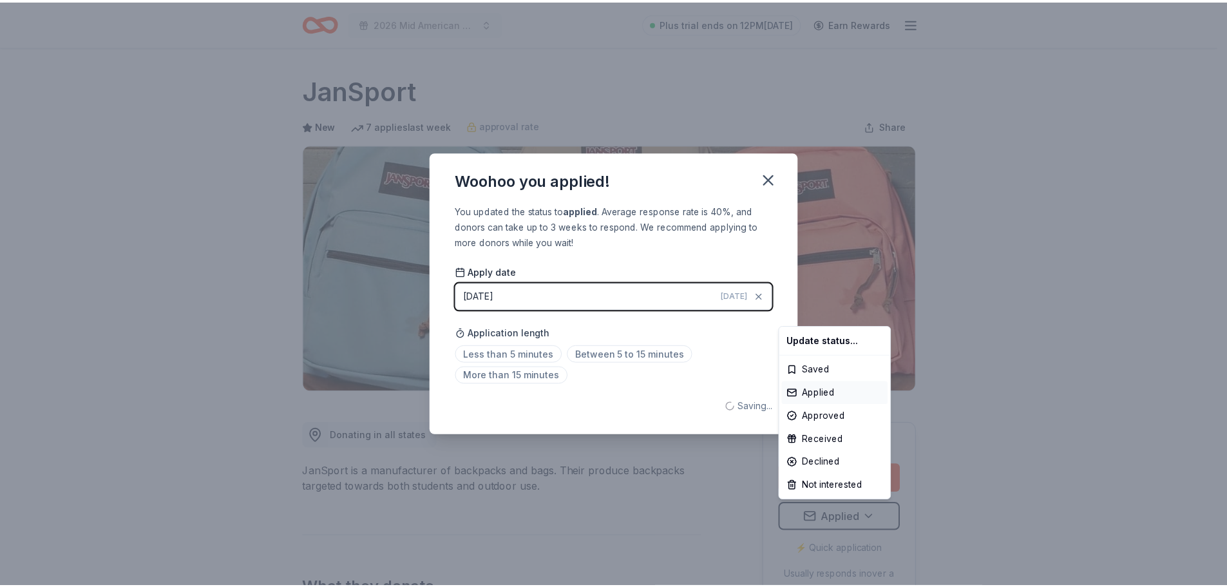
scroll to position [0, 0]
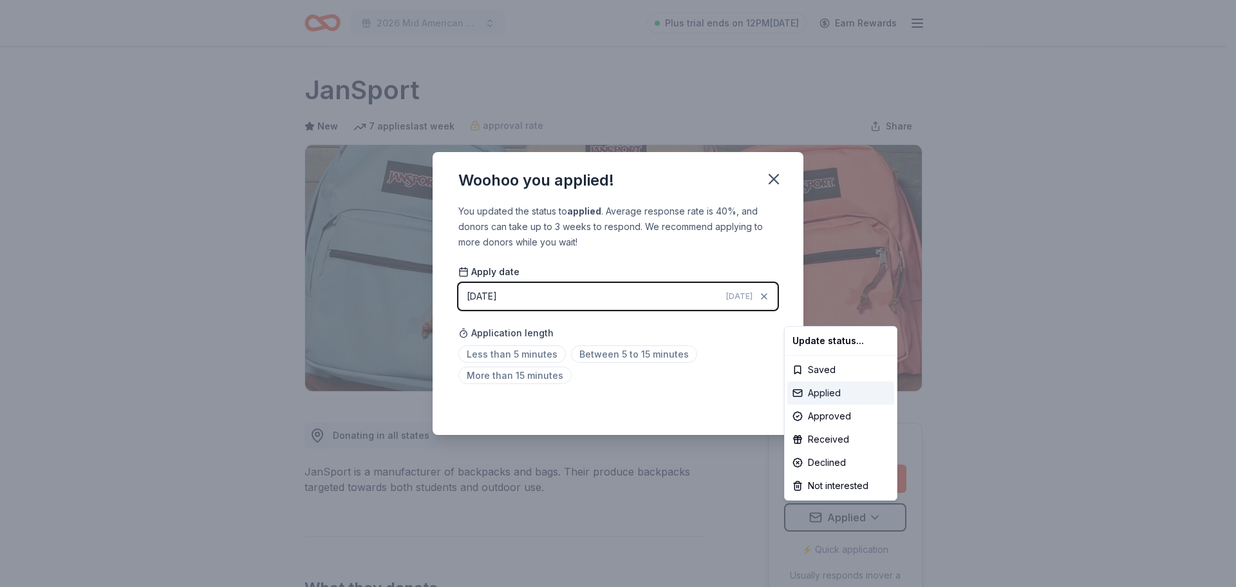
click at [797, 388] on div "Applied" at bounding box center [840, 392] width 107 height 23
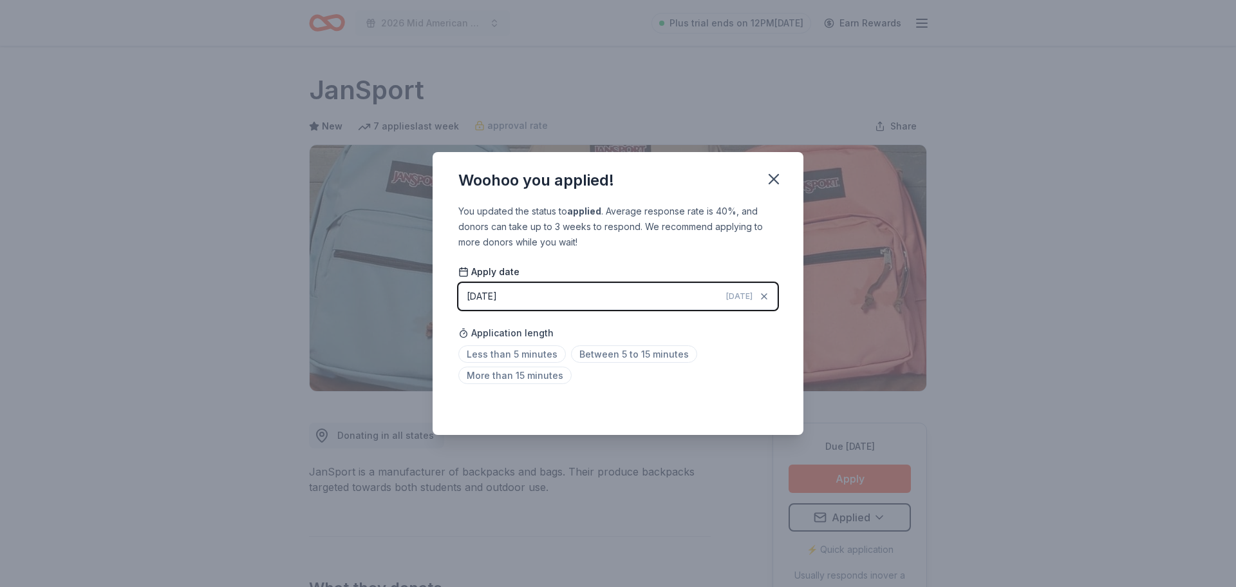
click at [759, 174] on div "Woohoo you applied!" at bounding box center [618, 178] width 371 height 52
click at [771, 184] on icon "button" at bounding box center [774, 179] width 18 height 18
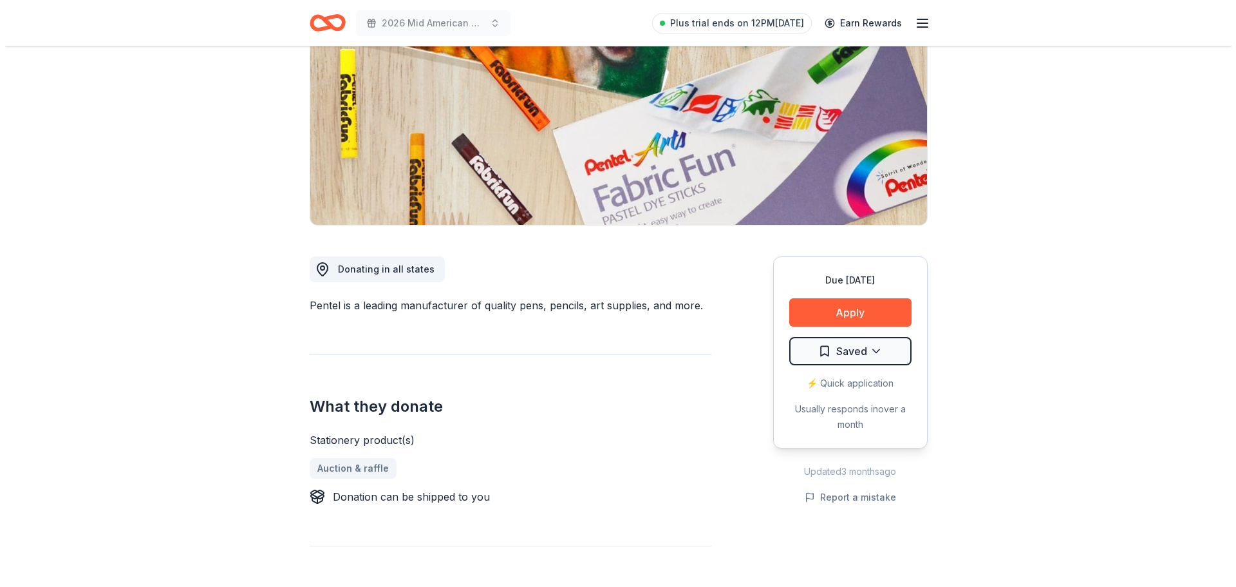
scroll to position [193, 0]
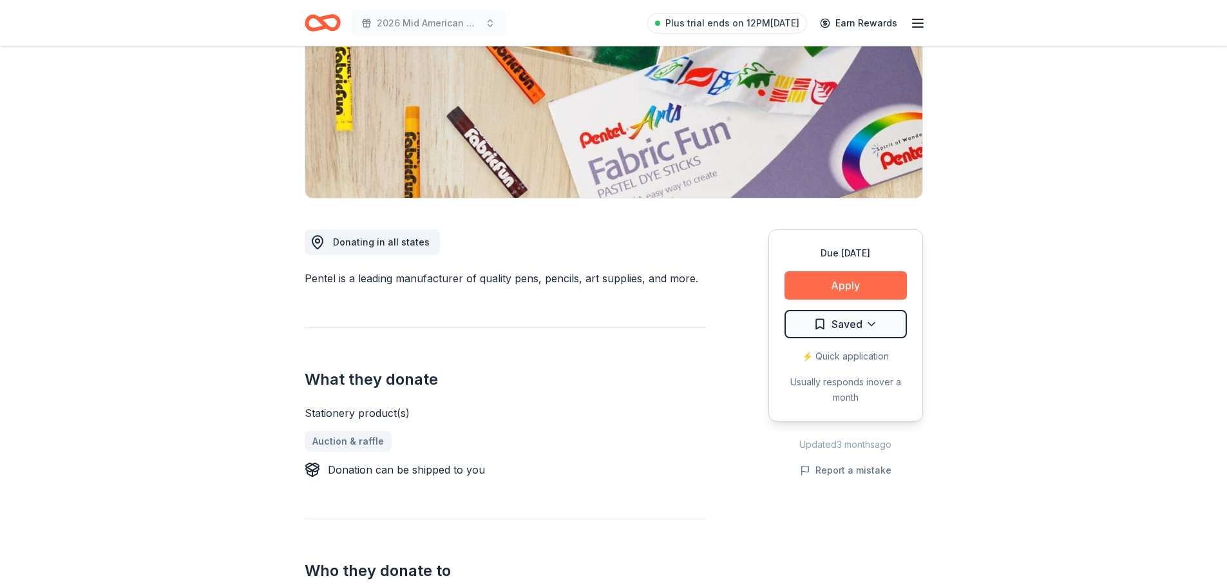
click at [861, 287] on button "Apply" at bounding box center [845, 285] width 122 height 28
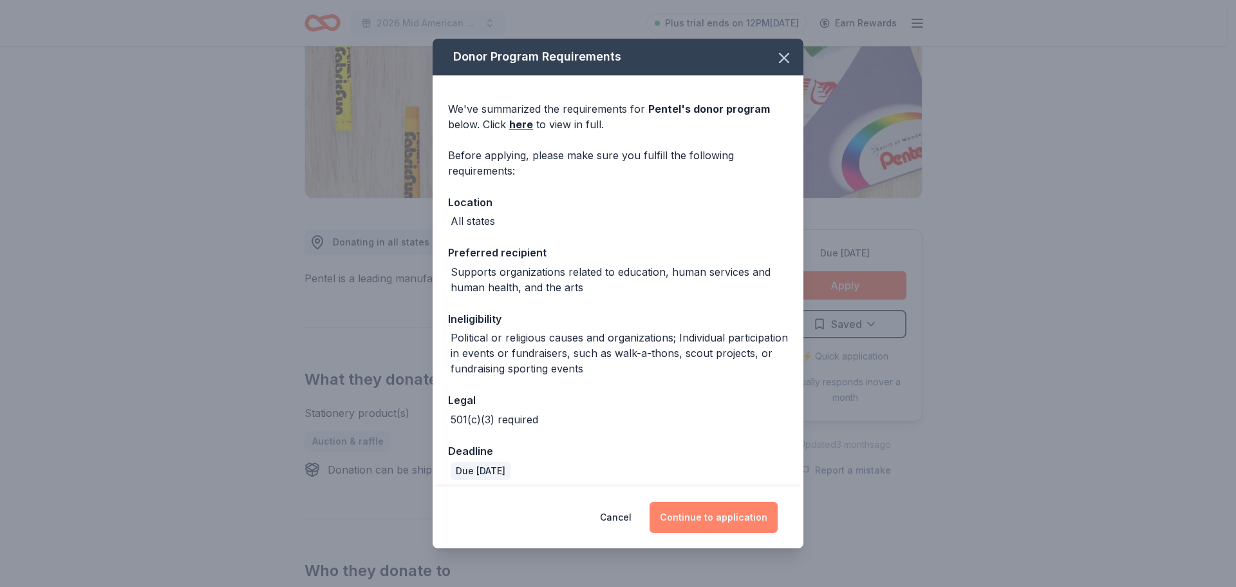
click at [695, 516] on button "Continue to application" at bounding box center [714, 517] width 128 height 31
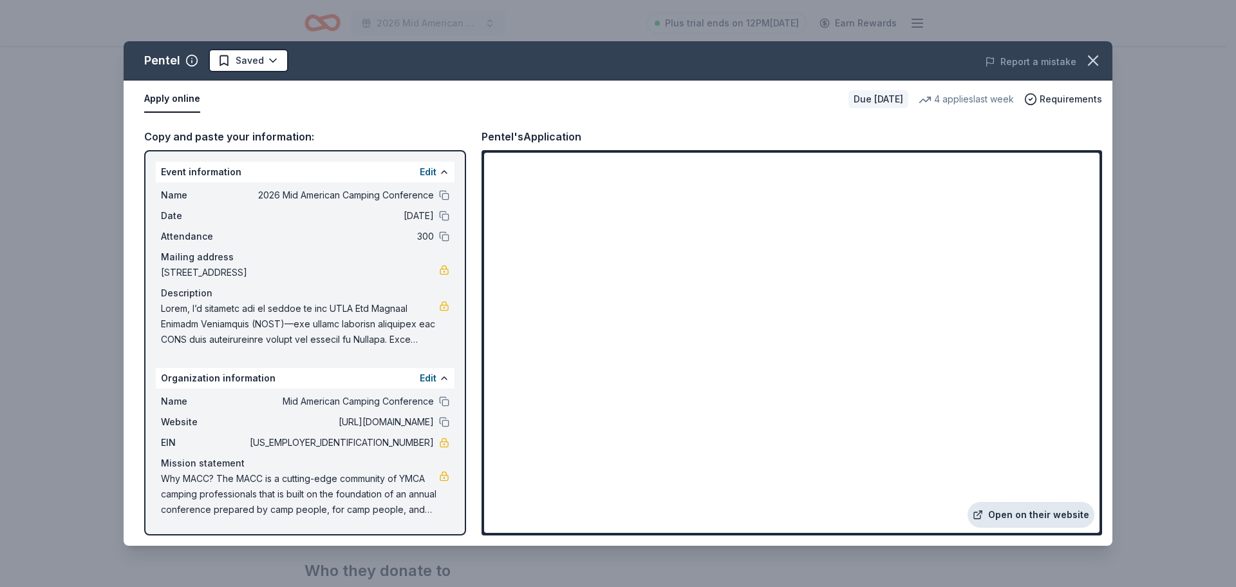
click at [1021, 520] on link "Open on their website" at bounding box center [1031, 515] width 127 height 26
click at [272, 59] on html "2026 Mid American Camping Conference Plus trial ends on 12PM[DATE] Earn Rewards…" at bounding box center [618, 100] width 1236 height 587
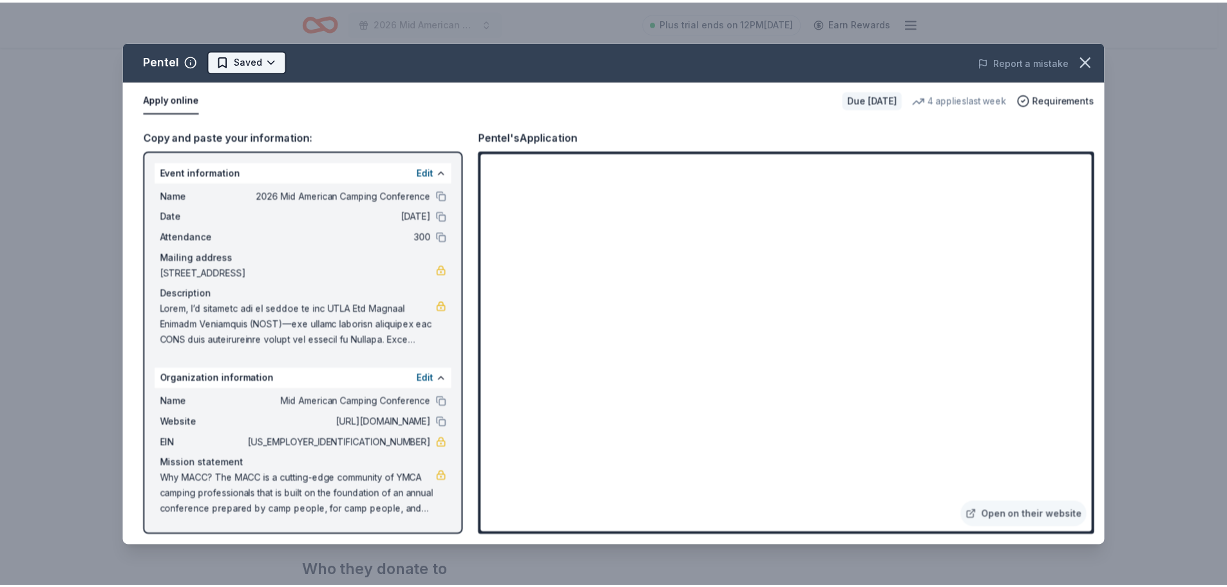
scroll to position [0, 0]
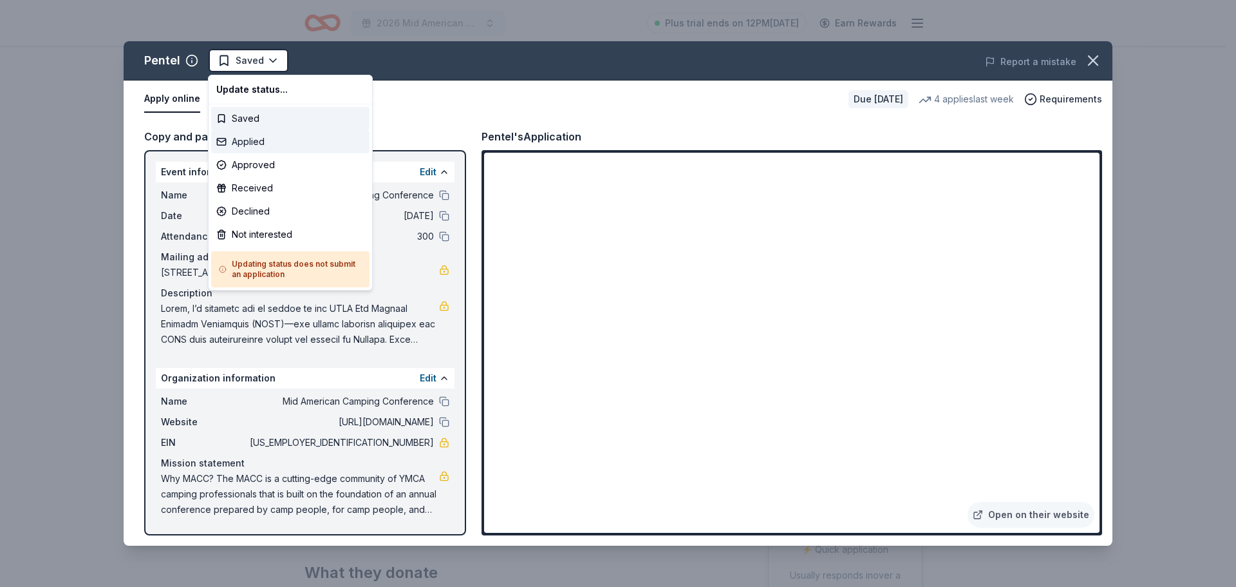
click at [244, 140] on div "Applied" at bounding box center [290, 141] width 158 height 23
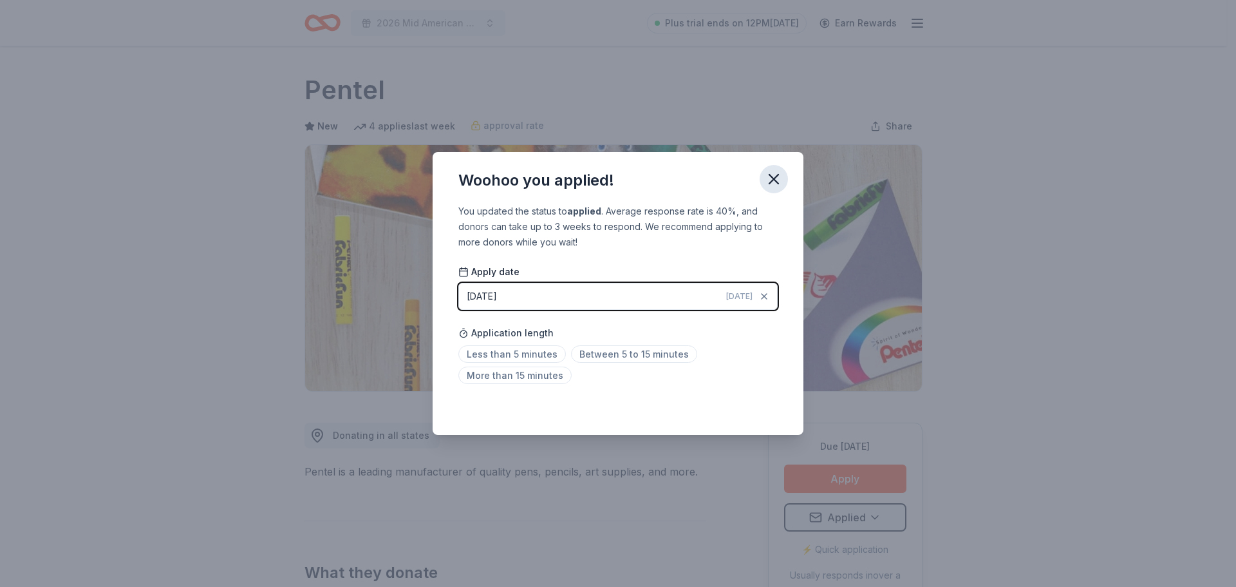
click at [769, 179] on icon "button" at bounding box center [774, 179] width 18 height 18
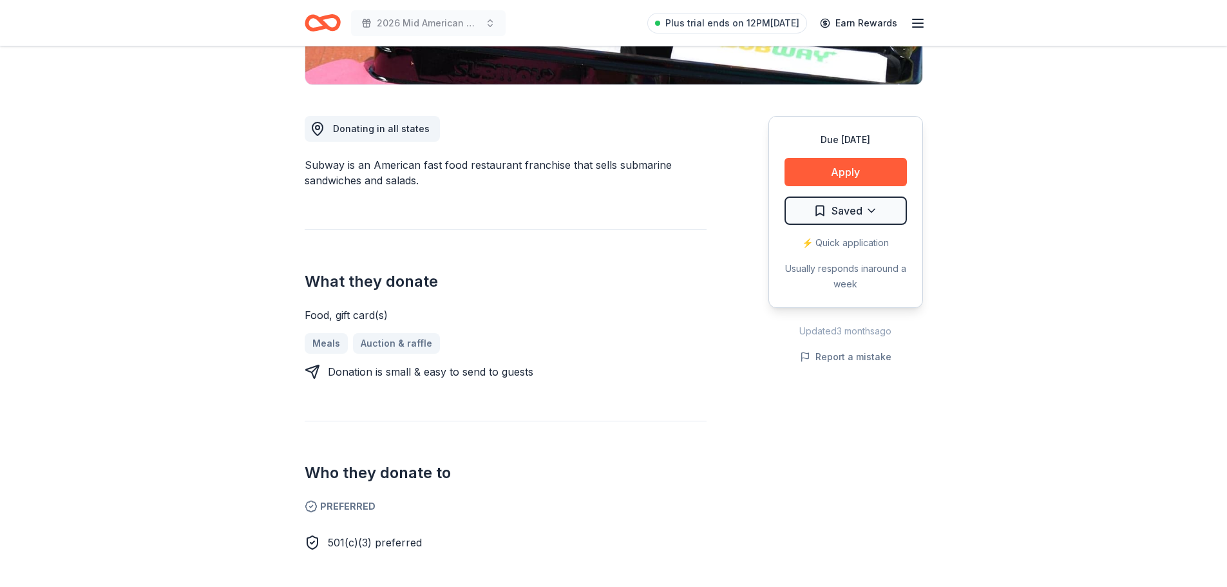
scroll to position [258, 0]
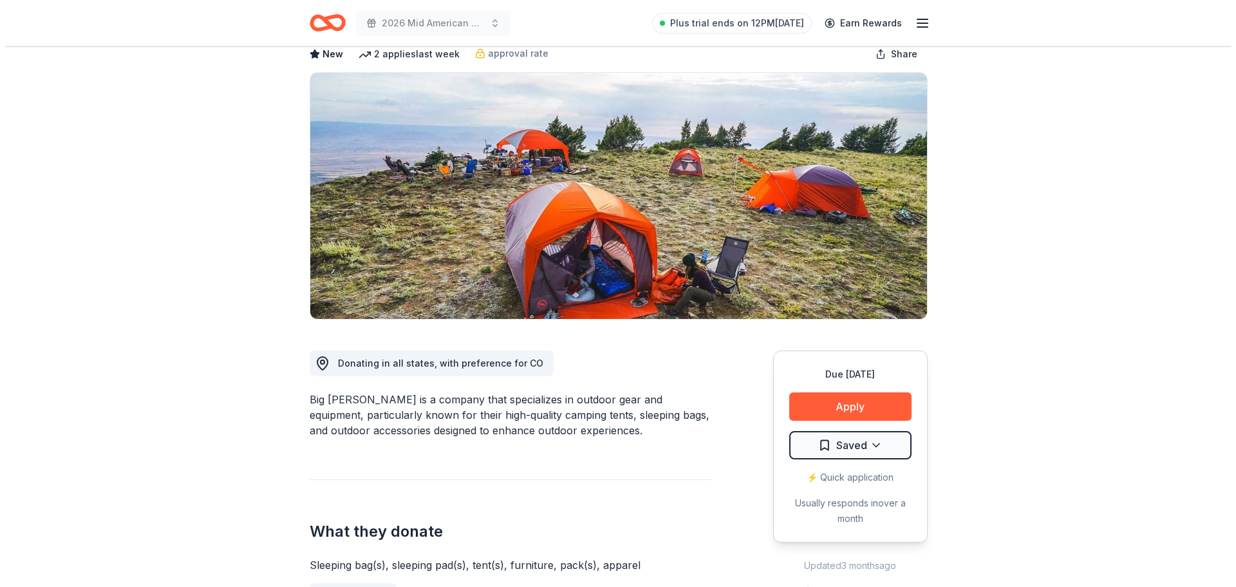
scroll to position [193, 0]
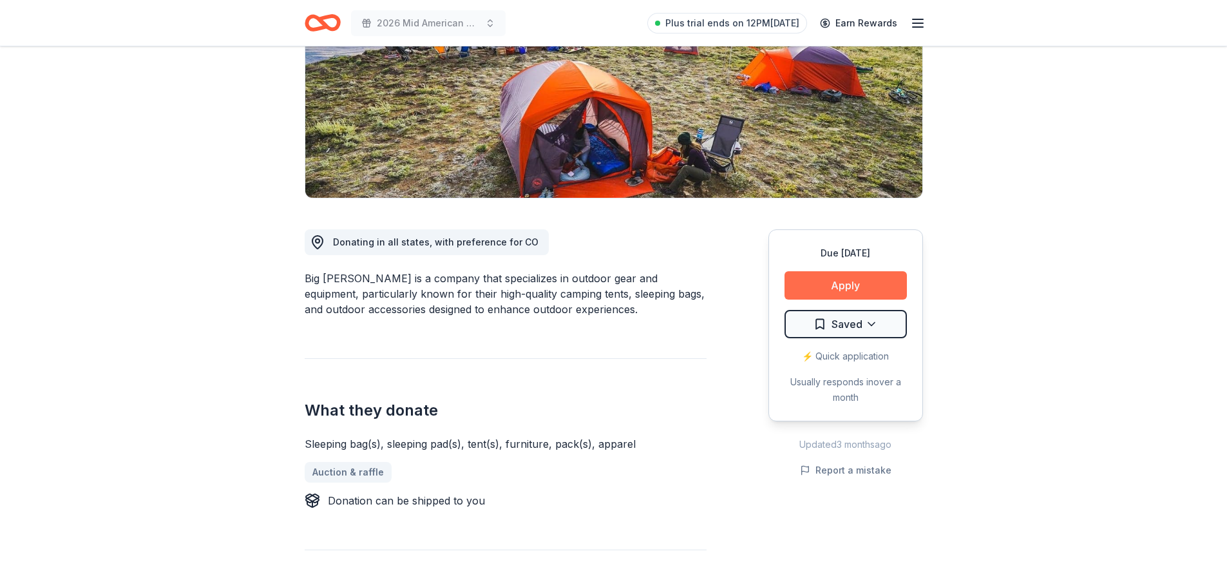
click at [853, 288] on button "Apply" at bounding box center [845, 285] width 122 height 28
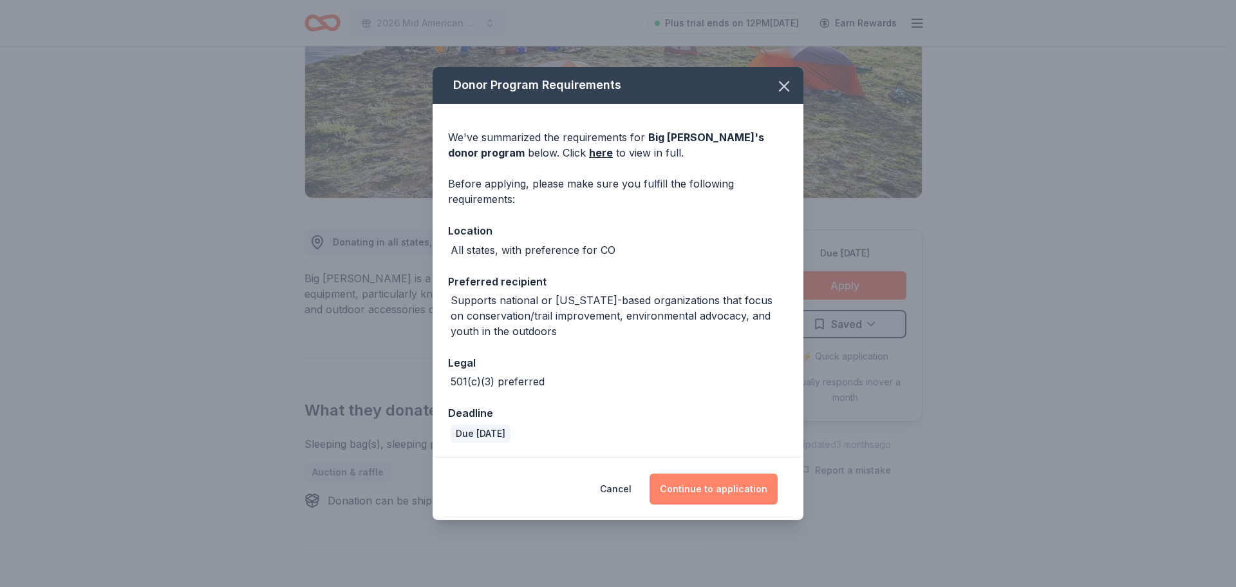
click at [694, 485] on button "Continue to application" at bounding box center [714, 488] width 128 height 31
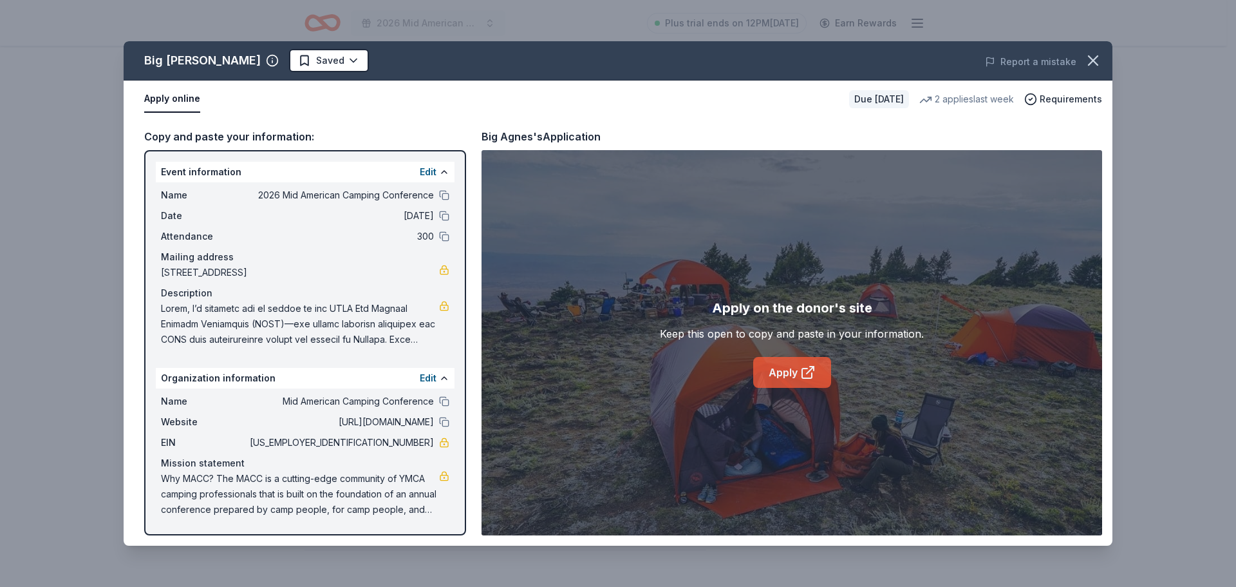
click at [807, 370] on icon at bounding box center [807, 371] width 15 height 15
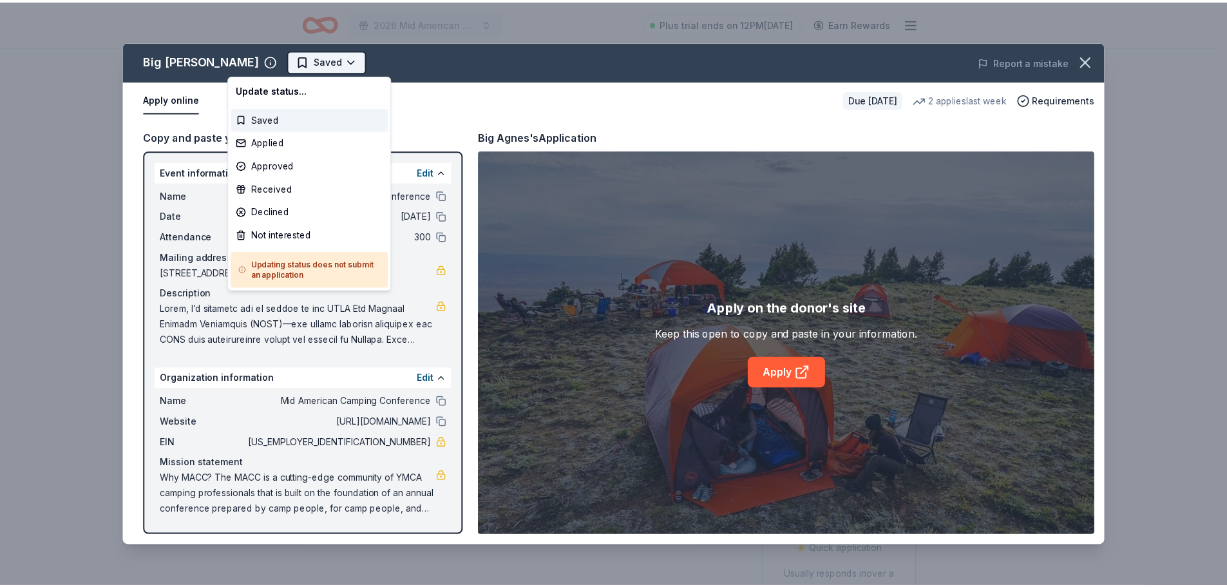
scroll to position [0, 0]
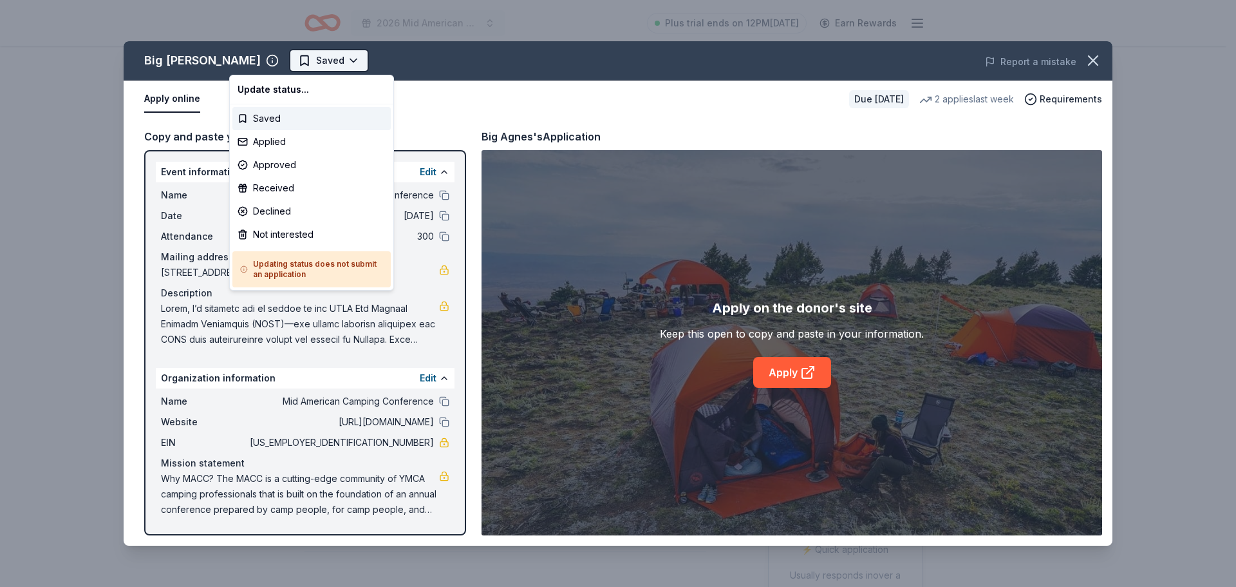
click at [299, 61] on html "2026 Mid American Camping Conference Plus trial ends on 12PM, 9/2 Earn Rewards …" at bounding box center [618, 293] width 1236 height 587
click at [285, 143] on div "Applied" at bounding box center [311, 141] width 158 height 23
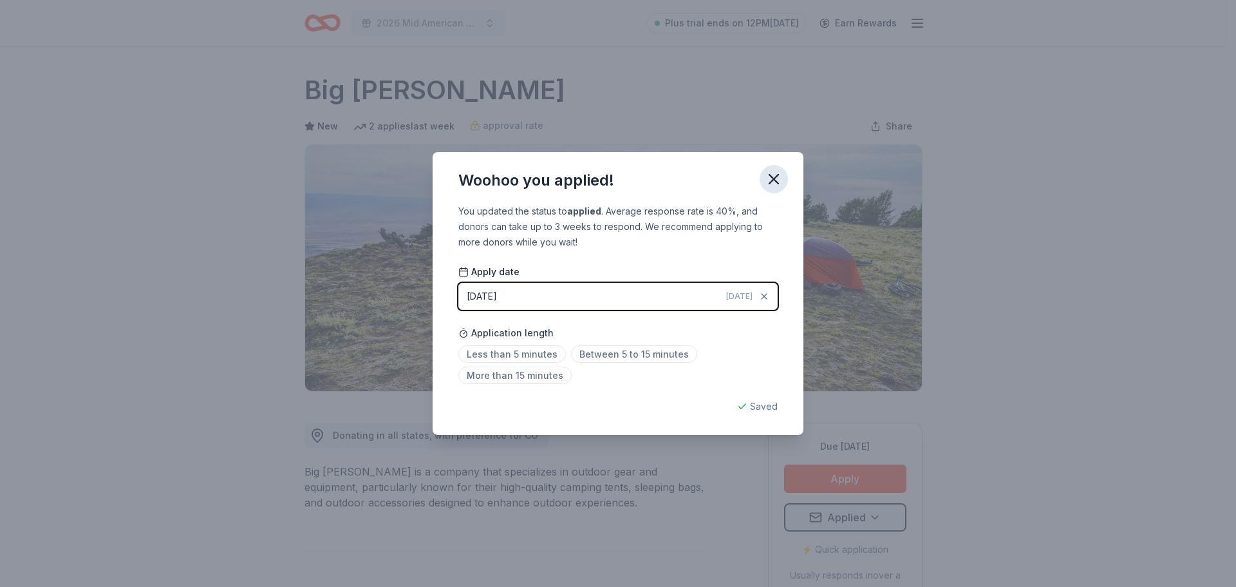
click at [771, 180] on icon "button" at bounding box center [774, 179] width 18 height 18
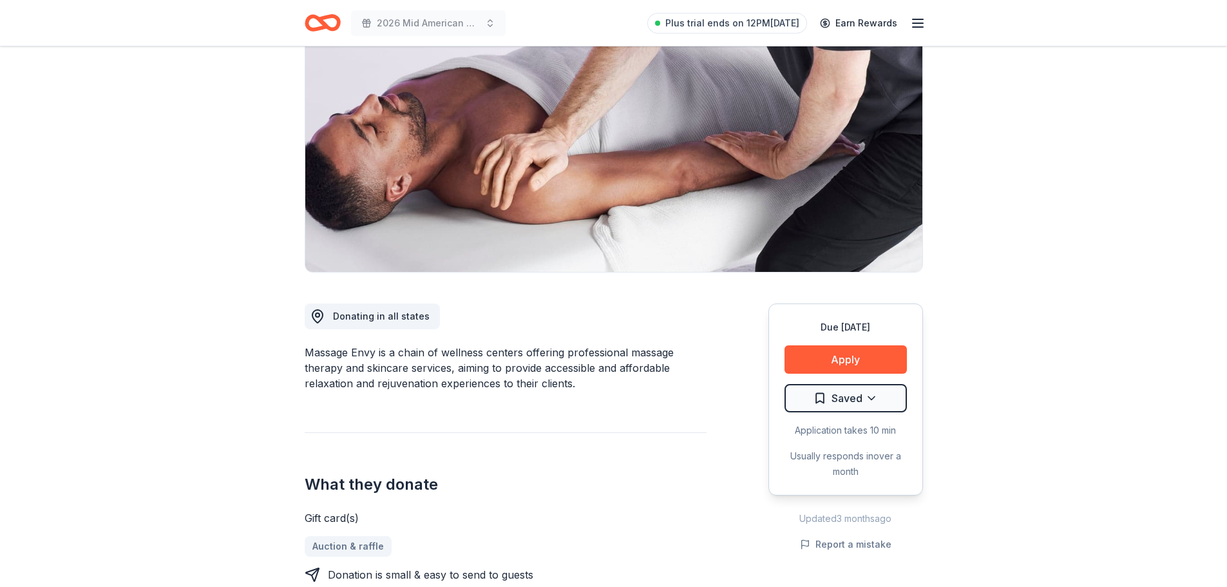
scroll to position [129, 0]
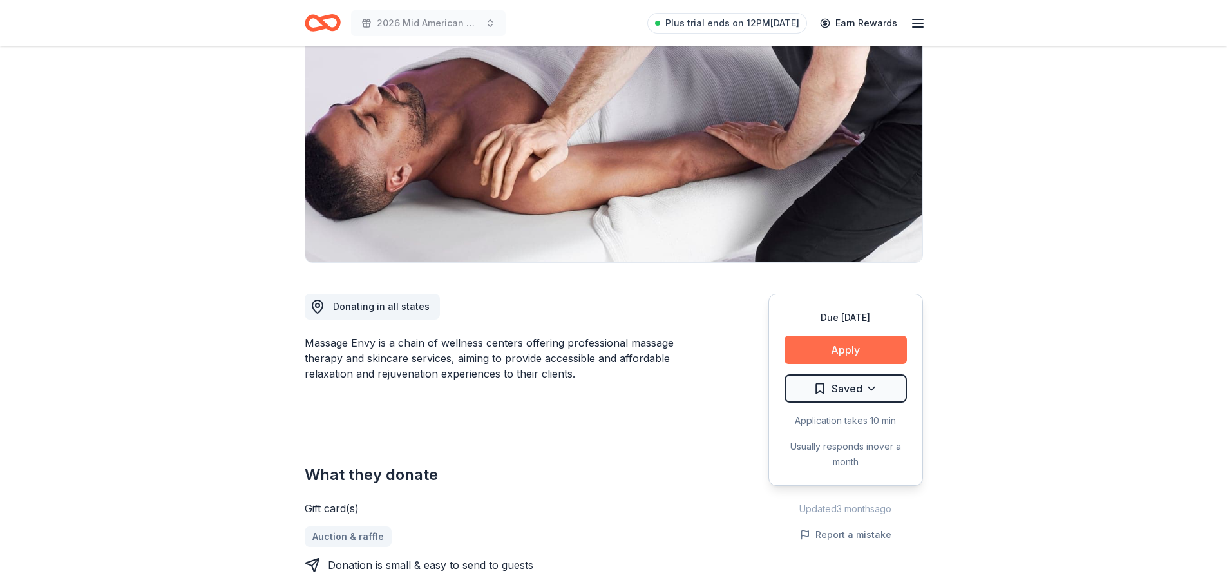
click at [868, 351] on button "Apply" at bounding box center [845, 349] width 122 height 28
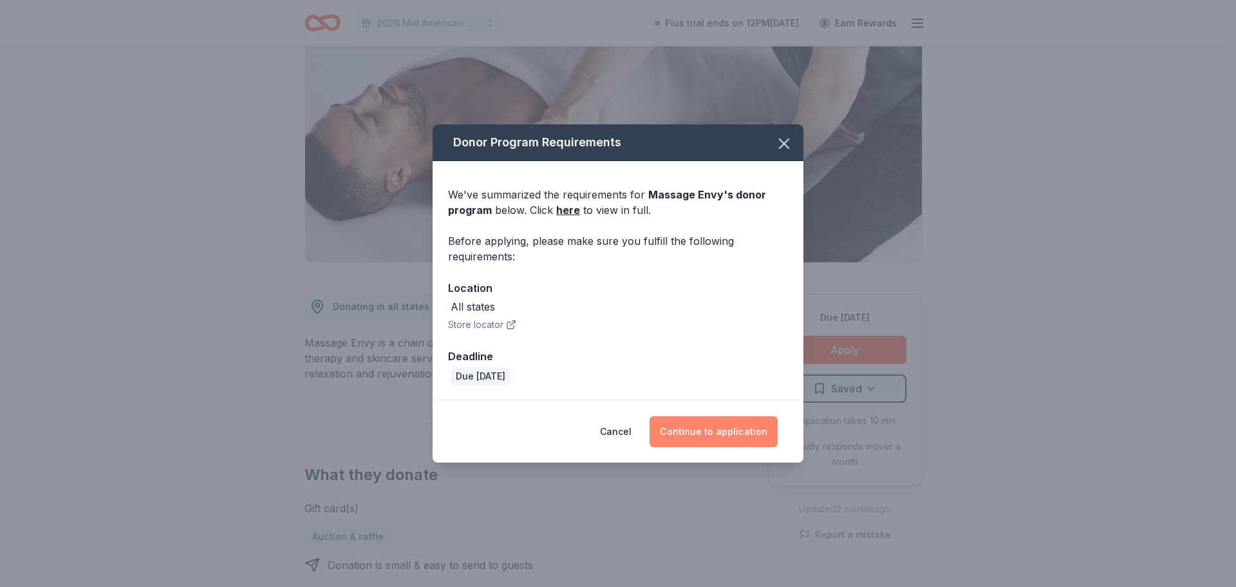
click at [693, 431] on button "Continue to application" at bounding box center [714, 431] width 128 height 31
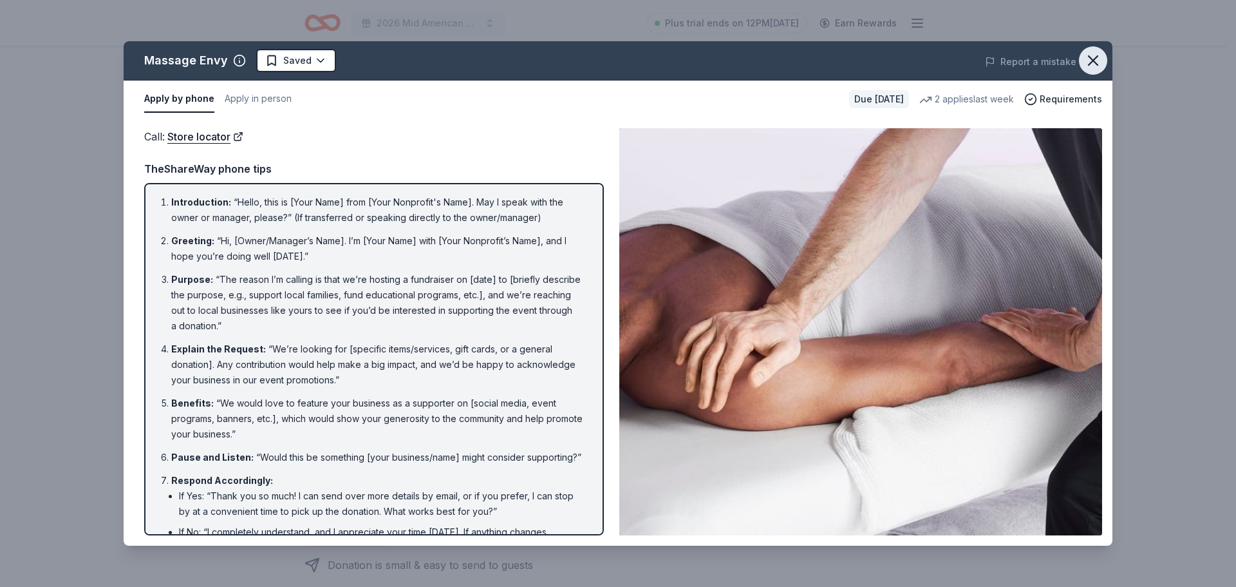
click at [1087, 60] on icon "button" at bounding box center [1093, 61] width 18 height 18
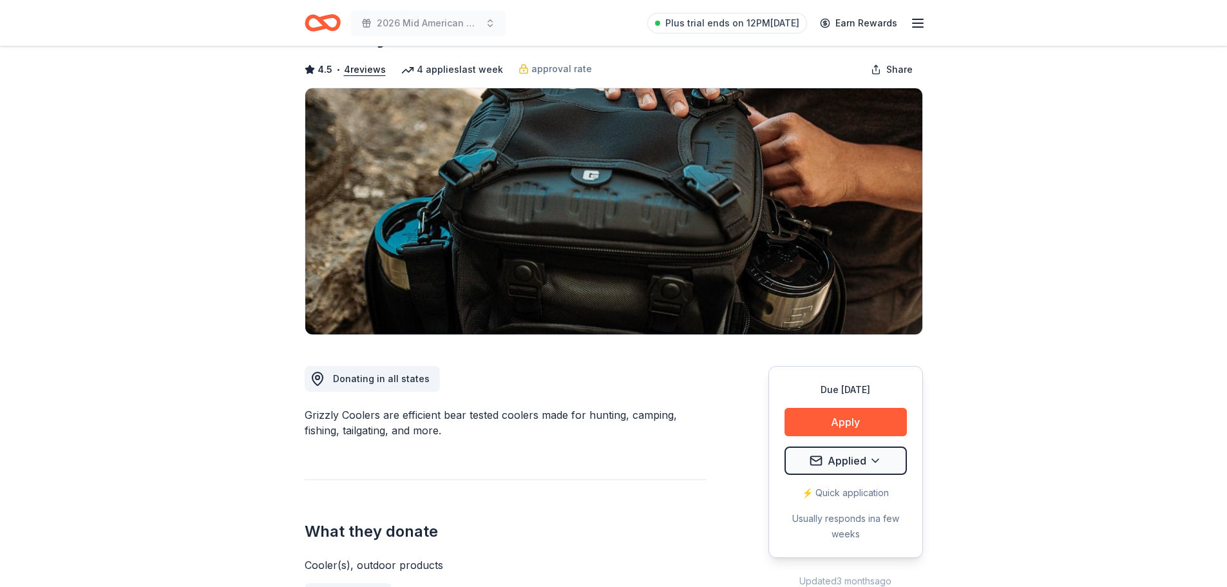
scroll to position [129, 0]
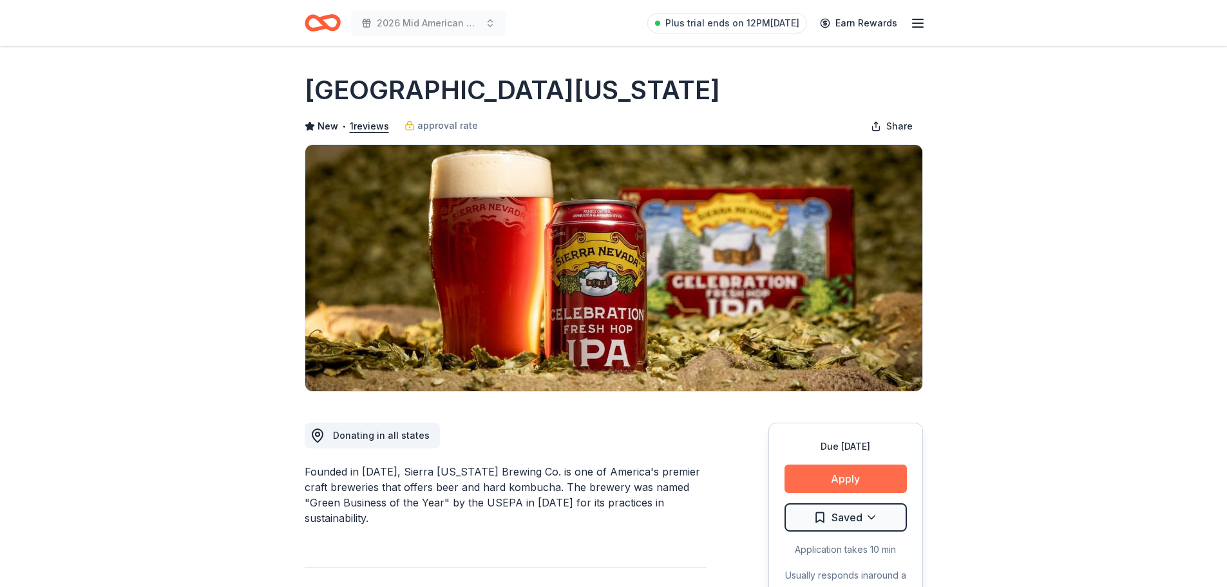
click at [851, 473] on button "Apply" at bounding box center [845, 478] width 122 height 28
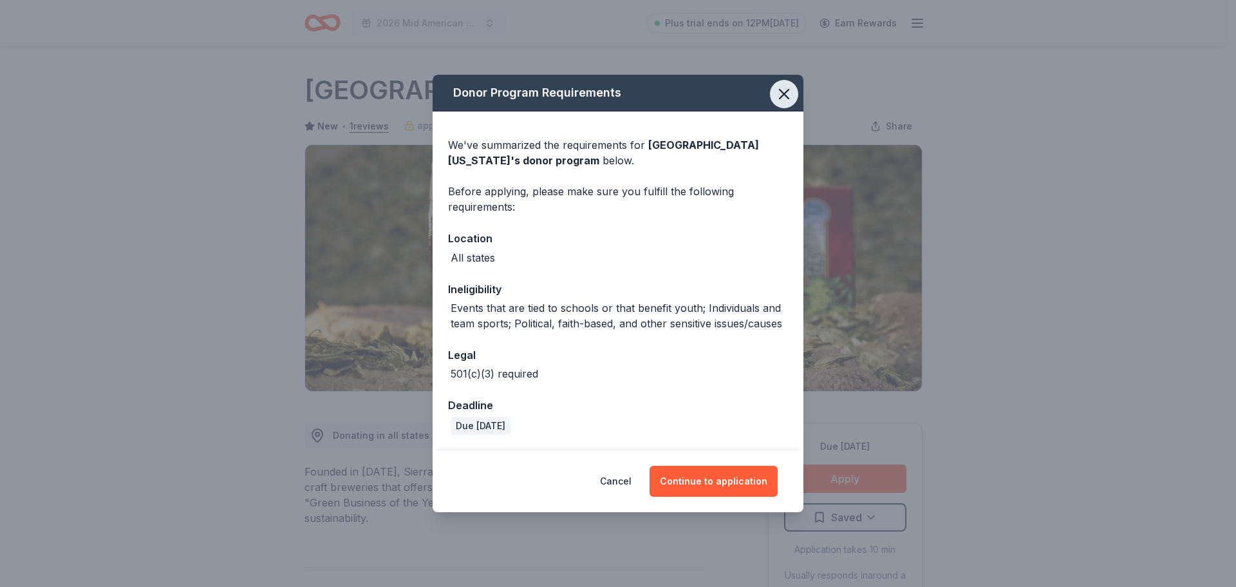
click at [791, 93] on icon "button" at bounding box center [784, 94] width 18 height 18
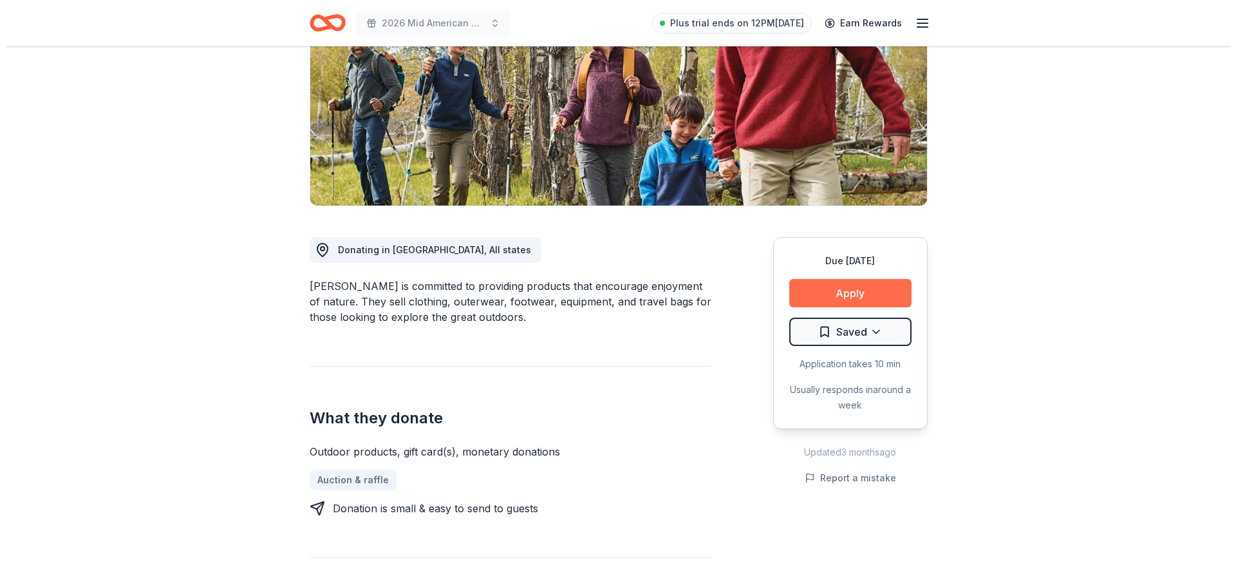
scroll to position [193, 0]
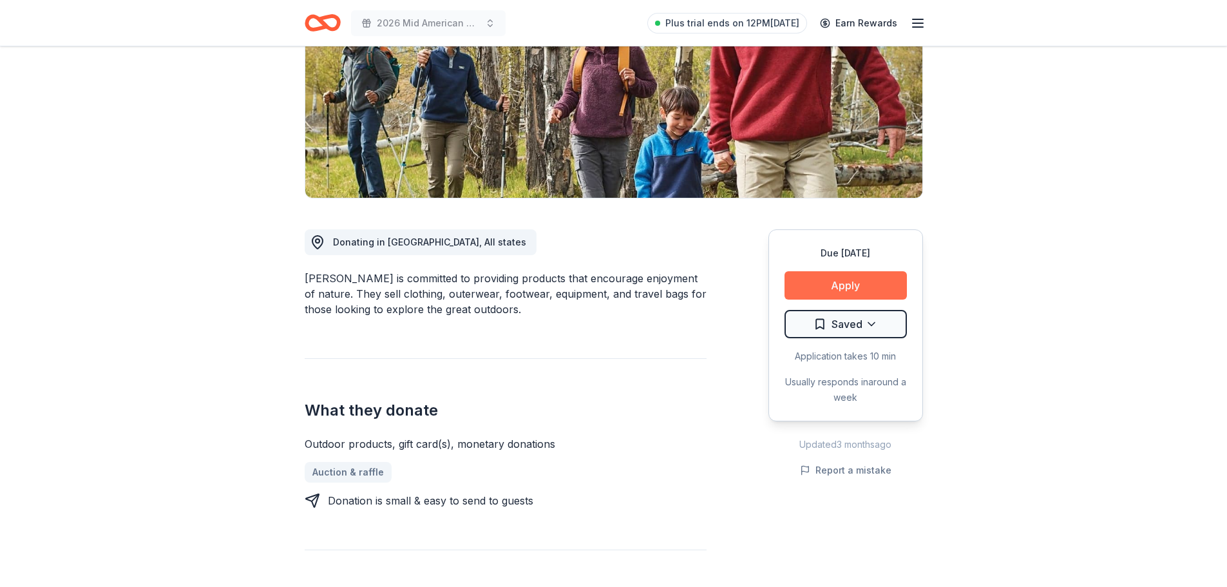
click at [824, 287] on button "Apply" at bounding box center [845, 285] width 122 height 28
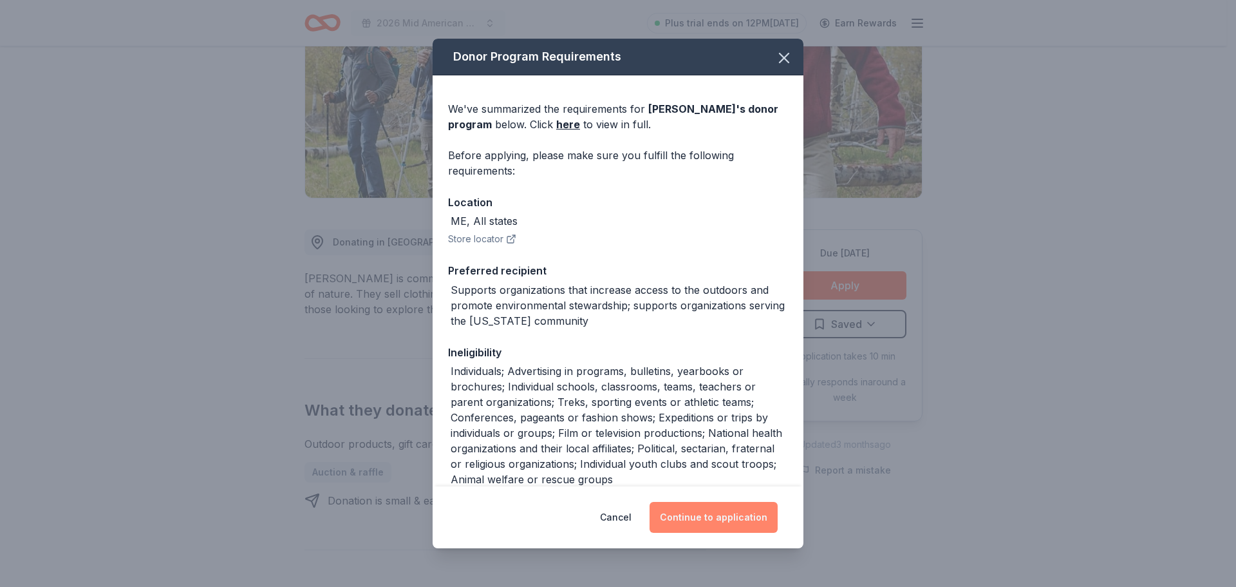
click at [698, 520] on button "Continue to application" at bounding box center [714, 517] width 128 height 31
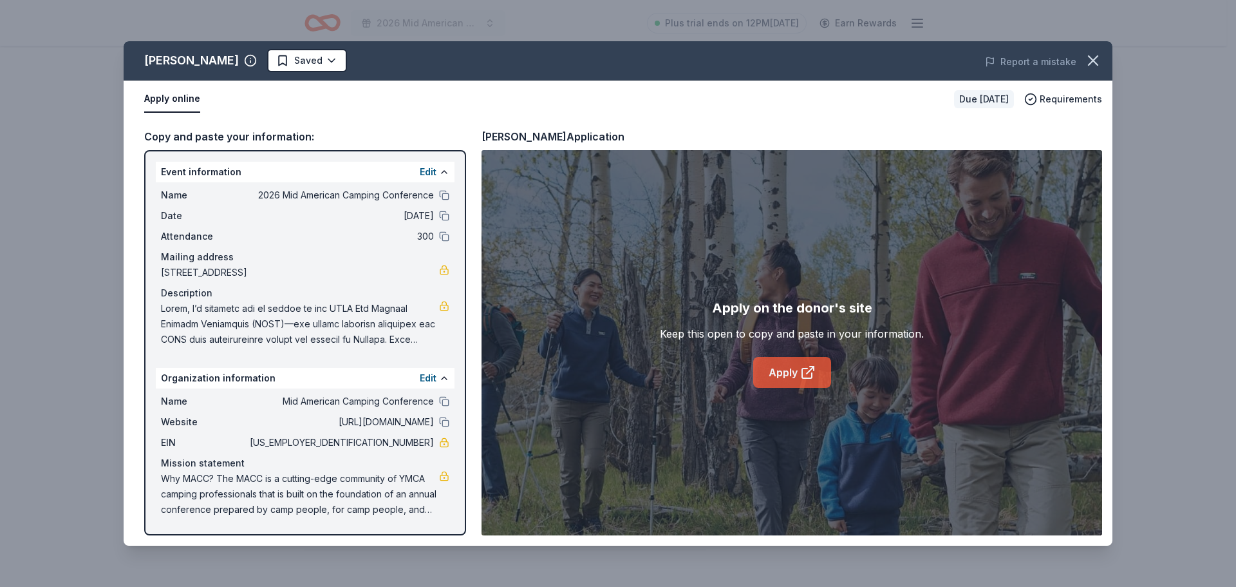
click at [789, 377] on link "Apply" at bounding box center [792, 372] width 78 height 31
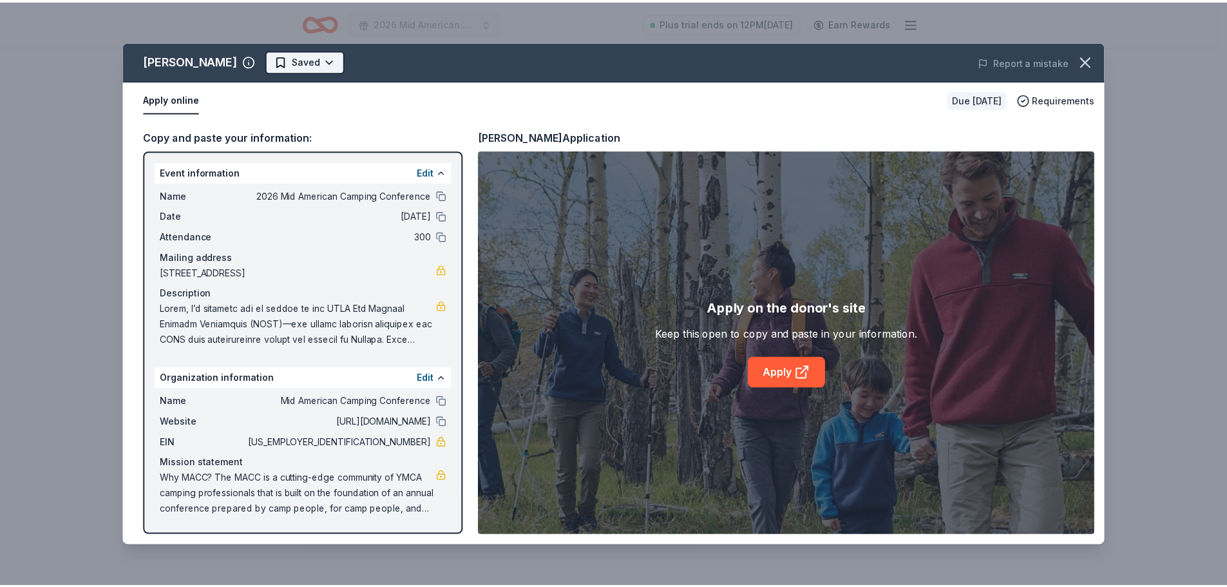
scroll to position [0, 0]
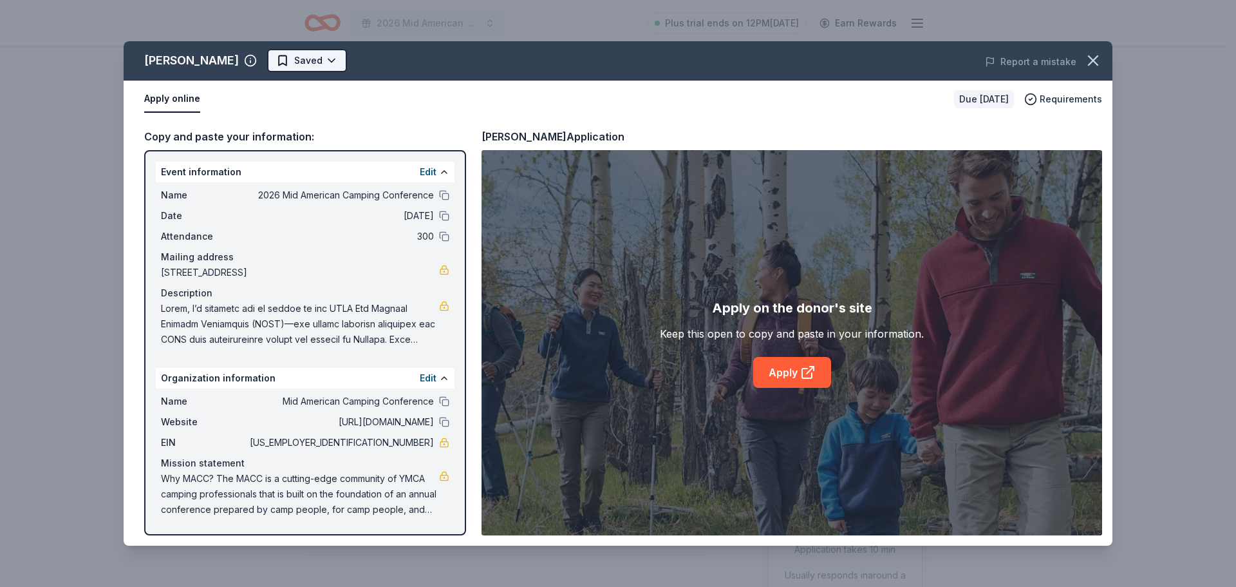
click at [281, 59] on html "2026 Mid American Camping Conference Plus trial ends on 12PM, 9/2 Earn Rewards …" at bounding box center [618, 293] width 1236 height 587
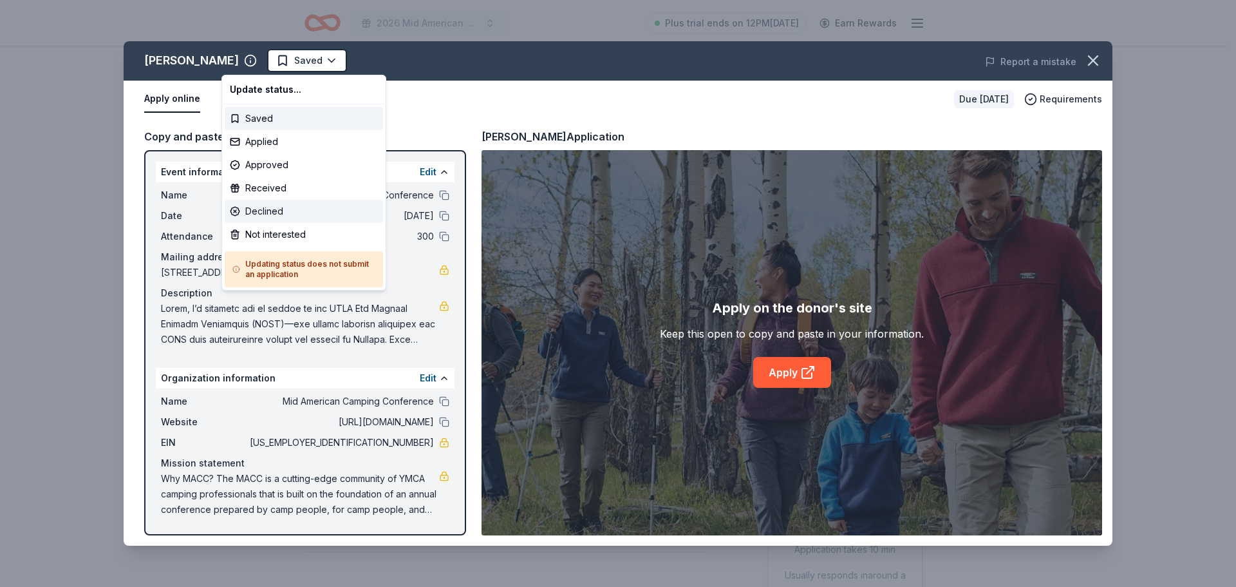
click at [281, 216] on div "Declined" at bounding box center [304, 211] width 158 height 23
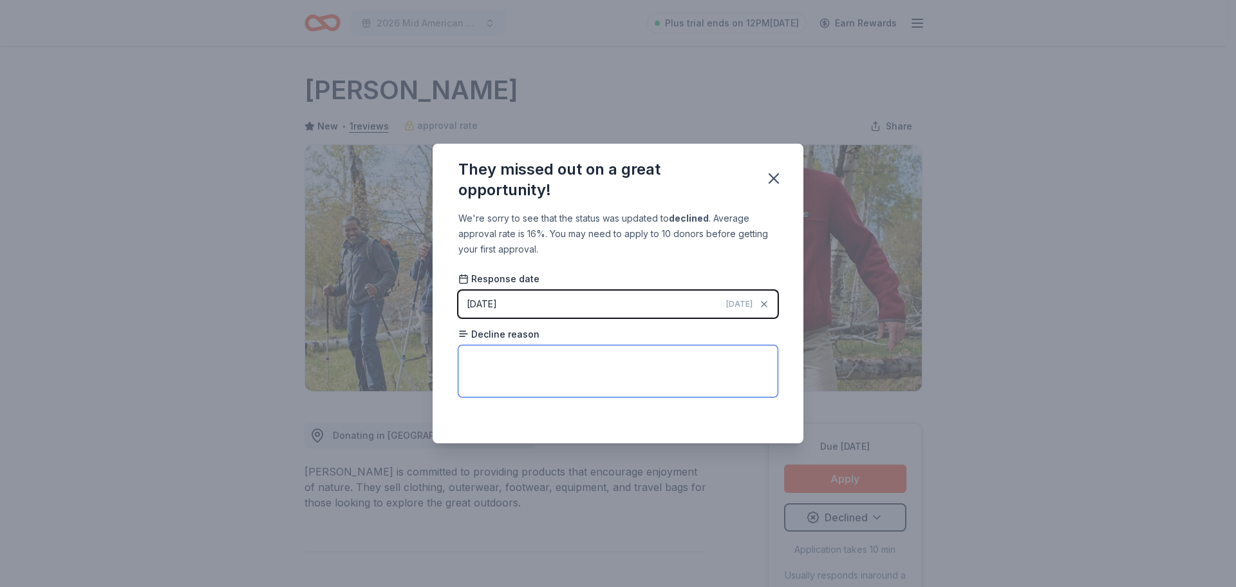
click at [680, 370] on textarea at bounding box center [617, 371] width 319 height 52
type textarea "C"
type textarea "no conferences"
click at [773, 179] on icon "button" at bounding box center [773, 178] width 9 height 9
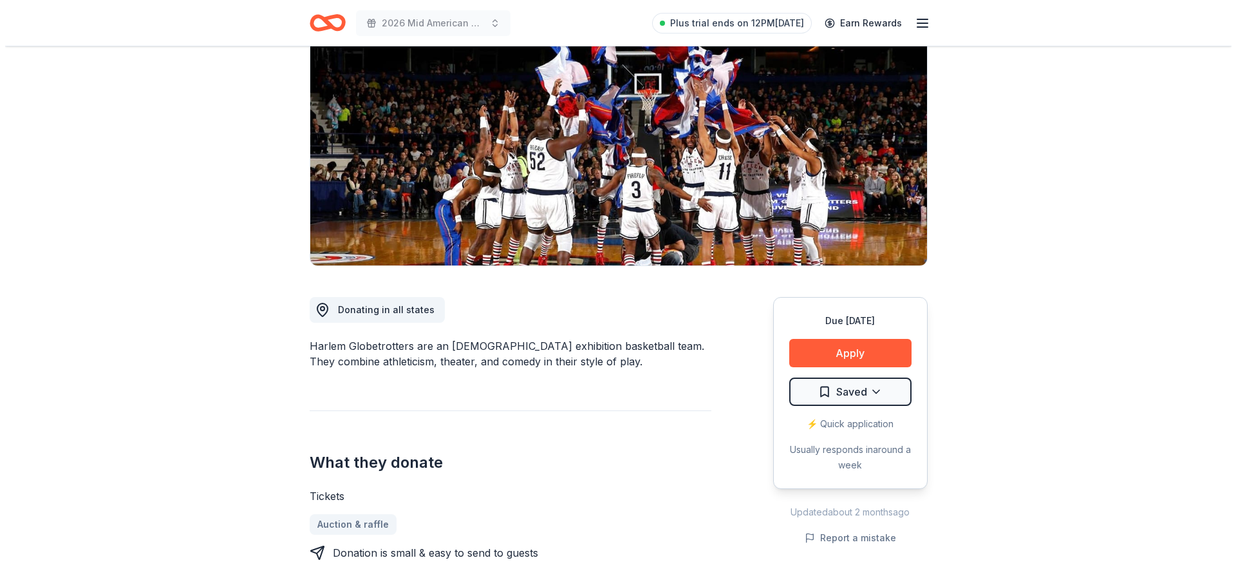
scroll to position [129, 0]
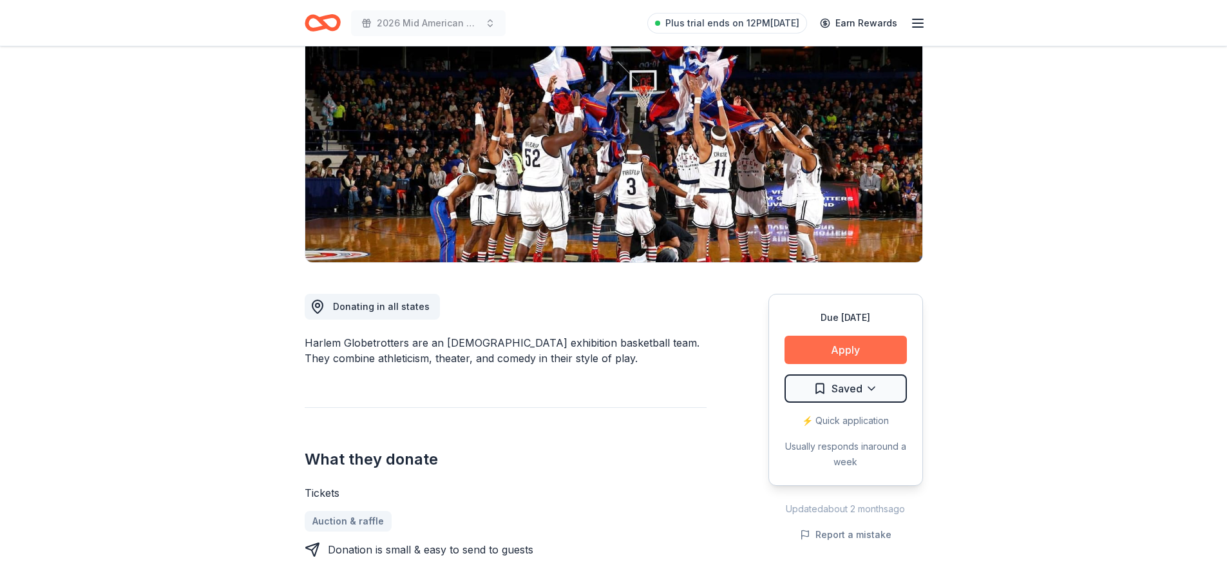
click at [842, 348] on button "Apply" at bounding box center [845, 349] width 122 height 28
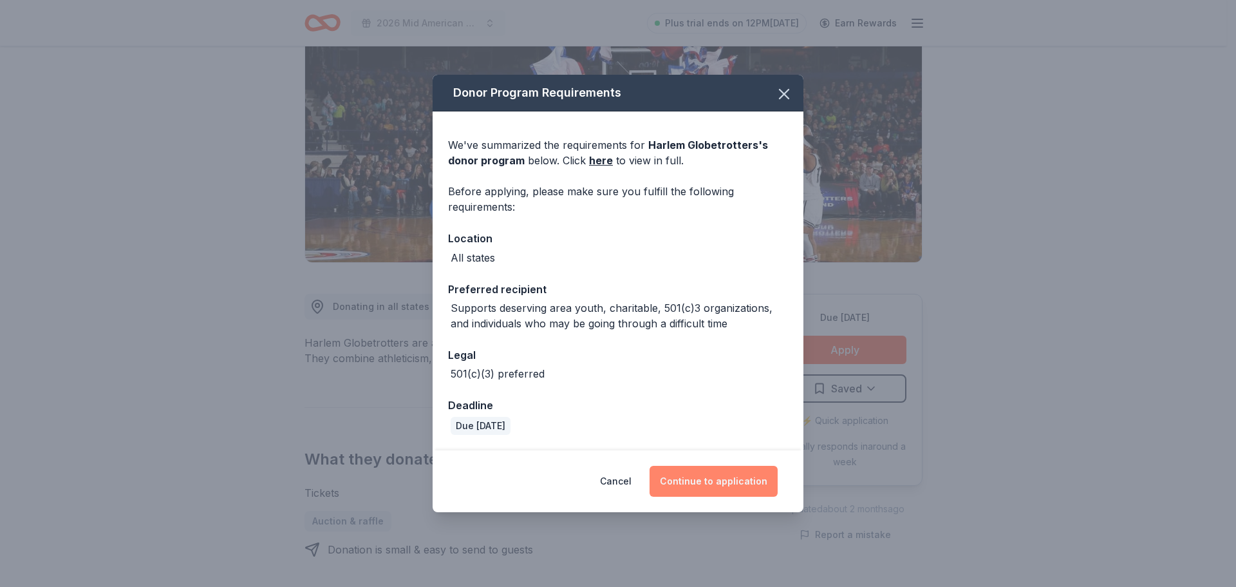
click at [701, 485] on button "Continue to application" at bounding box center [714, 481] width 128 height 31
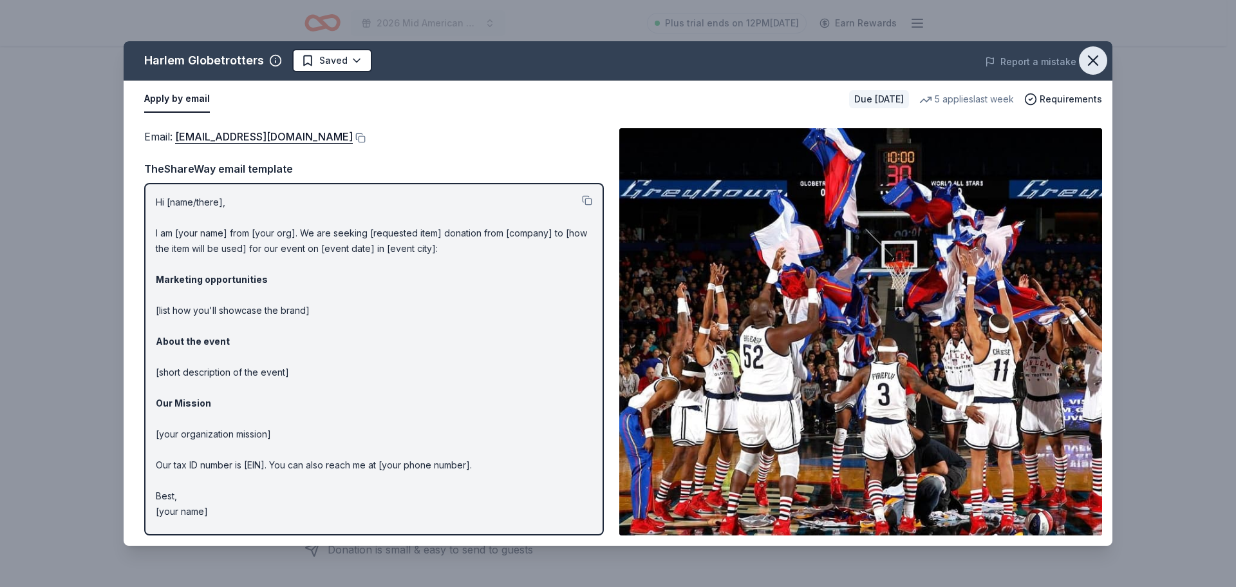
click at [1097, 62] on icon "button" at bounding box center [1093, 61] width 18 height 18
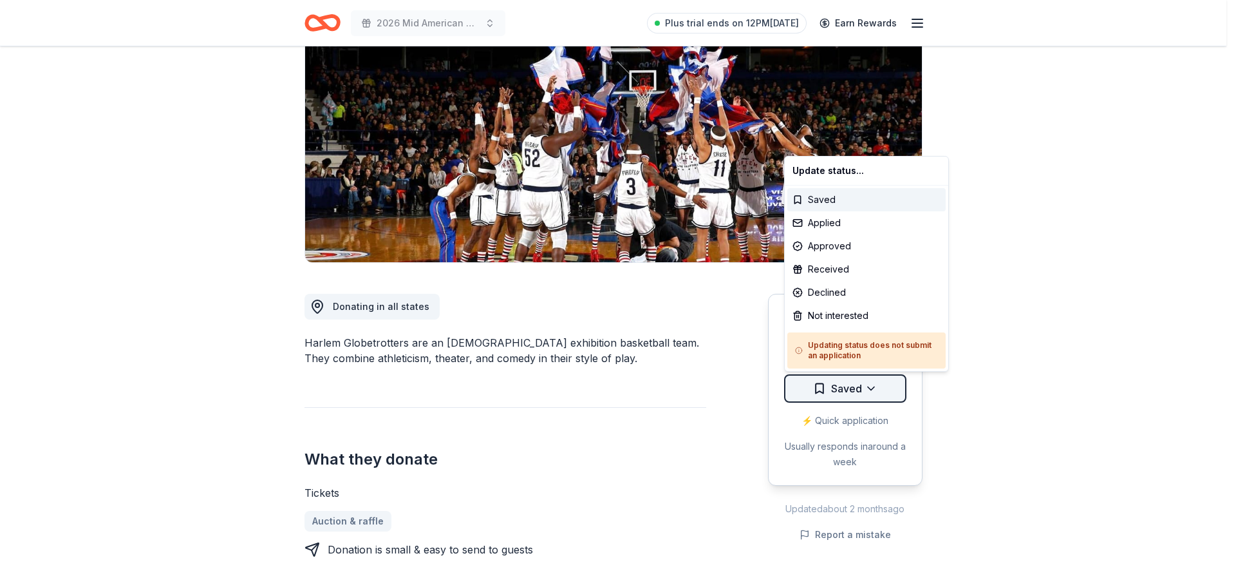
click at [885, 389] on html "2026 Mid American Camping Conference Plus trial ends on 12PM, 9/2 Earn Rewards …" at bounding box center [618, 164] width 1236 height 587
click at [844, 221] on div "Applied" at bounding box center [866, 222] width 158 height 23
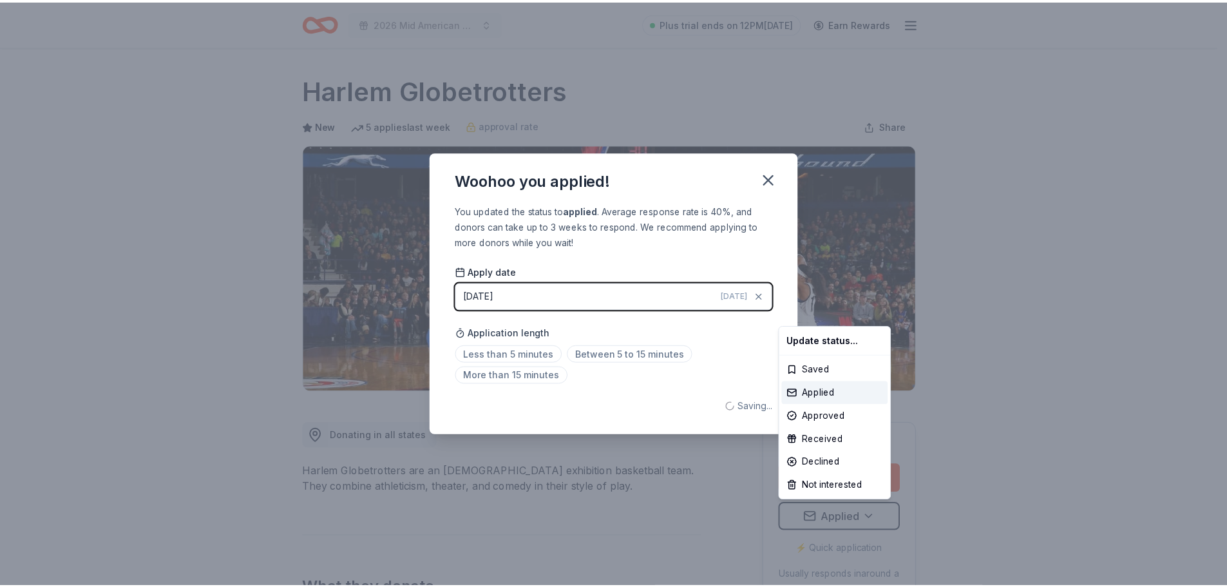
scroll to position [0, 0]
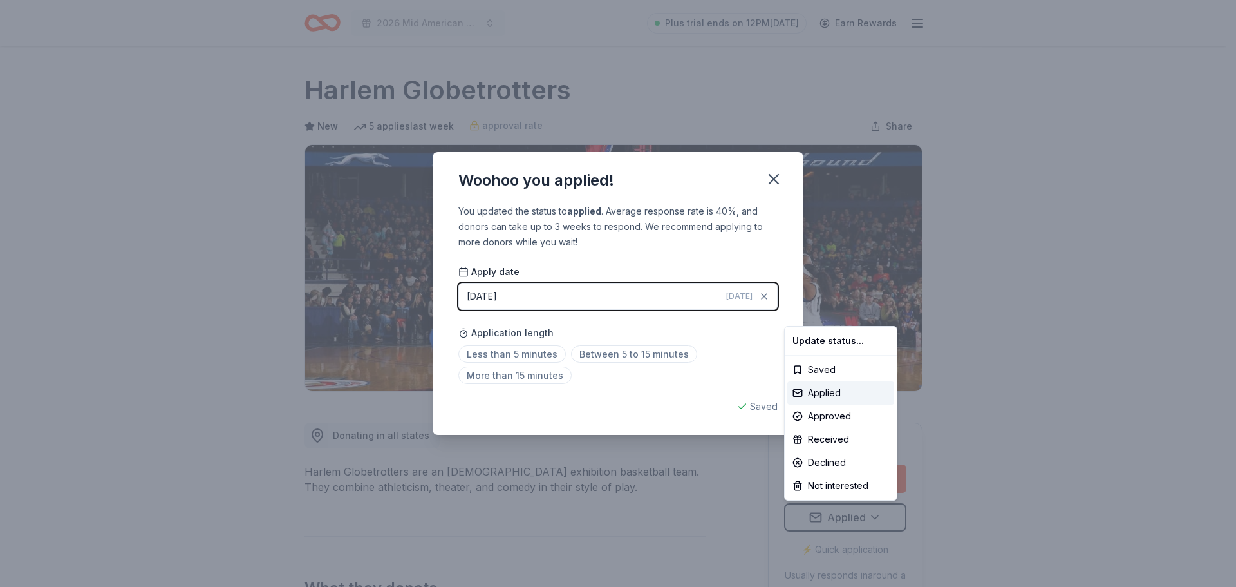
click at [506, 359] on html "2026 Mid American Camping Conference Plus trial ends on 12PM, 9/2 Earn Rewards …" at bounding box center [618, 293] width 1236 height 587
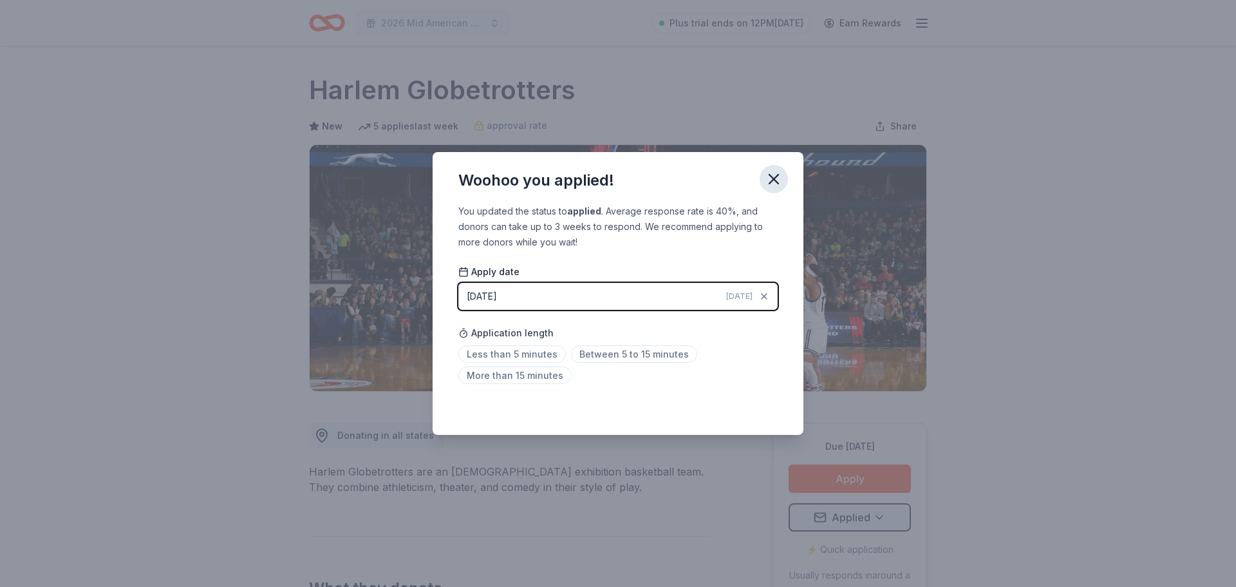
click at [771, 174] on icon "button" at bounding box center [774, 179] width 18 height 18
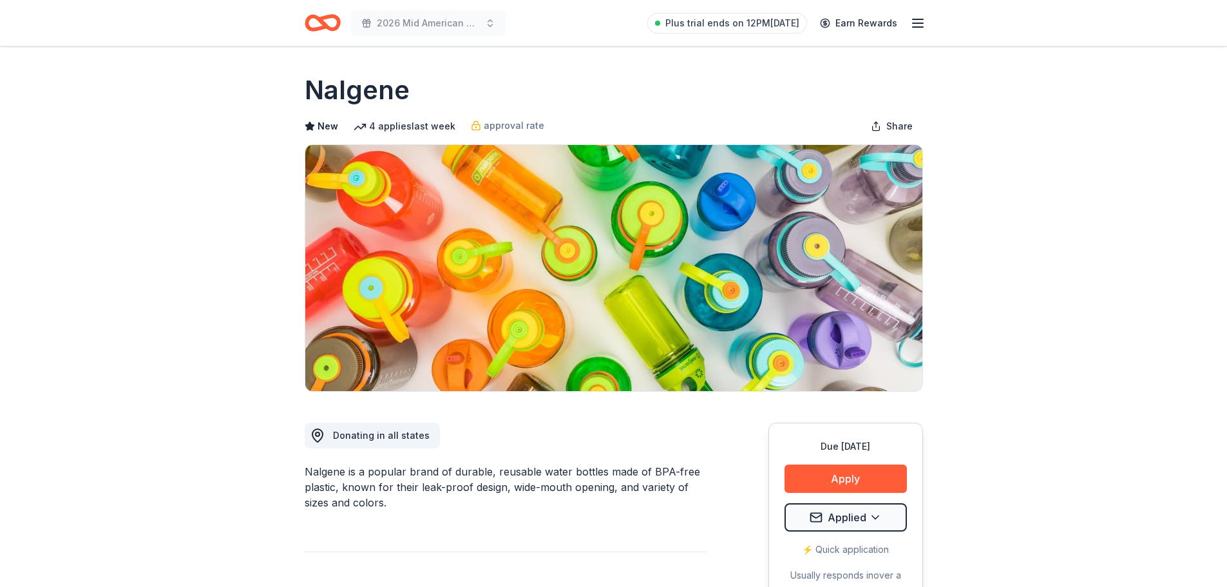
scroll to position [129, 0]
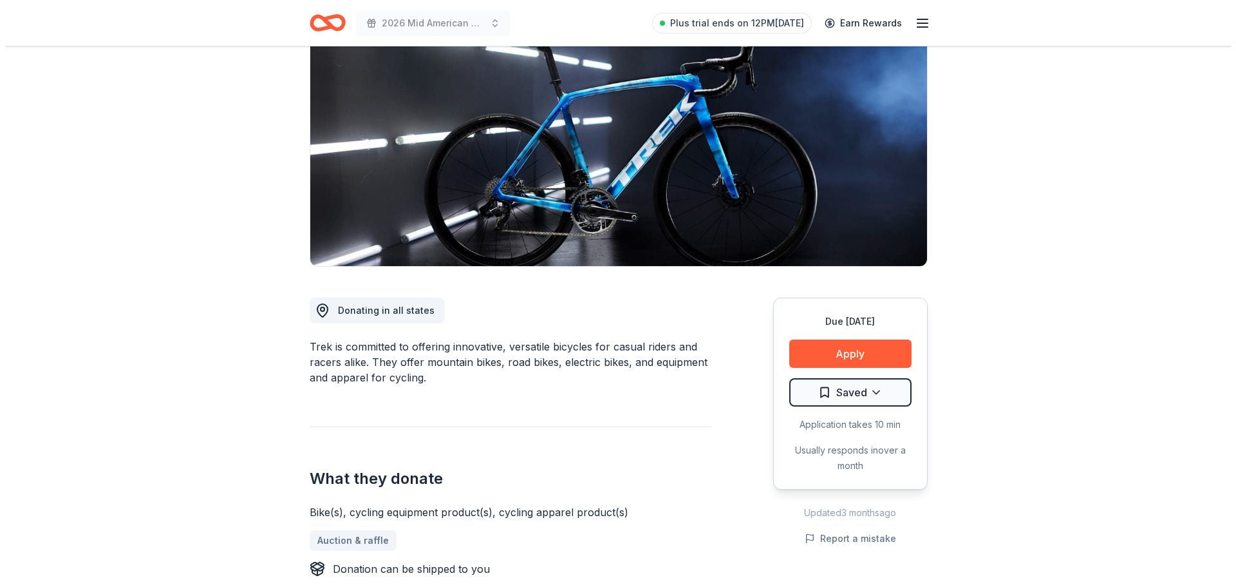
scroll to position [129, 0]
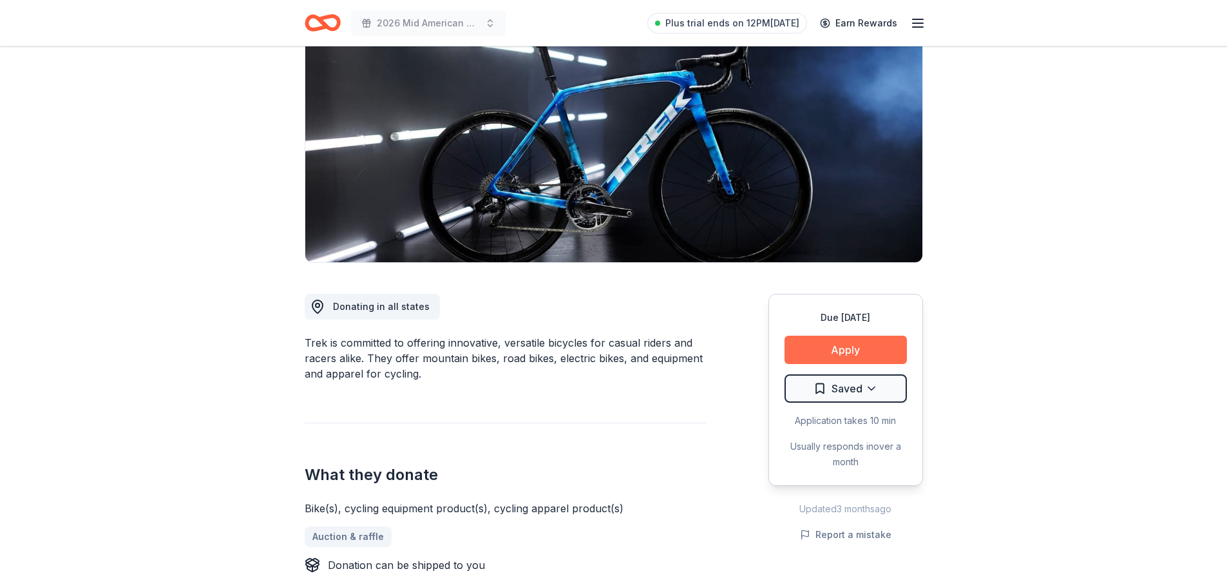
click at [870, 347] on button "Apply" at bounding box center [845, 349] width 122 height 28
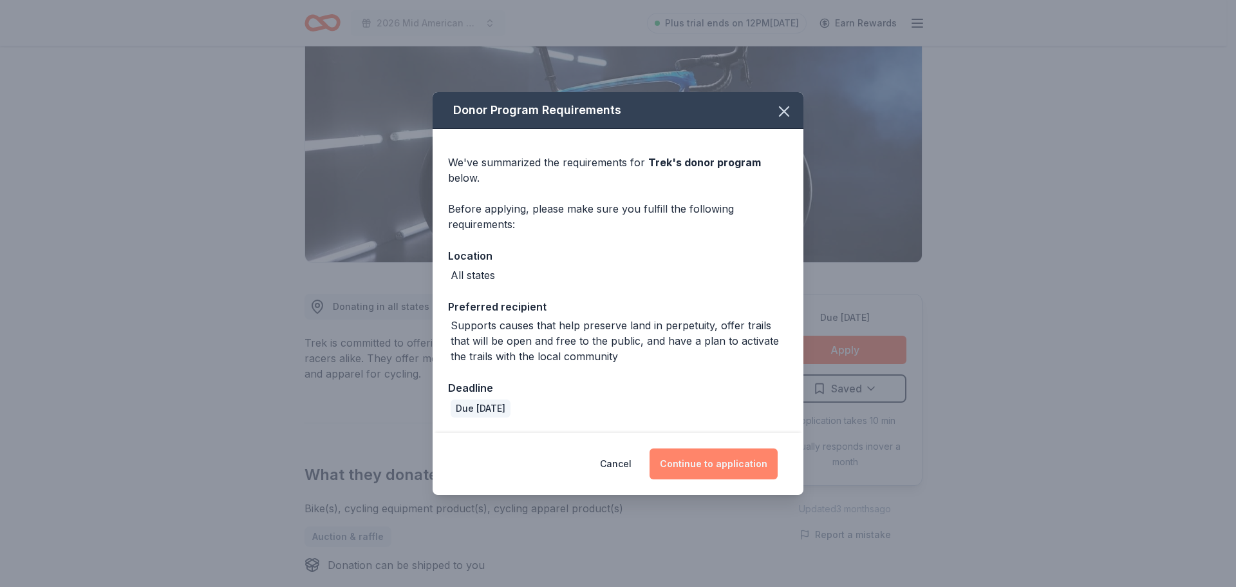
click at [684, 459] on button "Continue to application" at bounding box center [714, 463] width 128 height 31
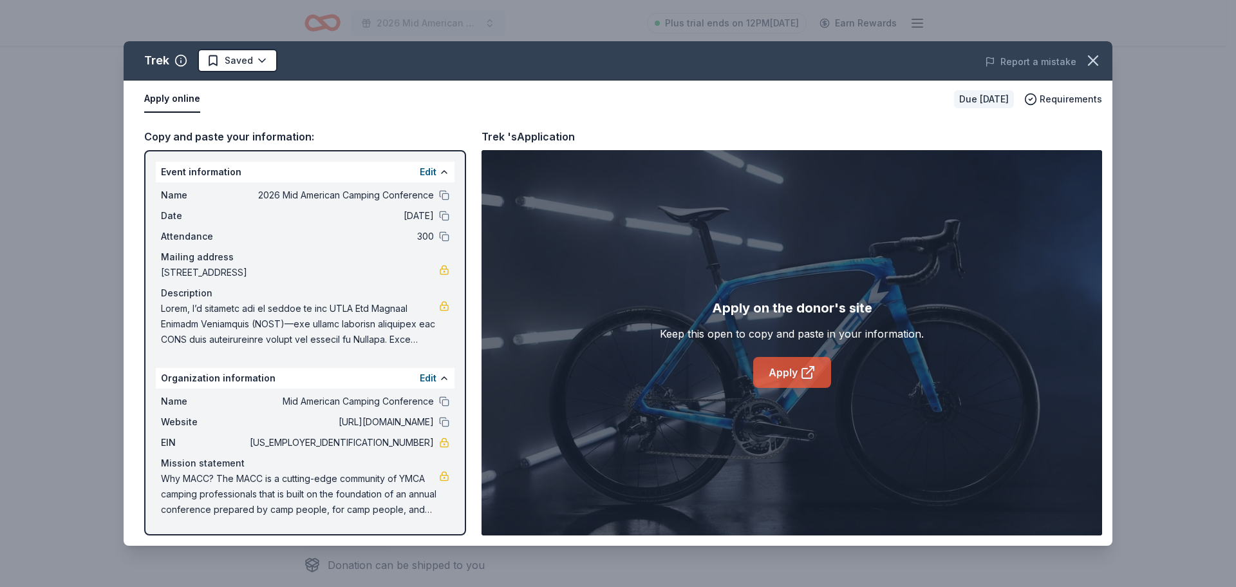
click at [802, 372] on icon at bounding box center [807, 373] width 10 height 10
click at [1097, 62] on icon "button" at bounding box center [1093, 61] width 18 height 18
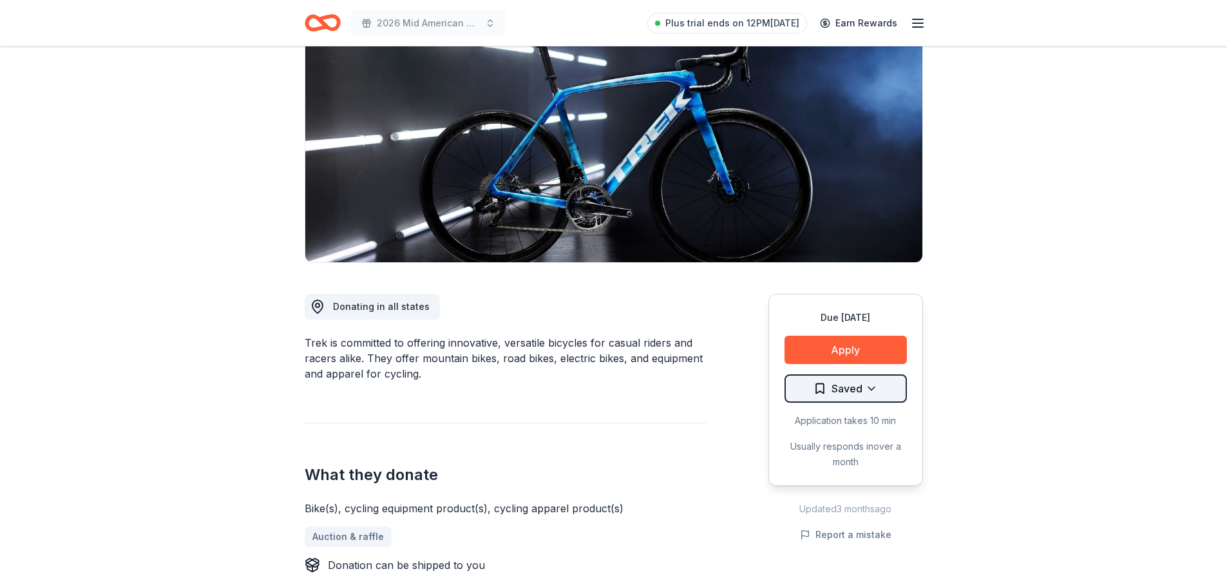
click at [876, 388] on html "2026 Mid American Camping Conference Plus trial ends on 12PM, 9/2 Earn Rewards …" at bounding box center [613, 164] width 1227 height 587
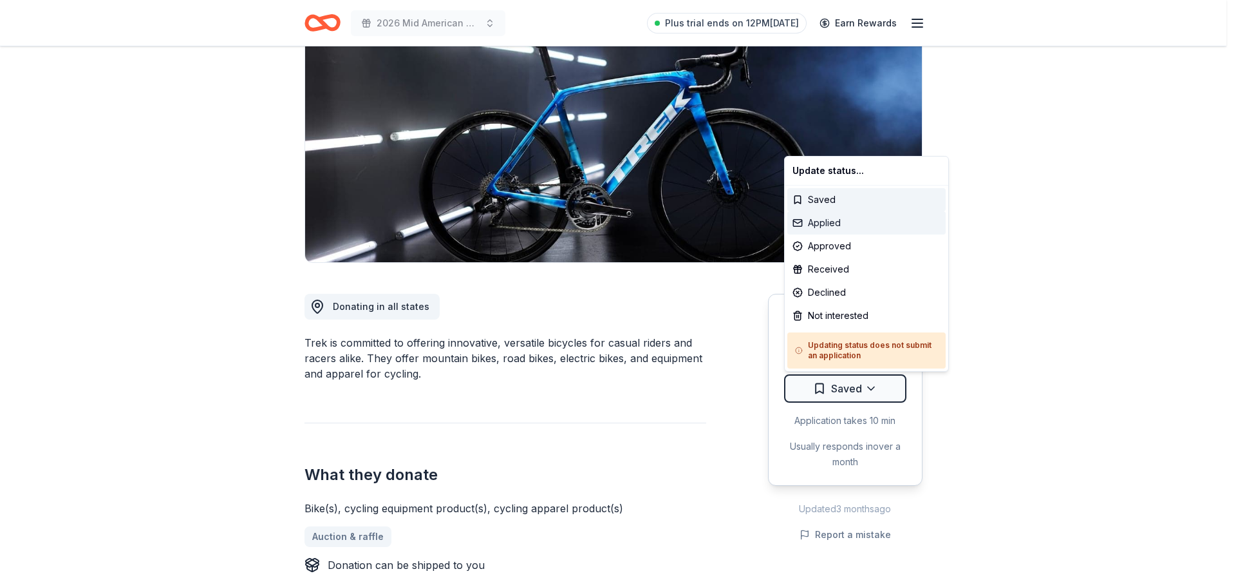
click at [850, 226] on div "Applied" at bounding box center [866, 222] width 158 height 23
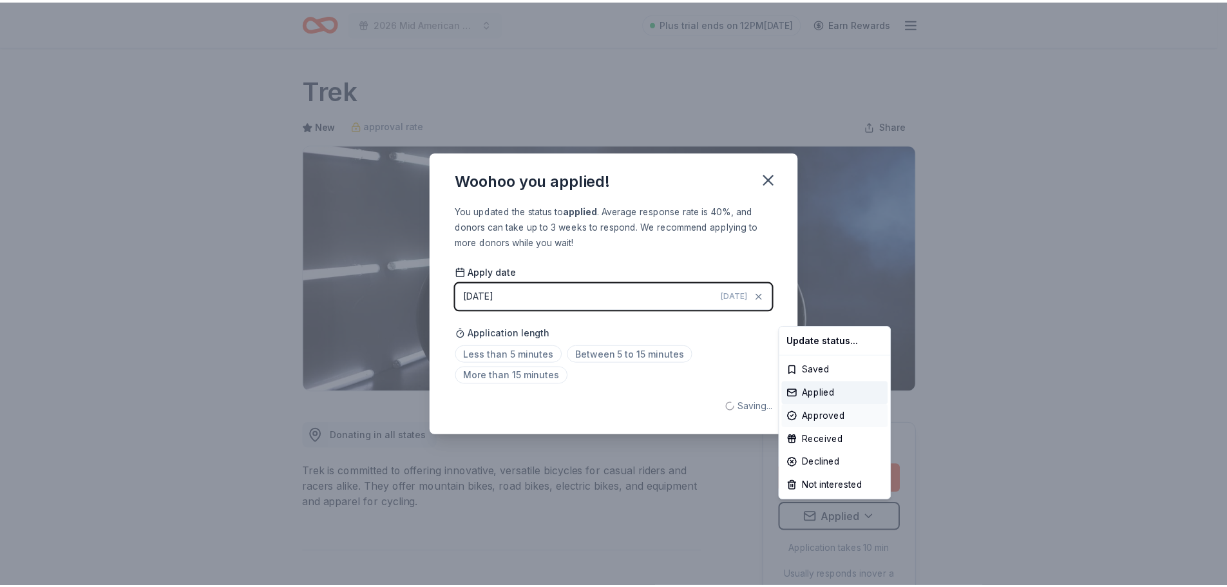
scroll to position [0, 0]
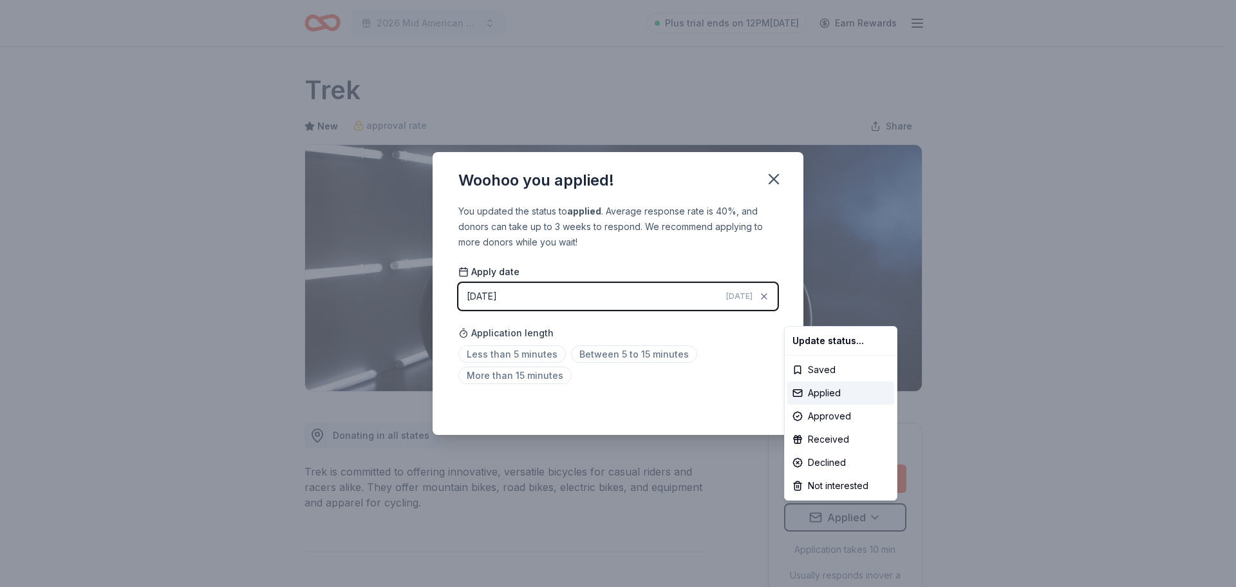
click at [511, 354] on html "2026 Mid American Camping Conference Plus trial ends on 12PM, 9/2 Earn Rewards …" at bounding box center [618, 293] width 1236 height 587
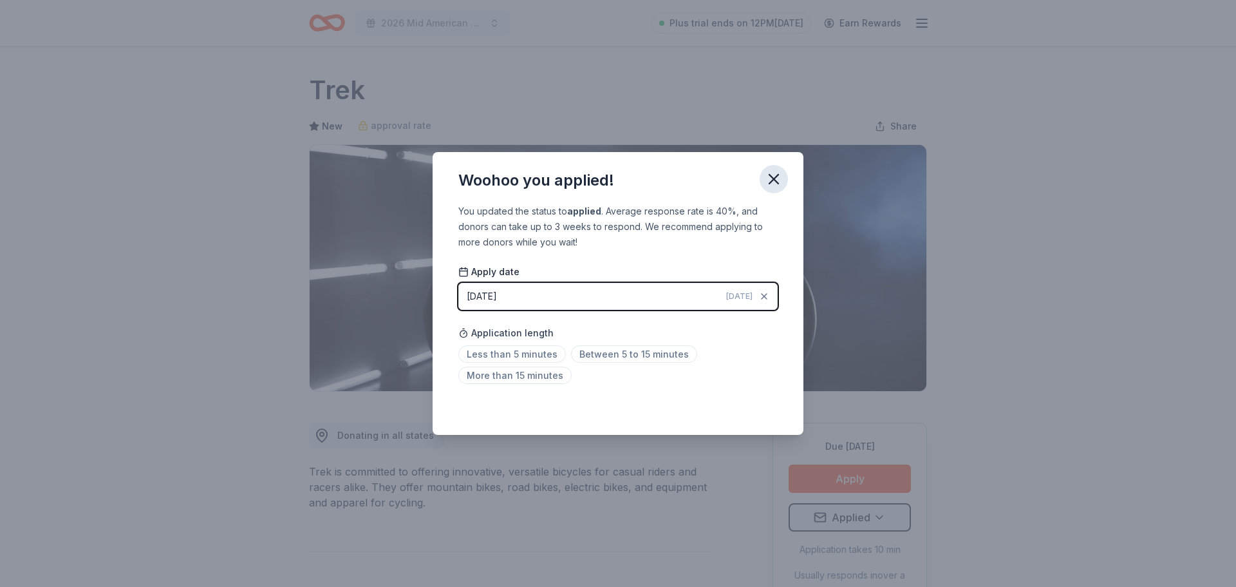
click at [767, 182] on icon "button" at bounding box center [774, 179] width 18 height 18
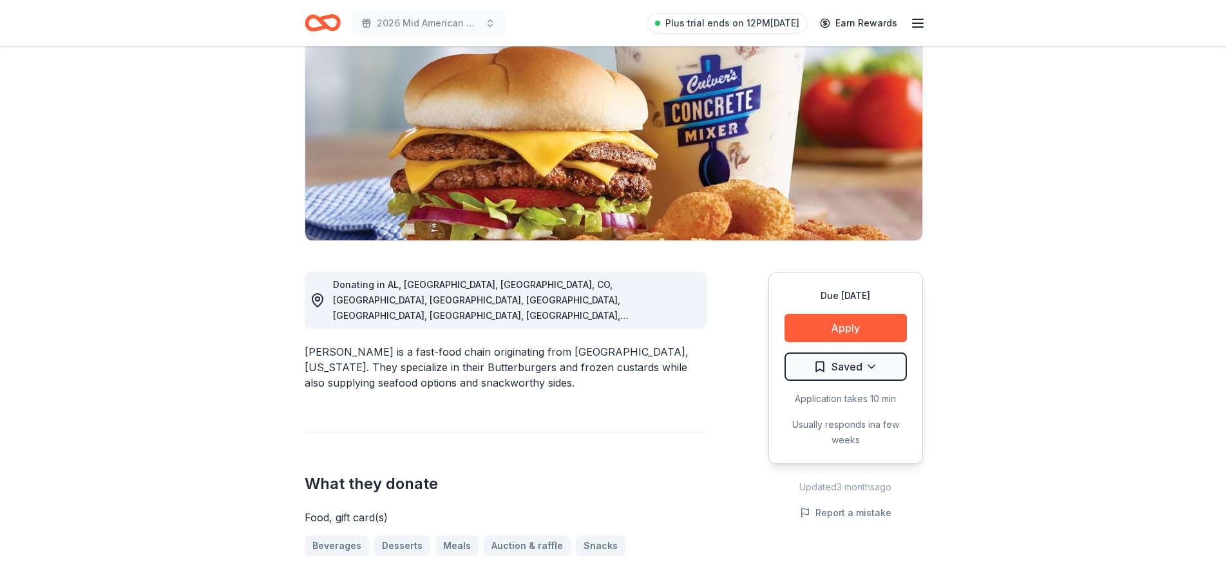
scroll to position [193, 0]
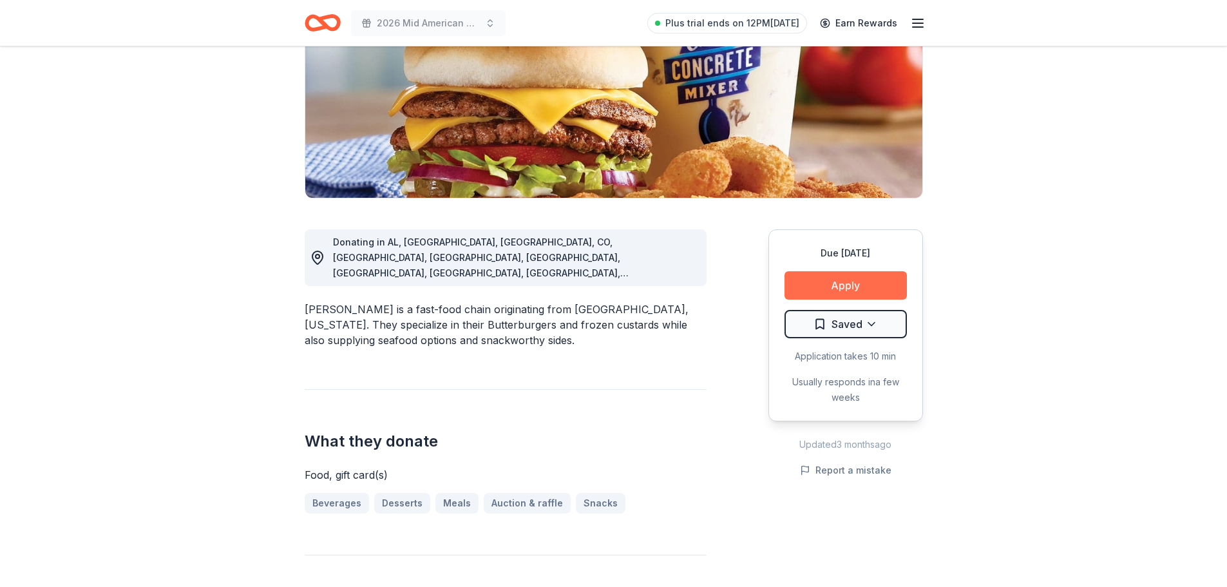
drag, startPoint x: 826, startPoint y: 281, endPoint x: 808, endPoint y: 280, distance: 18.1
click at [808, 280] on button "Apply" at bounding box center [845, 285] width 122 height 28
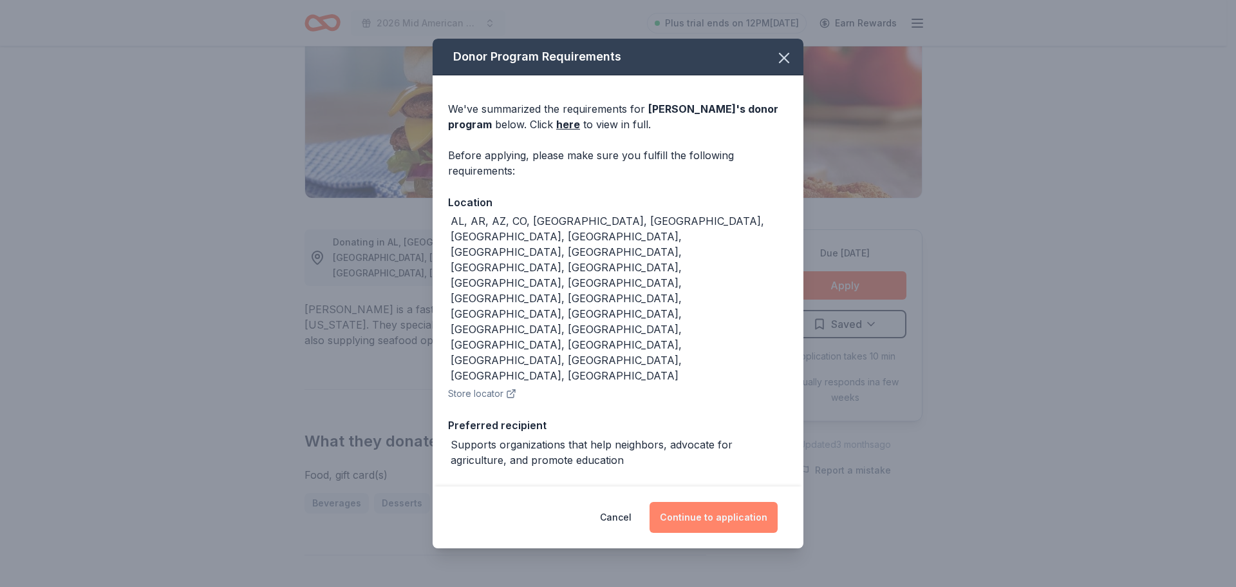
click at [705, 502] on button "Continue to application" at bounding box center [714, 517] width 128 height 31
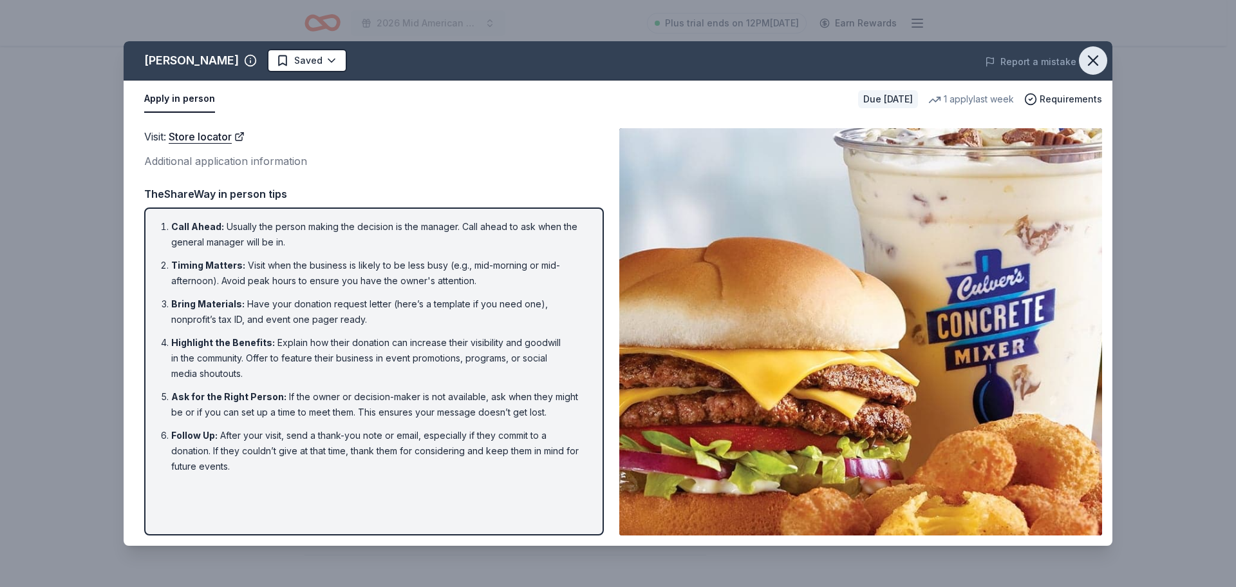
click at [1098, 57] on icon "button" at bounding box center [1093, 61] width 18 height 18
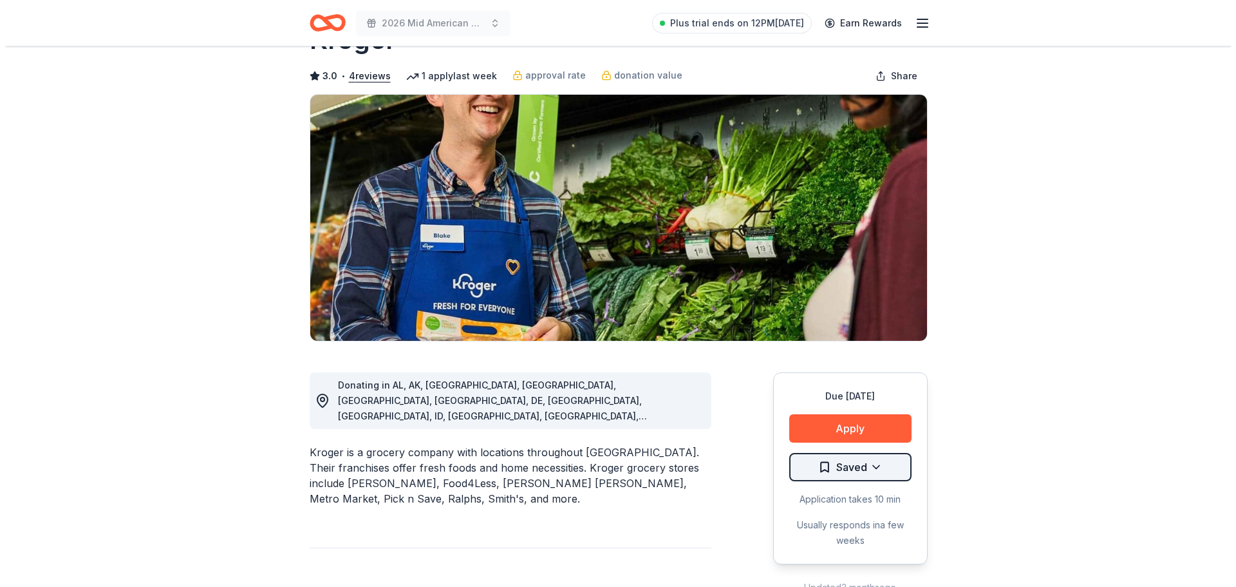
scroll to position [129, 0]
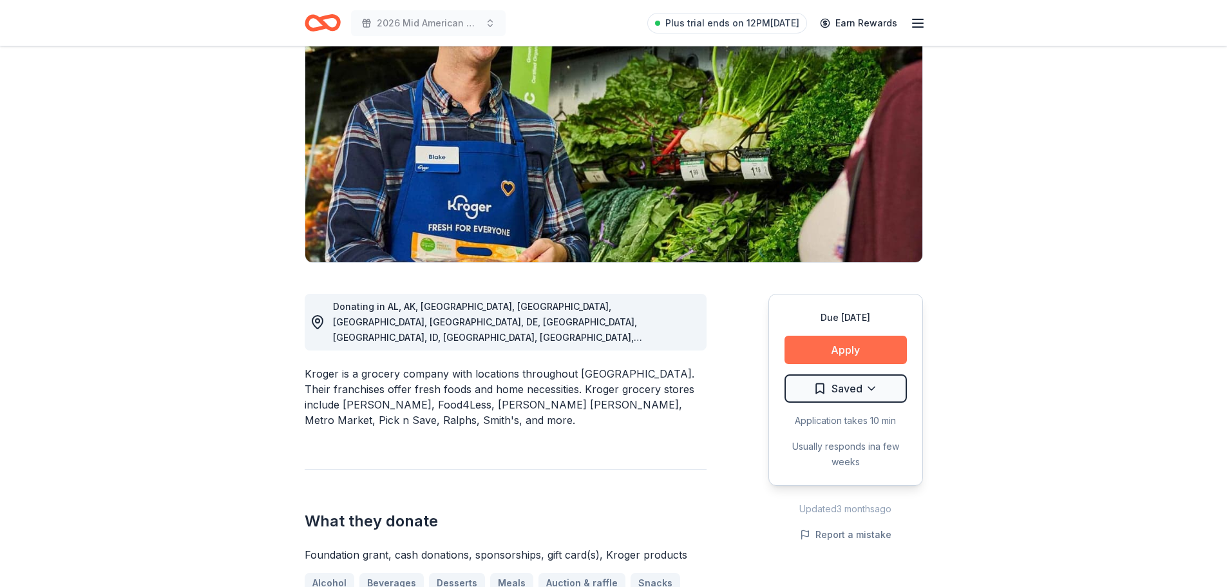
click at [814, 346] on button "Apply" at bounding box center [845, 349] width 122 height 28
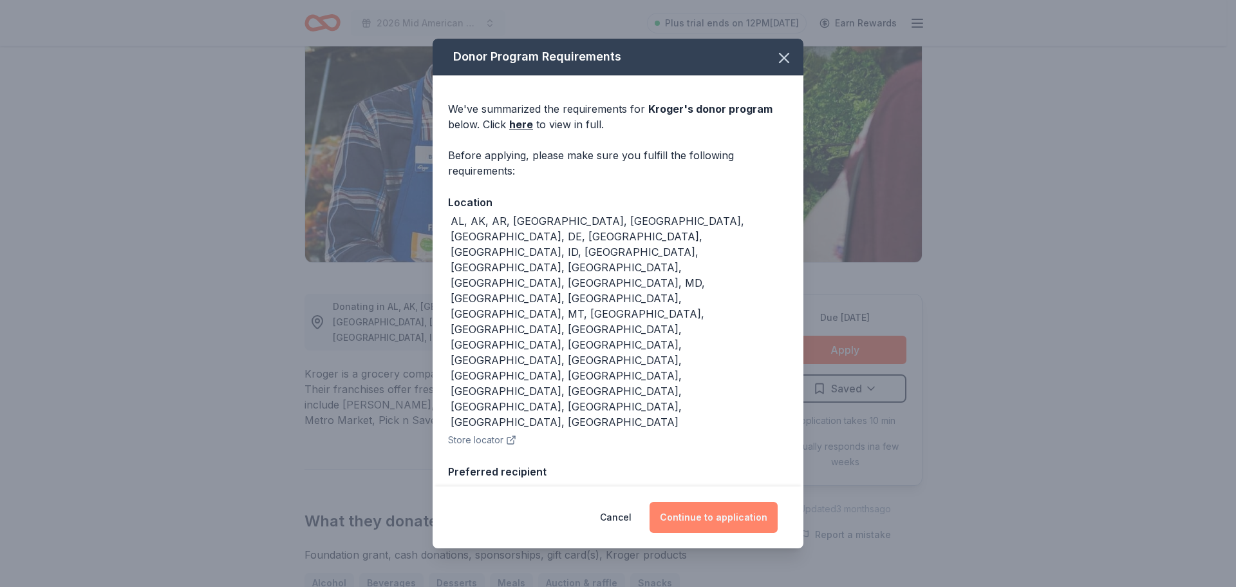
click at [686, 502] on button "Continue to application" at bounding box center [714, 517] width 128 height 31
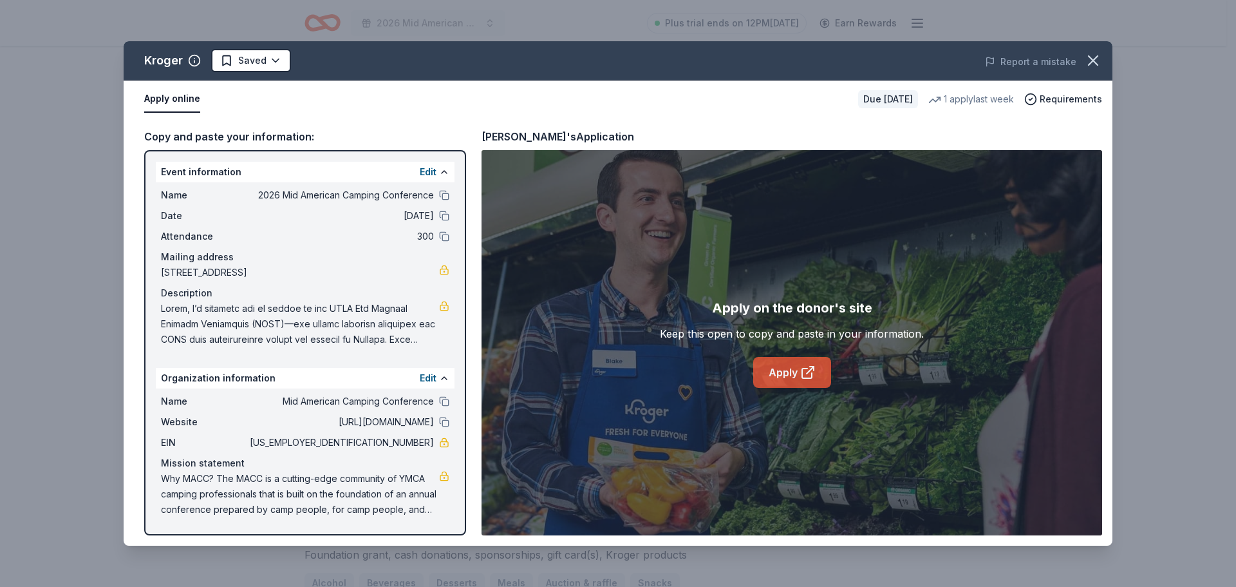
click at [797, 375] on link "Apply" at bounding box center [792, 372] width 78 height 31
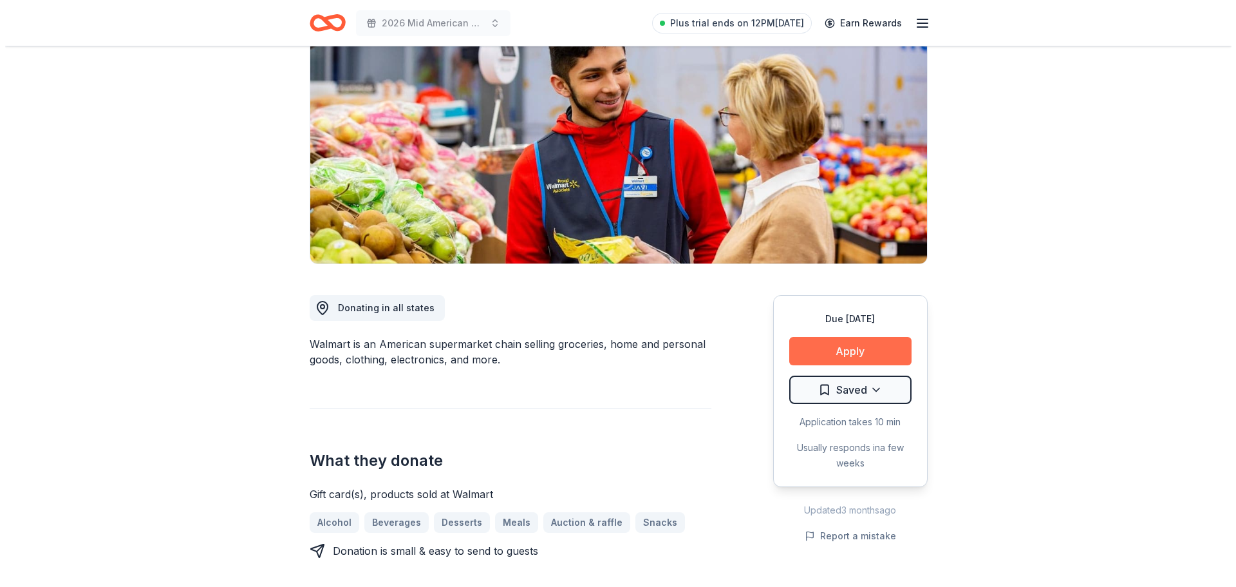
scroll to position [129, 0]
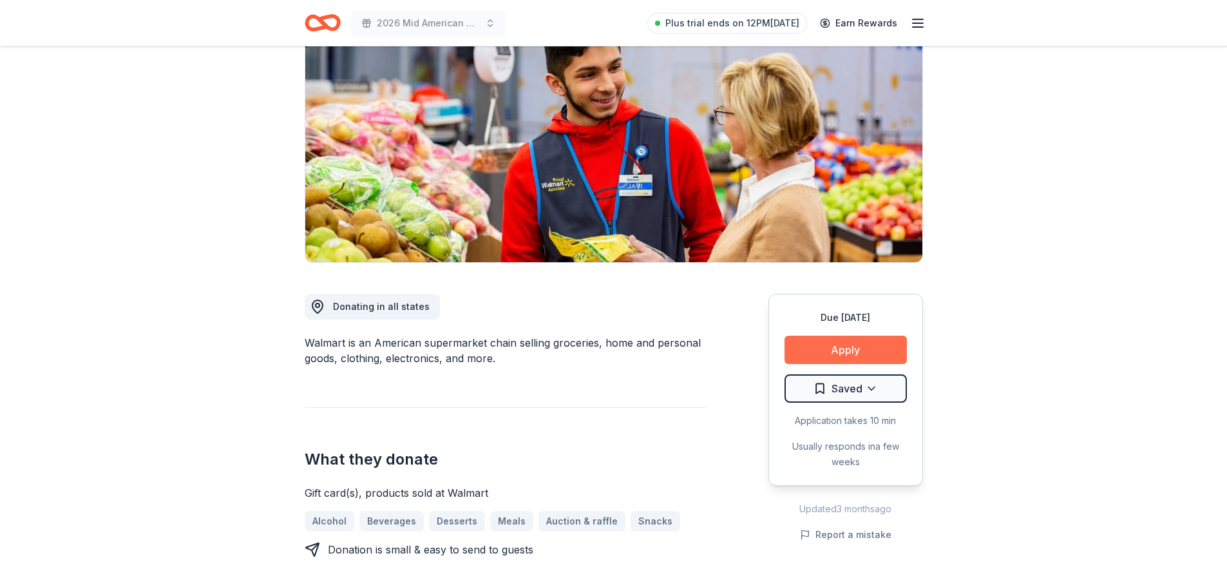
click at [815, 347] on button "Apply" at bounding box center [845, 349] width 122 height 28
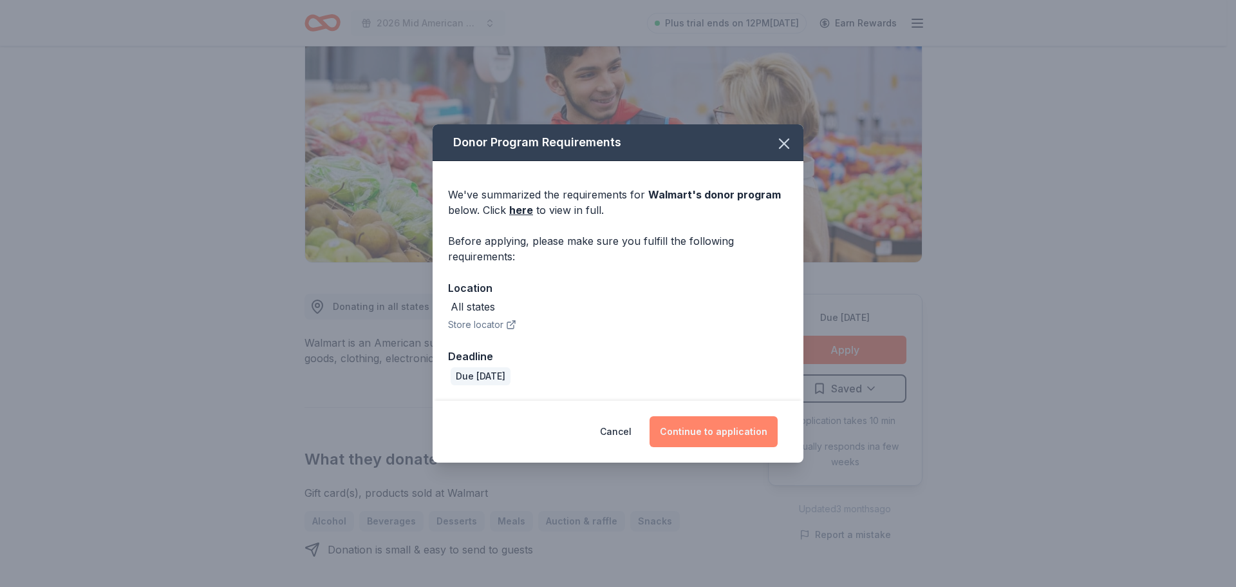
click at [703, 433] on button "Continue to application" at bounding box center [714, 431] width 128 height 31
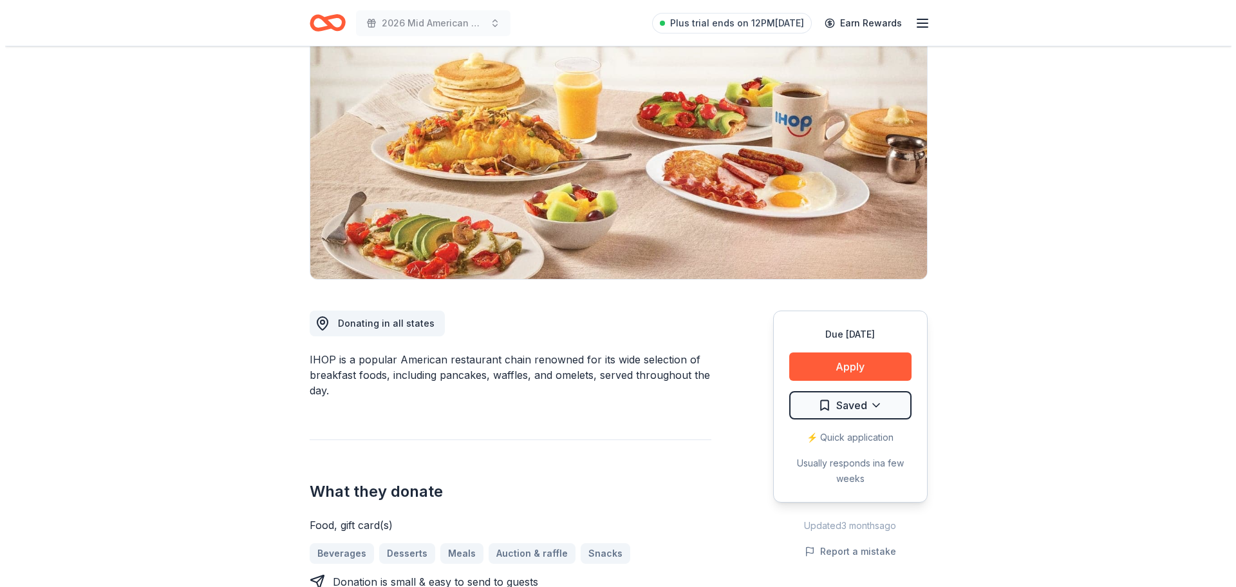
scroll to position [129, 0]
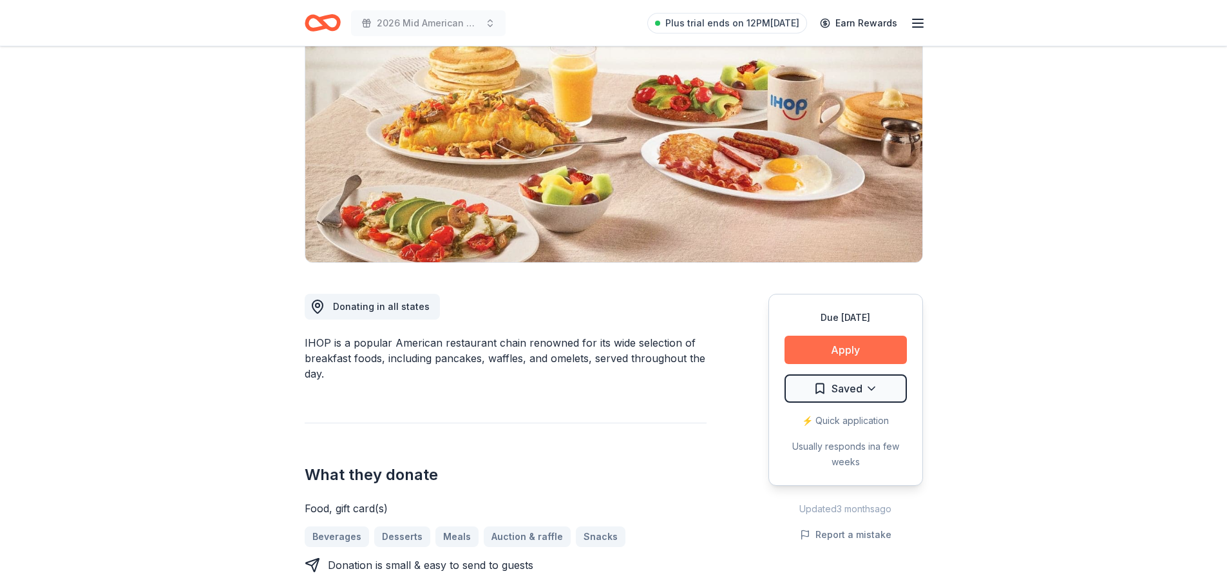
click at [859, 345] on button "Apply" at bounding box center [845, 349] width 122 height 28
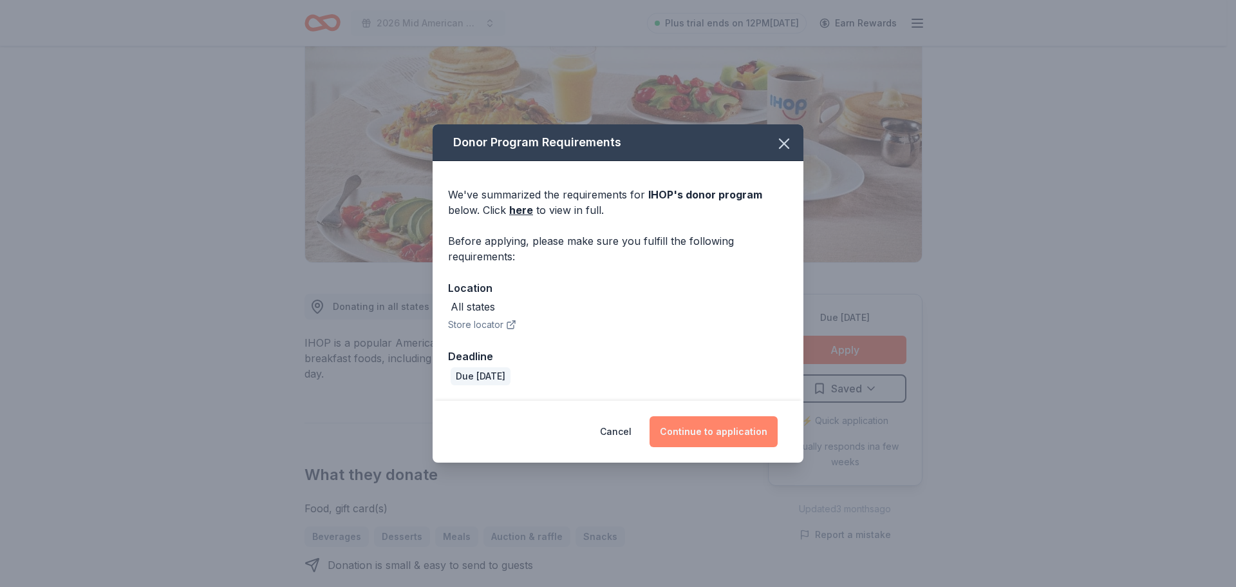
click at [684, 424] on button "Continue to application" at bounding box center [714, 431] width 128 height 31
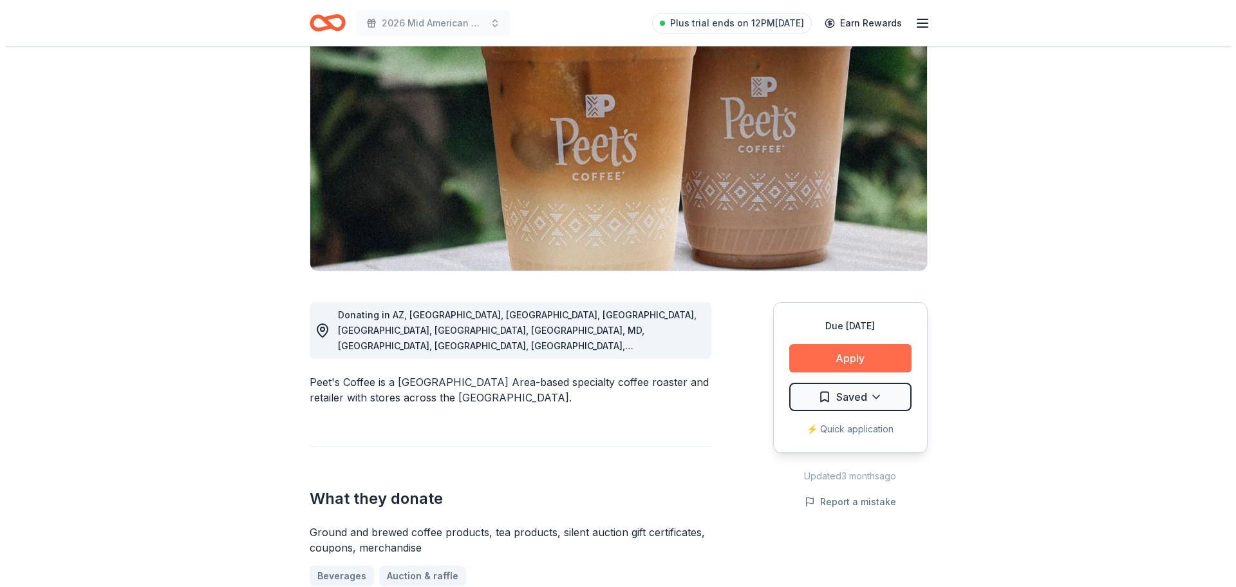
scroll to position [129, 0]
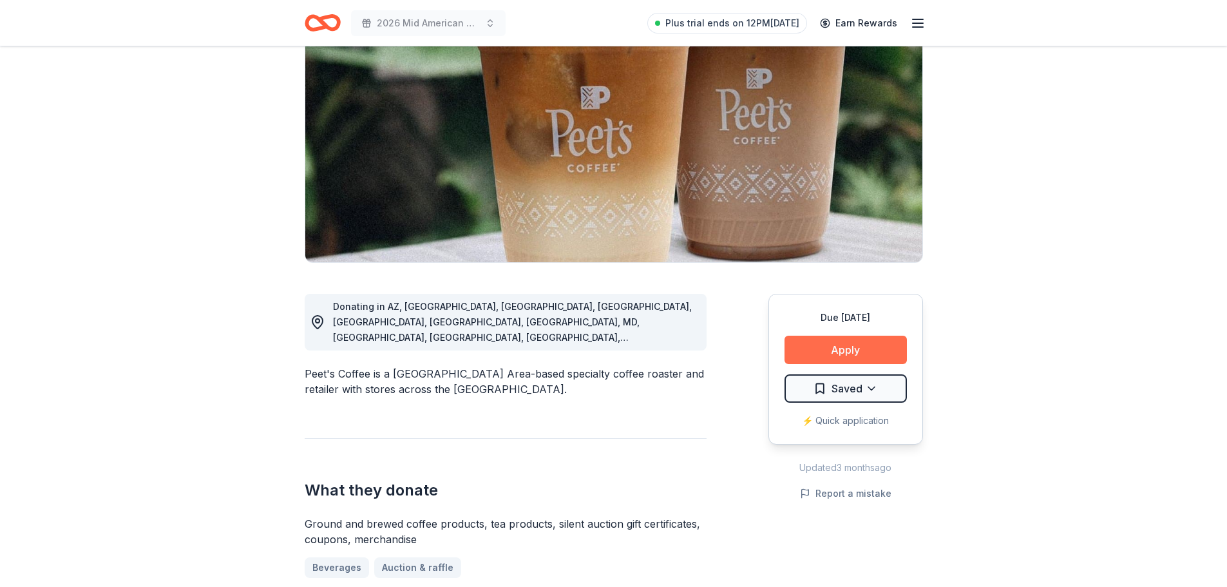
click at [834, 353] on button "Apply" at bounding box center [845, 349] width 122 height 28
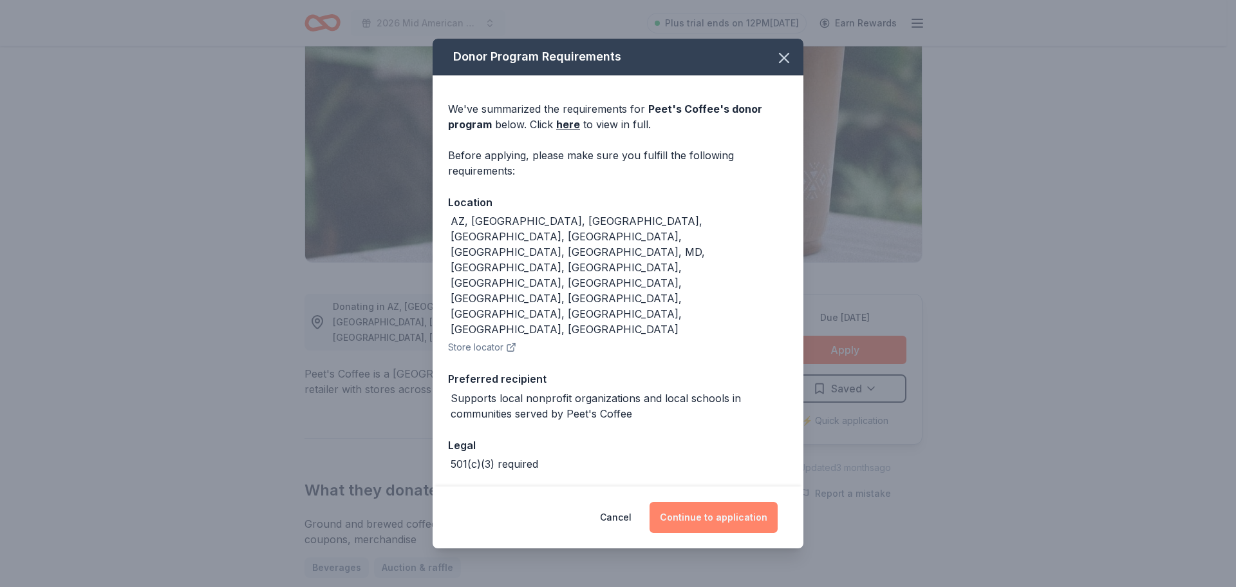
click at [724, 502] on button "Continue to application" at bounding box center [714, 517] width 128 height 31
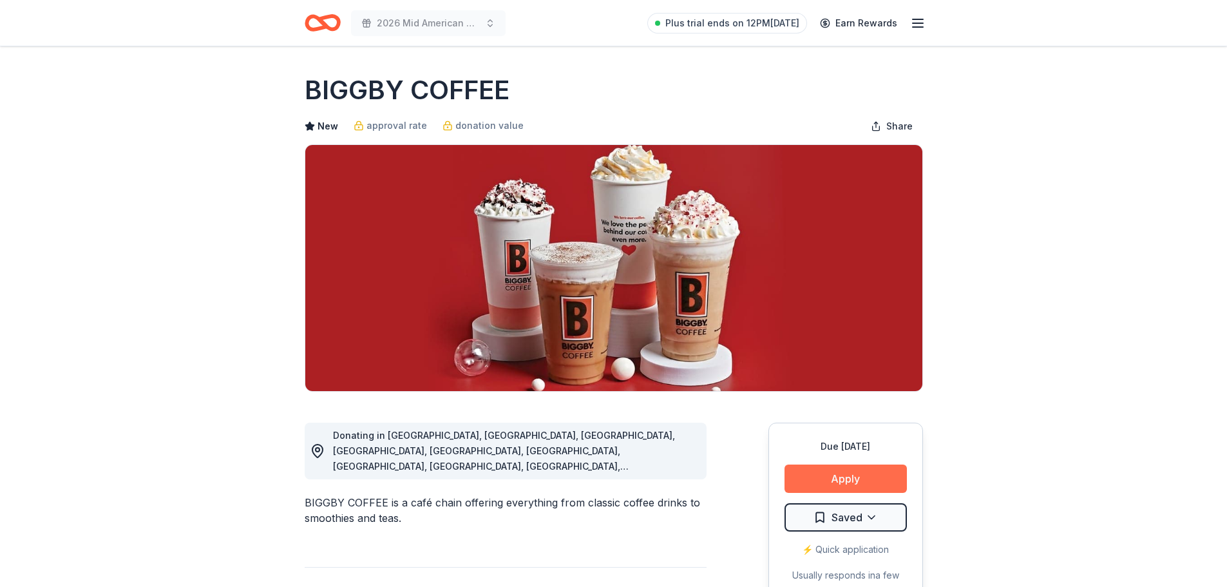
click at [863, 476] on button "Apply" at bounding box center [845, 478] width 122 height 28
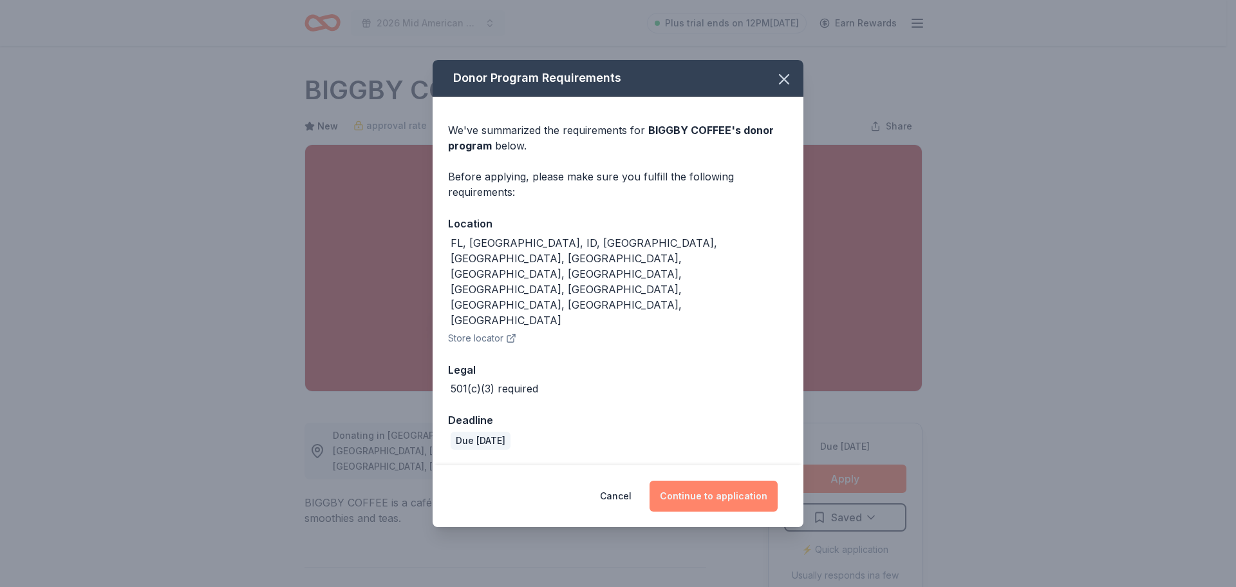
drag, startPoint x: 690, startPoint y: 449, endPoint x: 688, endPoint y: 442, distance: 7.8
click at [691, 480] on button "Continue to application" at bounding box center [714, 495] width 128 height 31
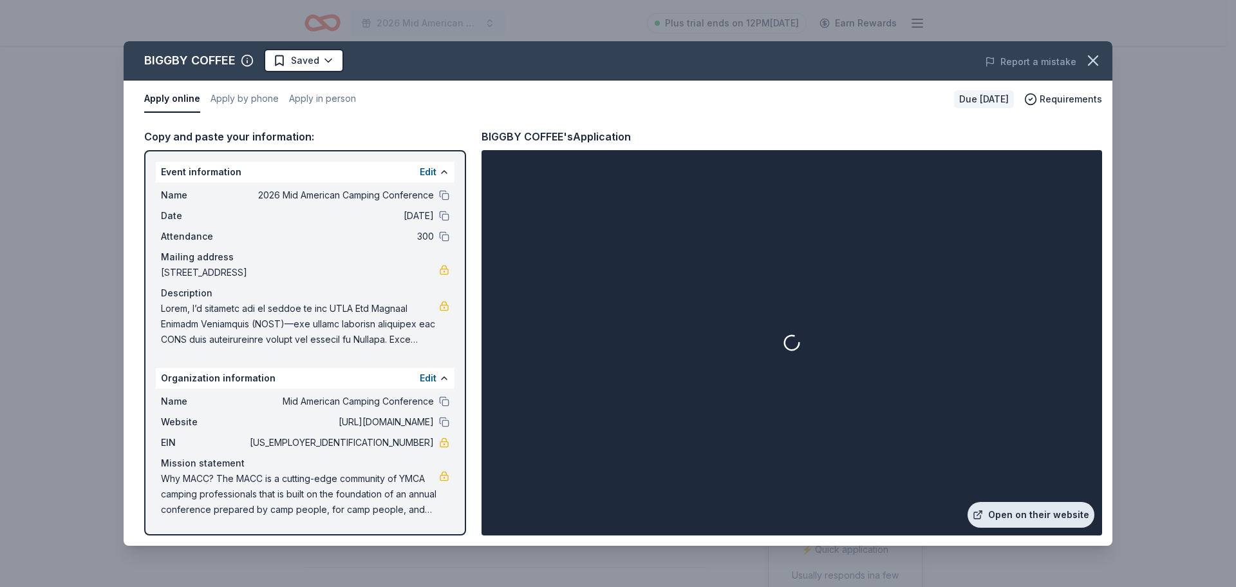
click at [1004, 518] on link "Open on their website" at bounding box center [1031, 515] width 127 height 26
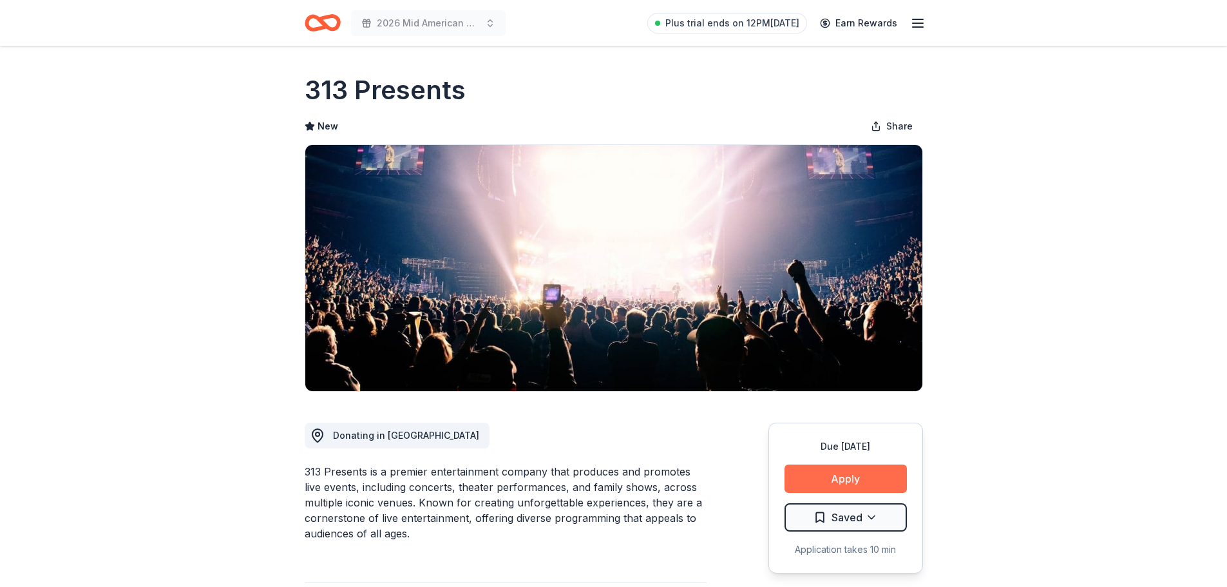
click at [837, 475] on button "Apply" at bounding box center [845, 478] width 122 height 28
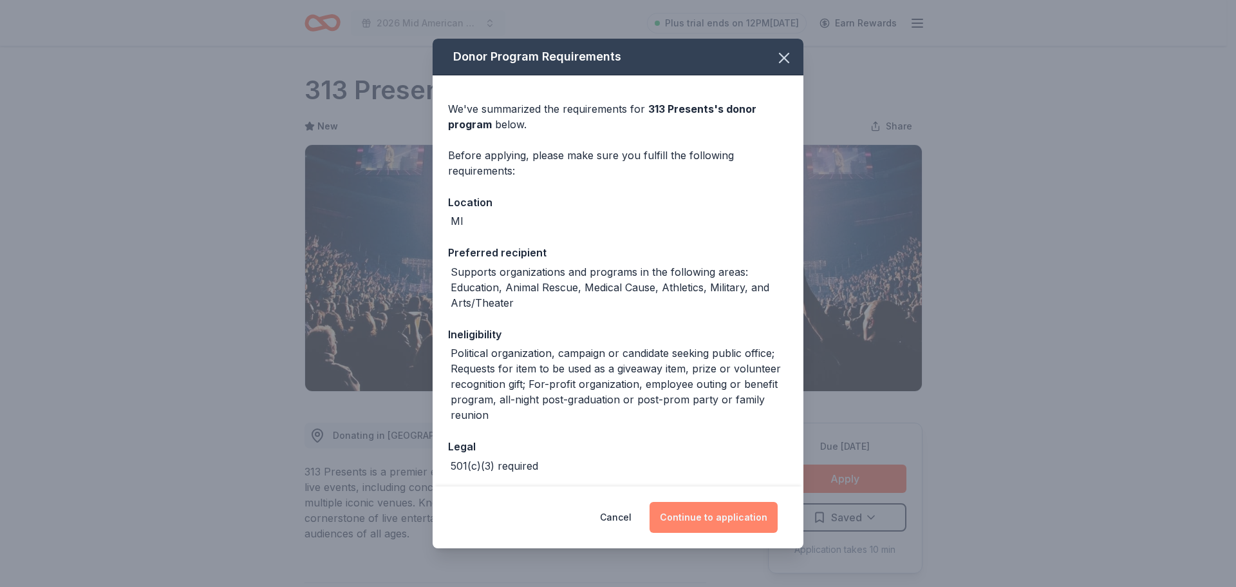
click at [692, 516] on button "Continue to application" at bounding box center [714, 517] width 128 height 31
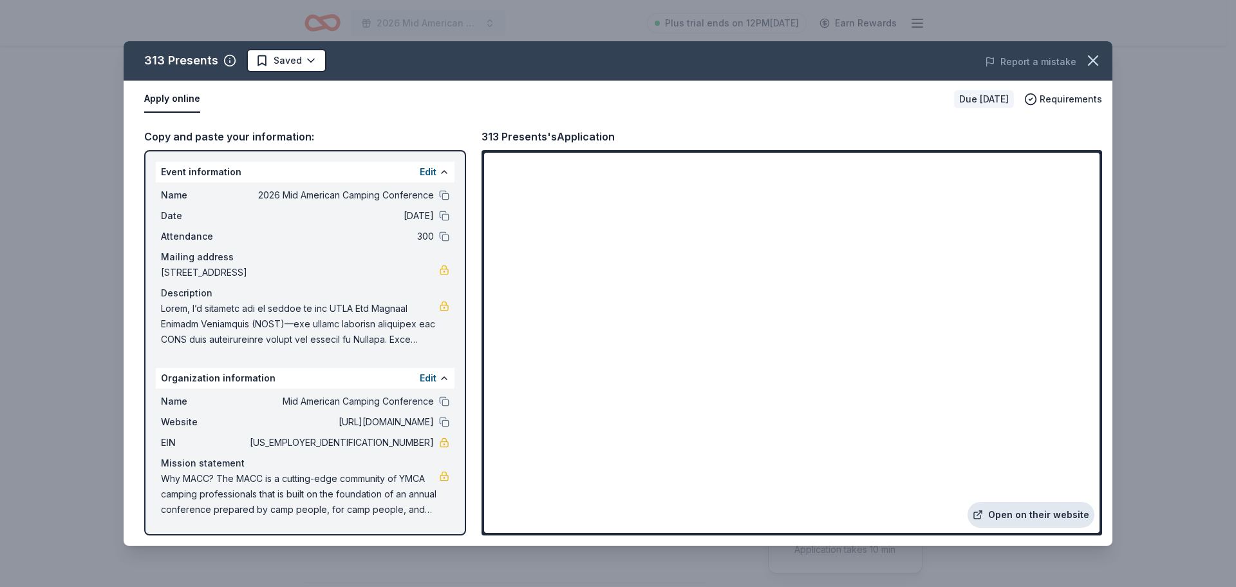
click at [1037, 518] on link "Open on their website" at bounding box center [1031, 515] width 127 height 26
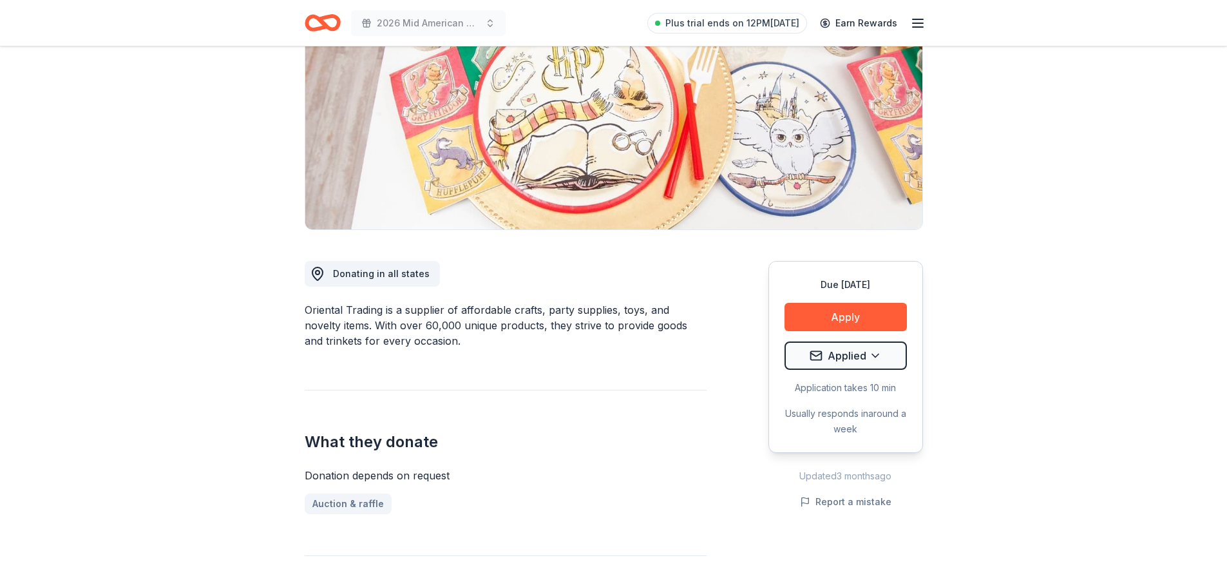
scroll to position [193, 0]
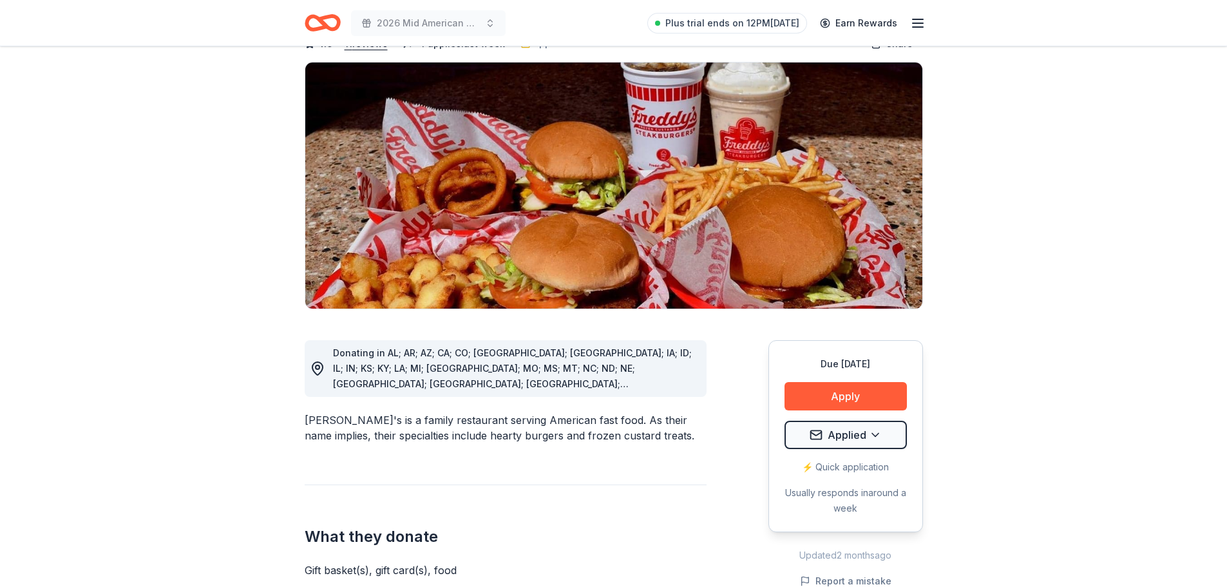
scroll to position [129, 0]
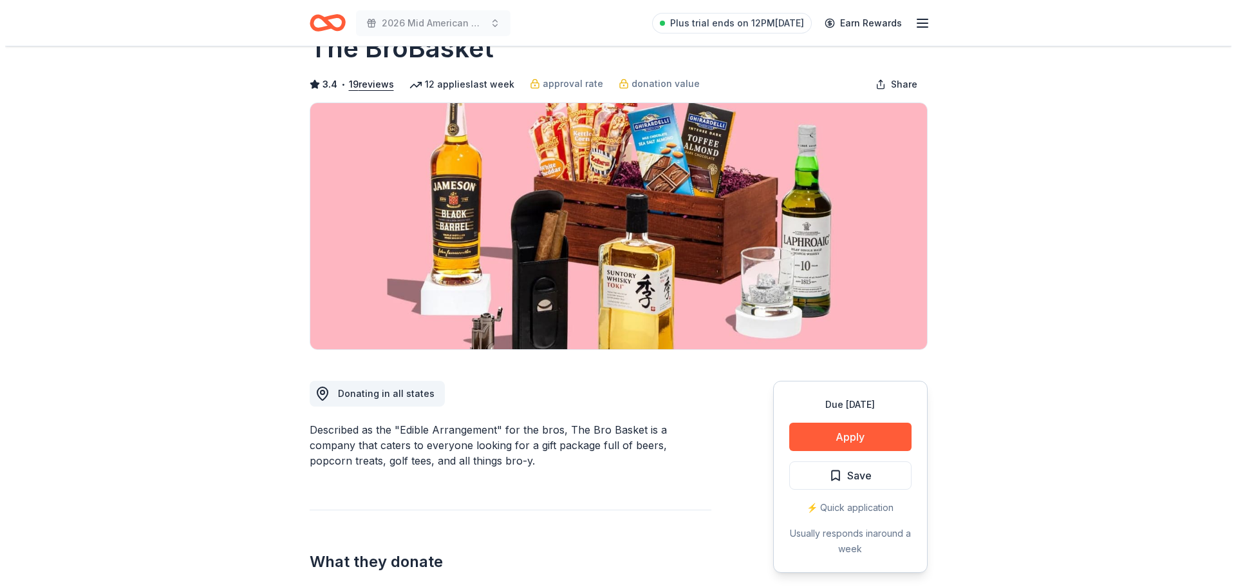
scroll to position [64, 0]
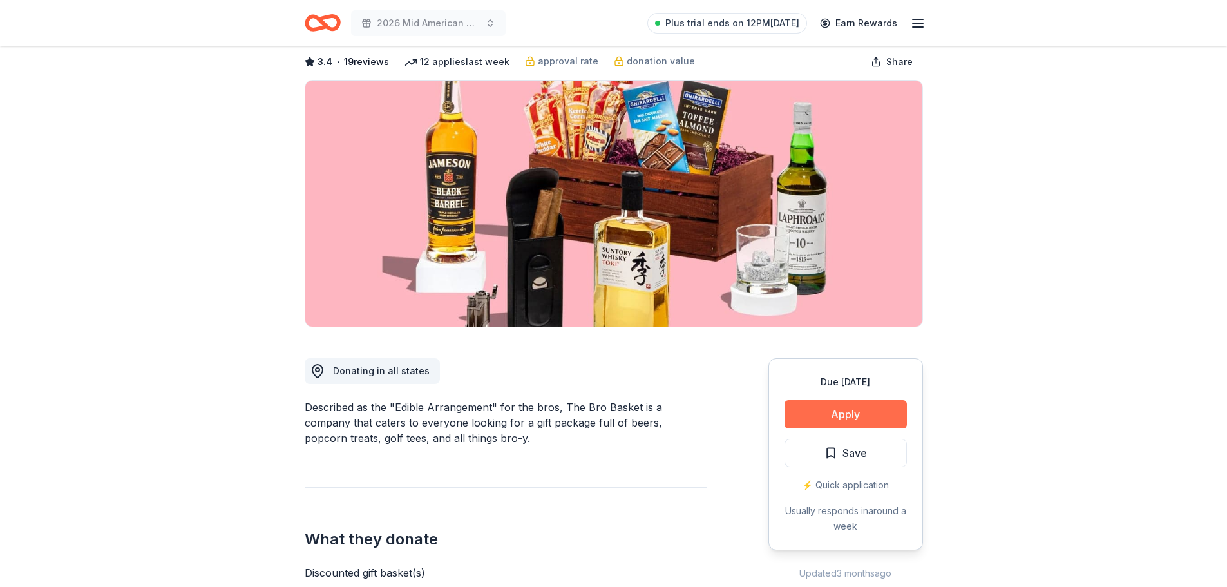
click at [834, 423] on button "Apply" at bounding box center [845, 414] width 122 height 28
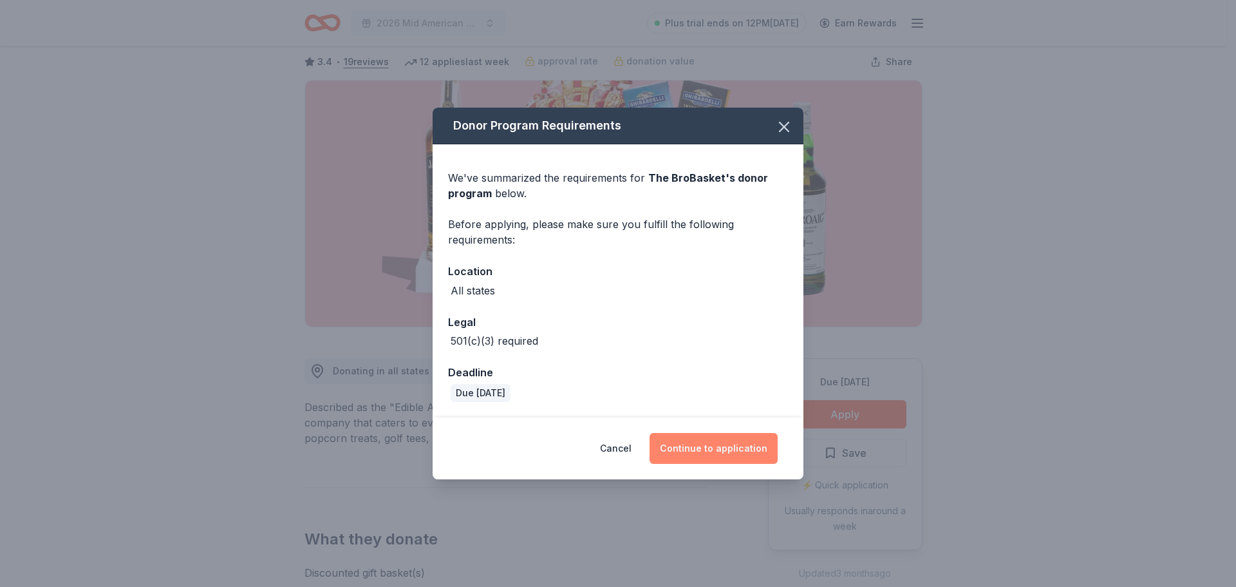
click at [724, 453] on button "Continue to application" at bounding box center [714, 448] width 128 height 31
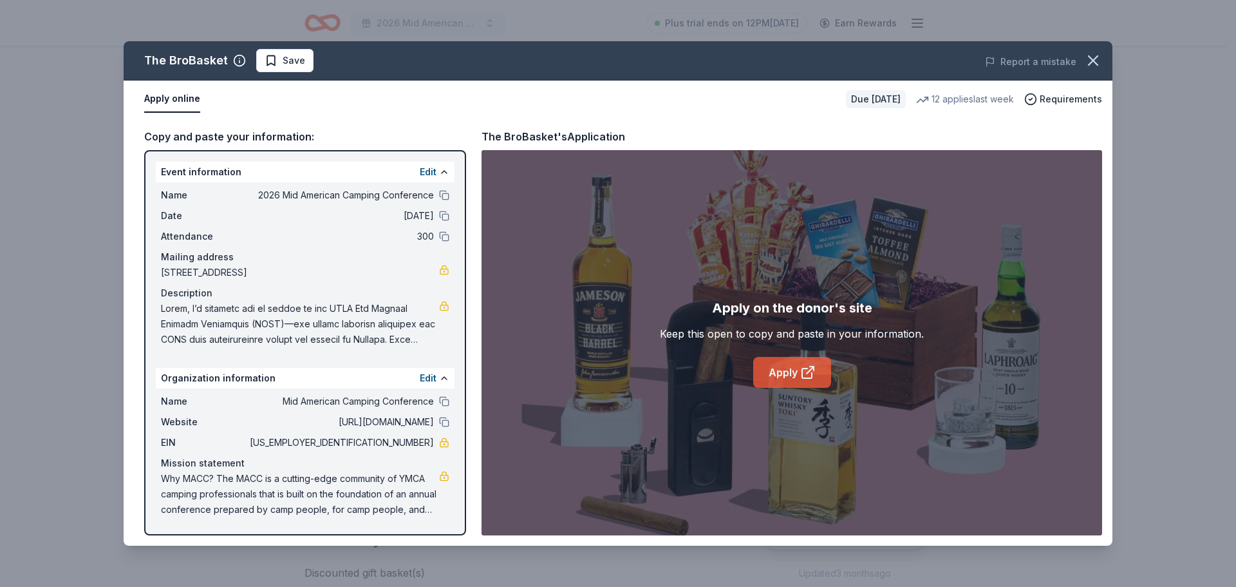
click at [778, 367] on link "Apply" at bounding box center [792, 372] width 78 height 31
click at [295, 66] on span "Save" at bounding box center [294, 60] width 23 height 15
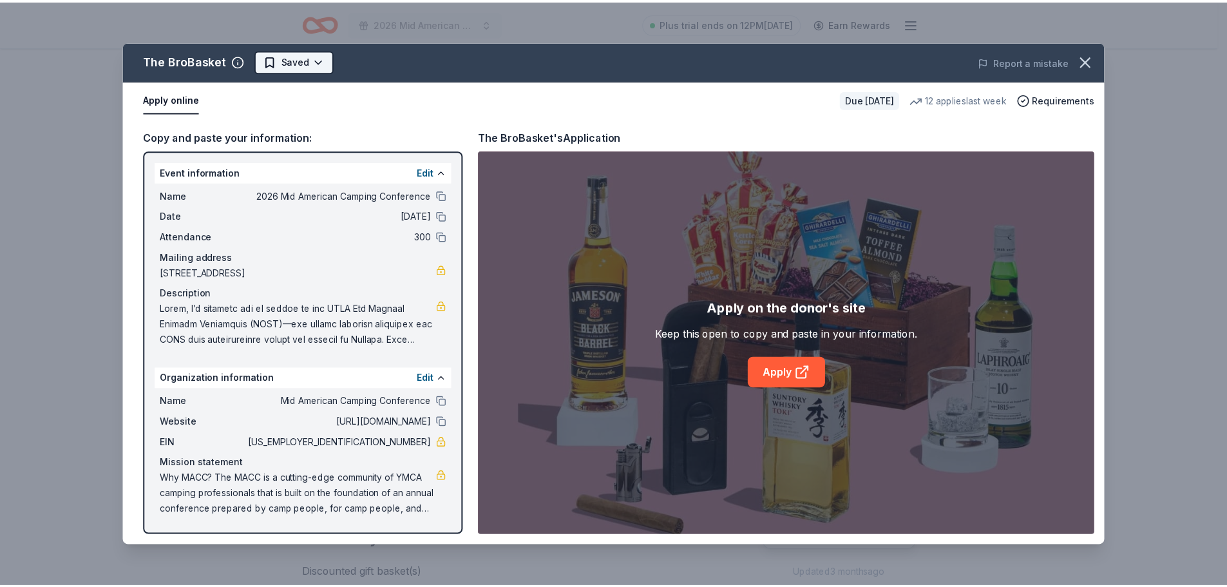
scroll to position [0, 0]
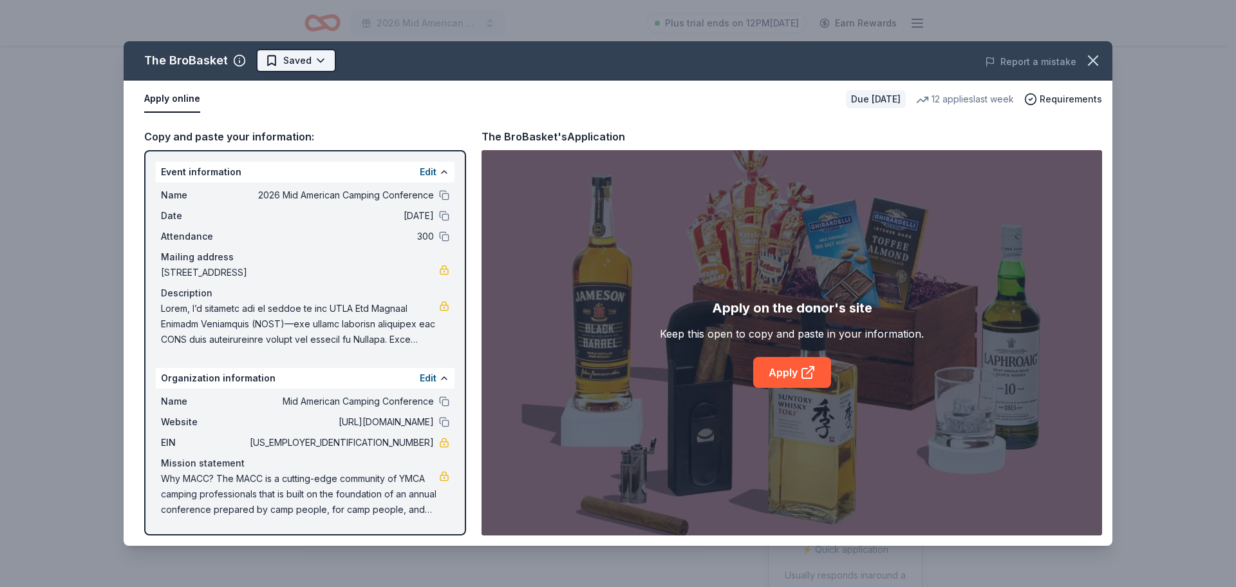
click at [319, 62] on html "2026 Mid American Camping Conference Plus trial ends on 12PM, 9/2 Earn Rewards …" at bounding box center [618, 293] width 1236 height 587
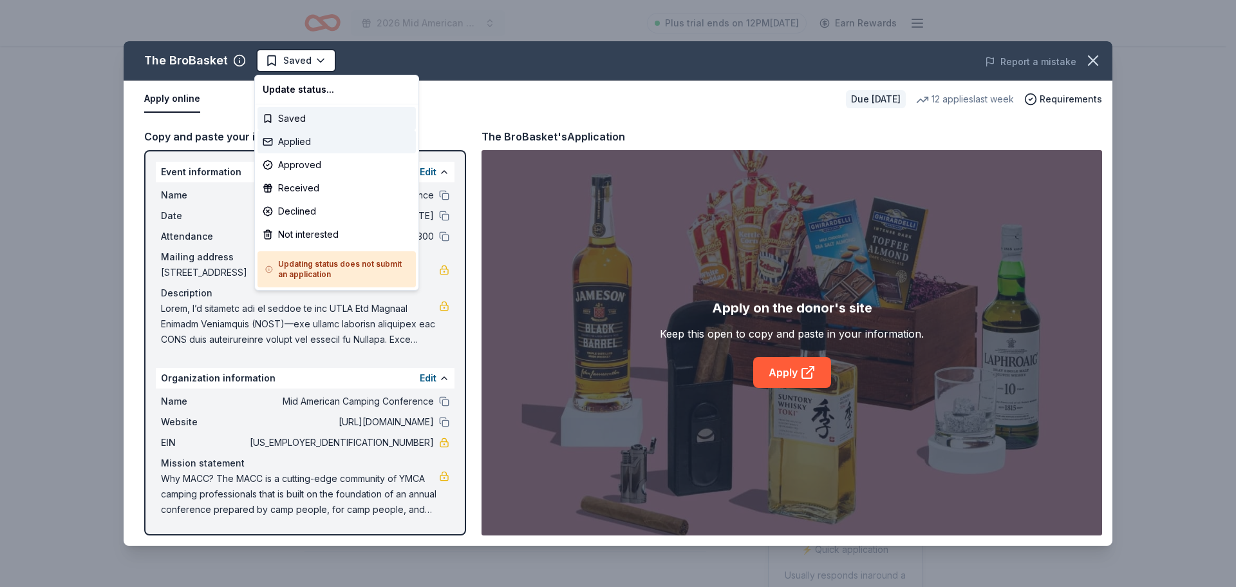
click at [313, 143] on div "Applied" at bounding box center [337, 141] width 158 height 23
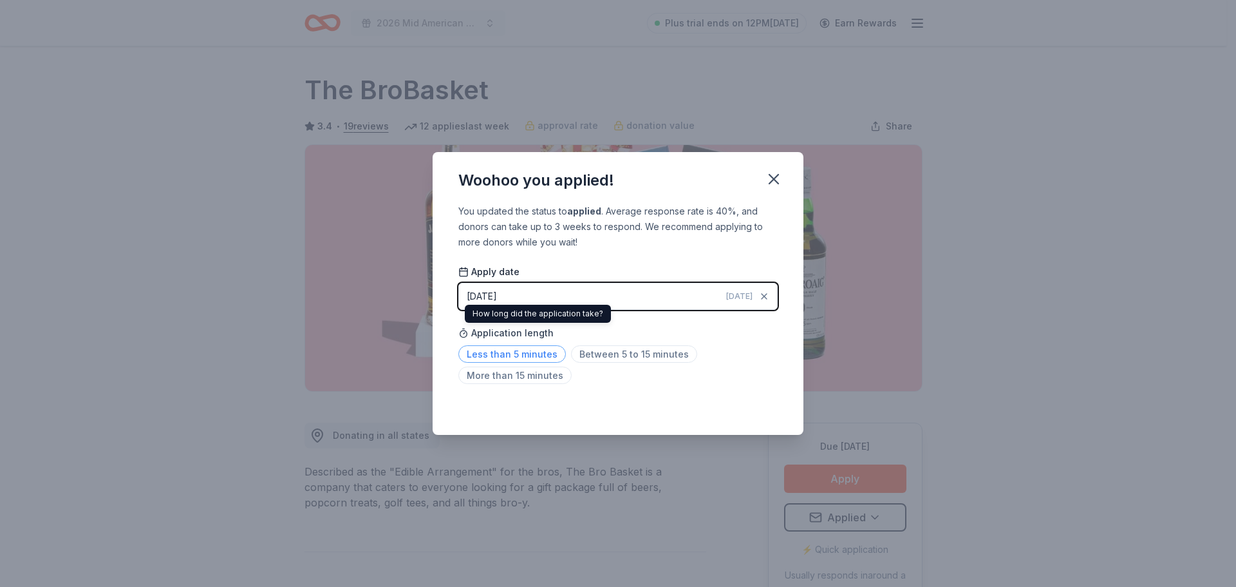
click at [476, 352] on span "Less than 5 minutes" at bounding box center [512, 353] width 108 height 17
click at [774, 182] on icon "button" at bounding box center [774, 179] width 18 height 18
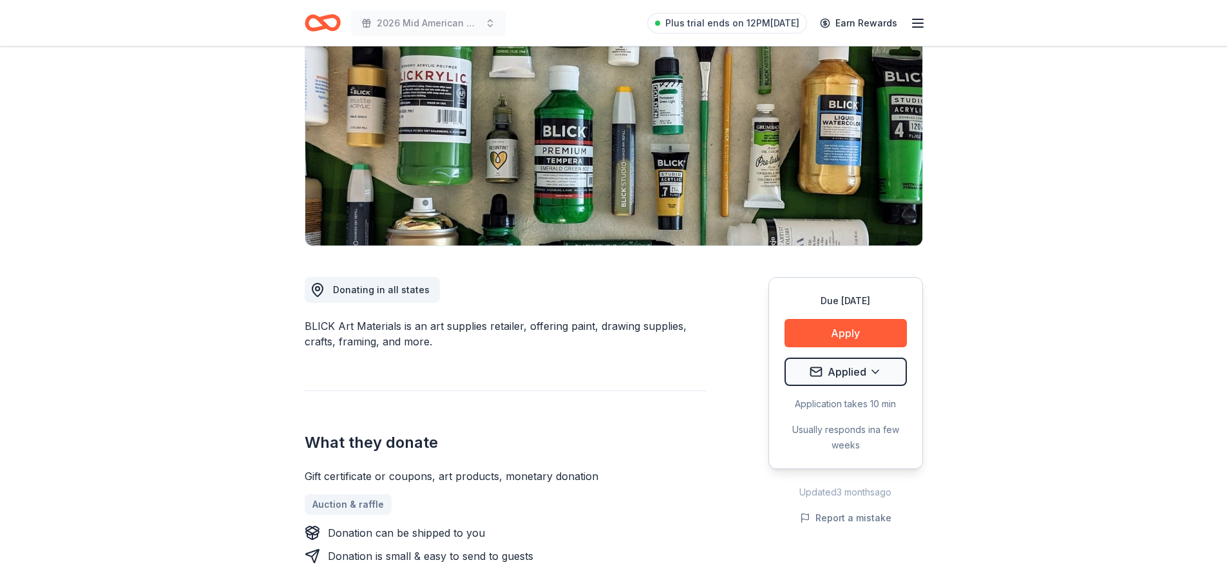
scroll to position [193, 0]
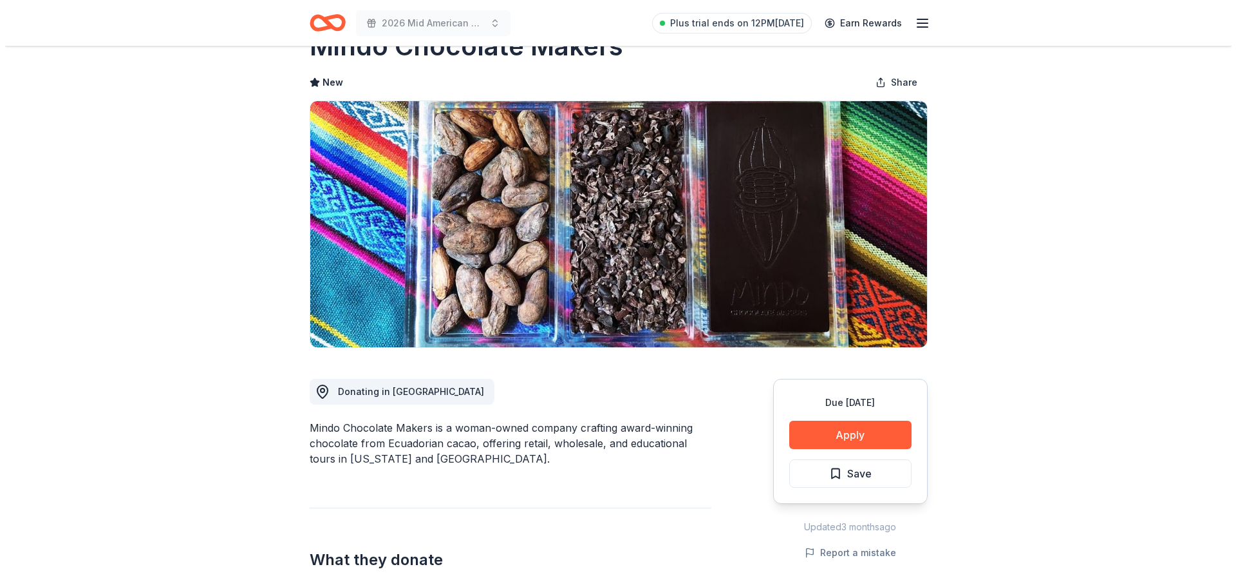
scroll to position [129, 0]
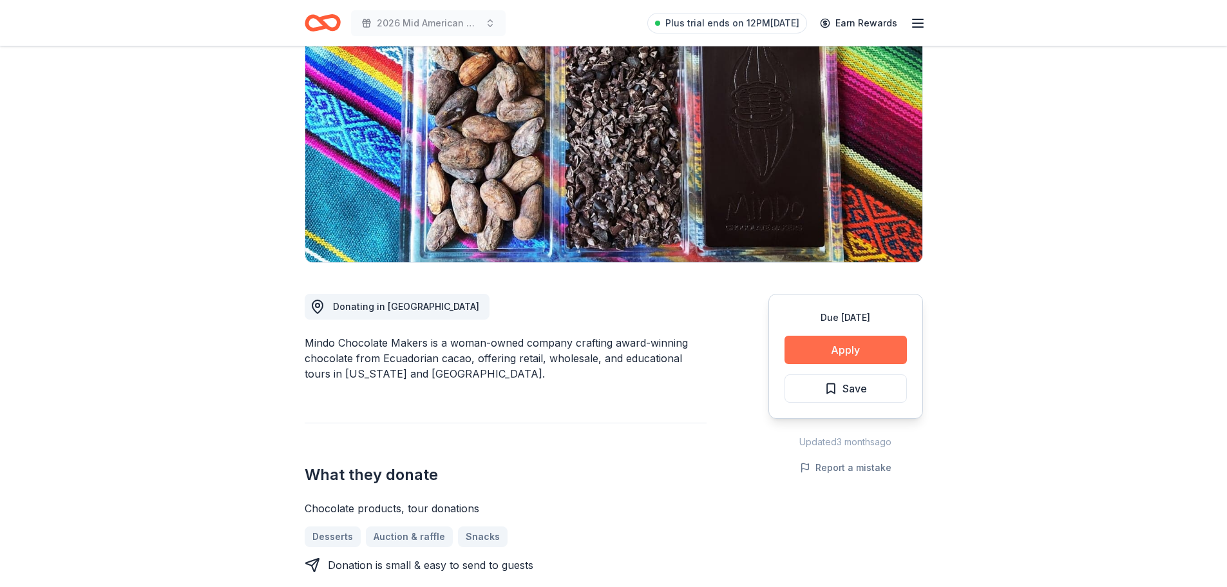
click at [845, 348] on button "Apply" at bounding box center [845, 349] width 122 height 28
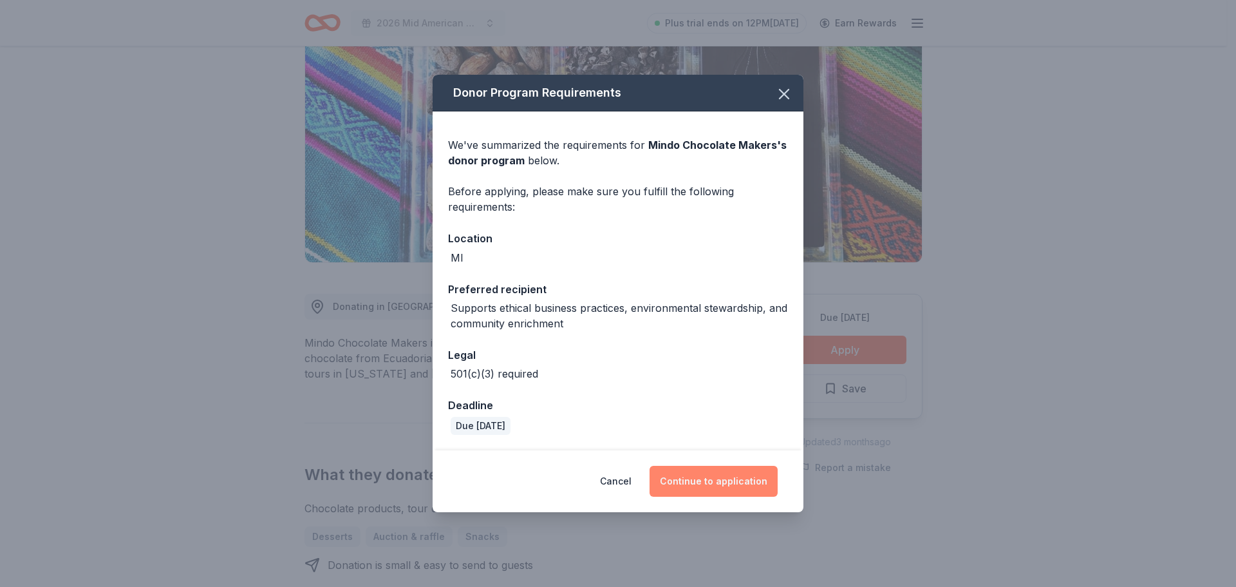
click at [729, 484] on button "Continue to application" at bounding box center [714, 481] width 128 height 31
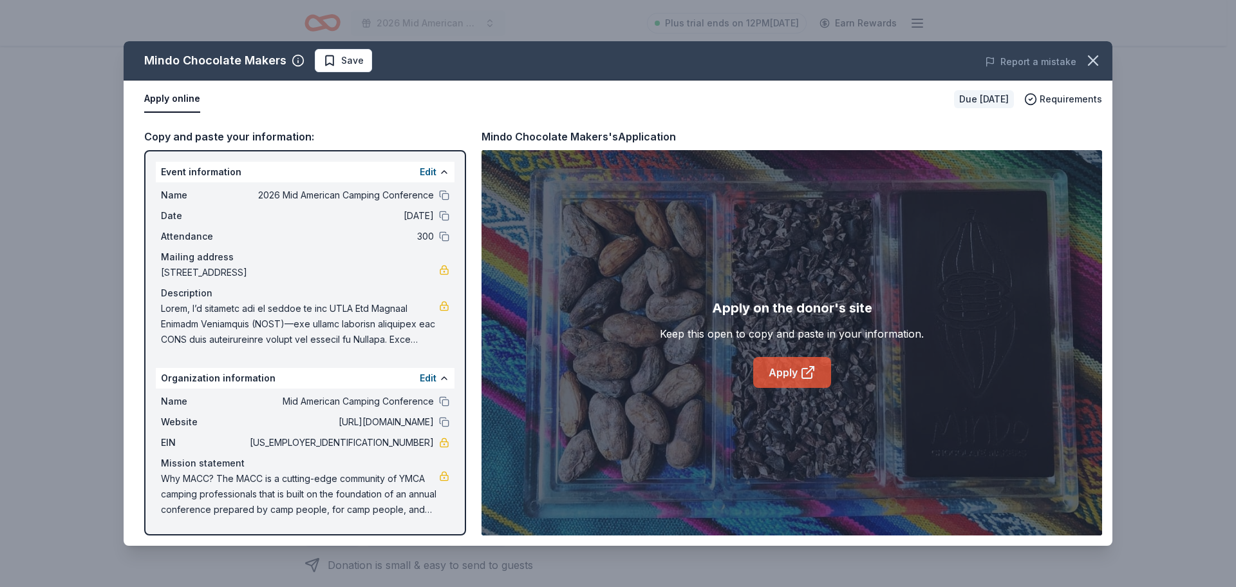
click at [795, 370] on link "Apply" at bounding box center [792, 372] width 78 height 31
click at [337, 55] on span "Save" at bounding box center [343, 60] width 41 height 15
click at [359, 60] on html "2026 Mid American Camping Conference Plus trial ends on 12PM, 9/2 Earn Rewards …" at bounding box center [618, 164] width 1236 height 587
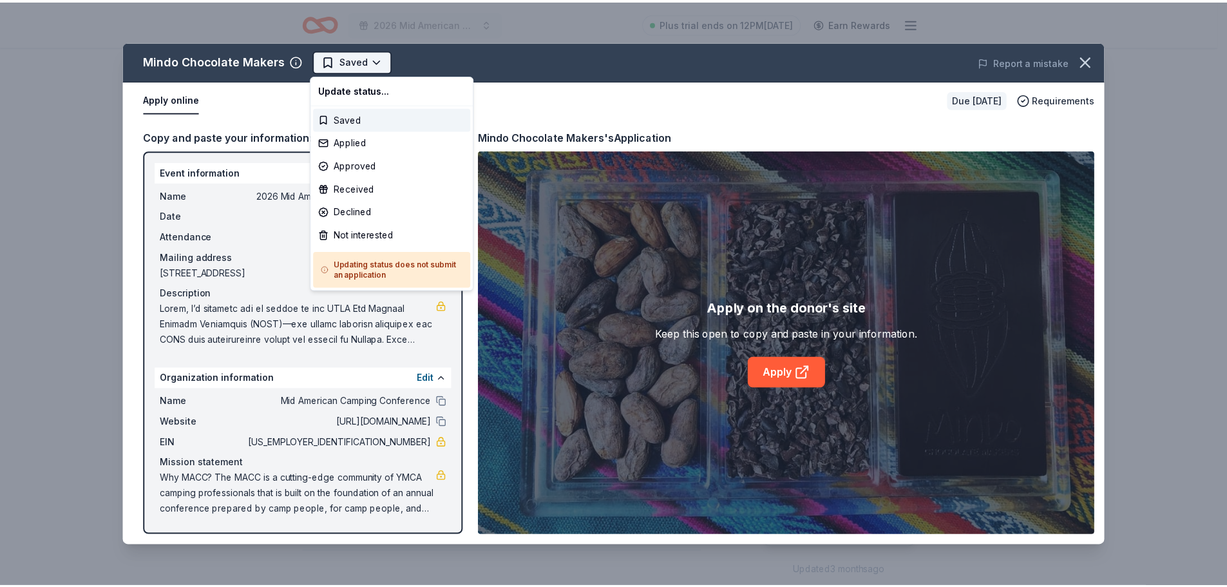
scroll to position [0, 0]
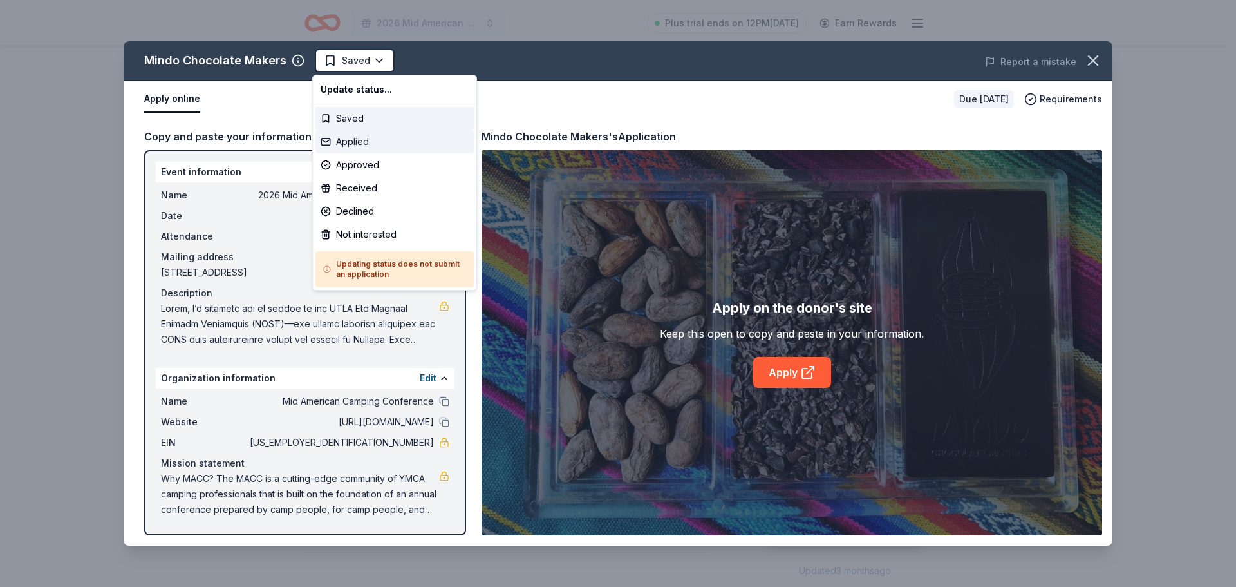
click at [357, 144] on div "Applied" at bounding box center [394, 141] width 158 height 23
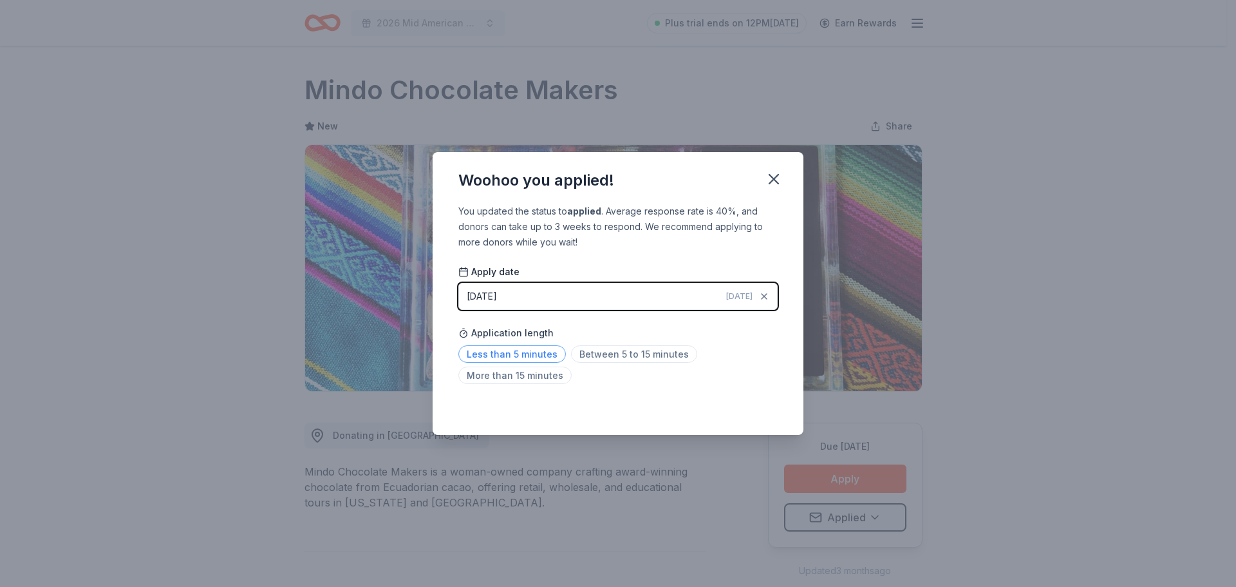
click at [487, 353] on span "Less than 5 minutes" at bounding box center [512, 353] width 108 height 17
click at [776, 177] on icon "button" at bounding box center [773, 178] width 9 height 9
